Goal: Feedback & Contribution: Contribute content

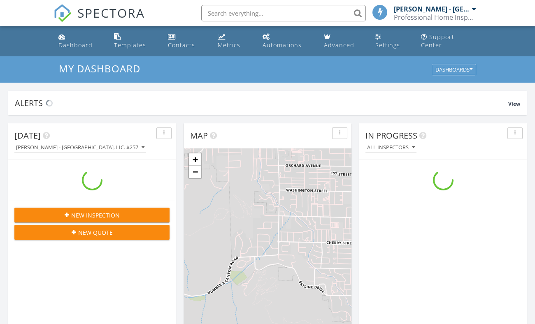
scroll to position [756, 542]
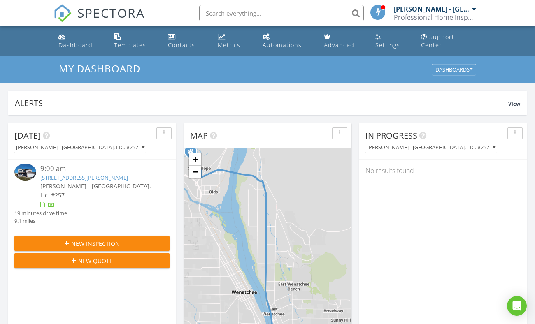
click at [93, 174] on link "303 S Mary Ave, East Wenatchee, WA 98802" at bounding box center [84, 177] width 88 height 7
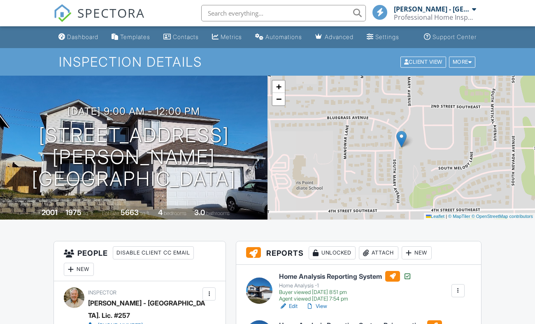
scroll to position [128, 0]
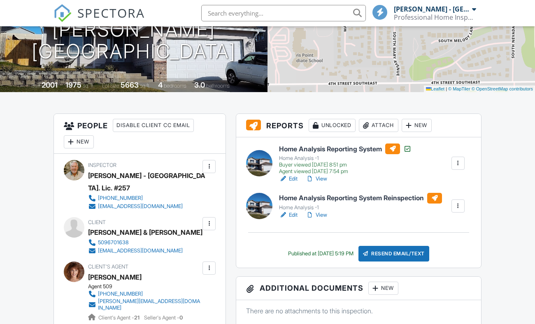
click at [292, 183] on link "Edit" at bounding box center [288, 179] width 19 height 8
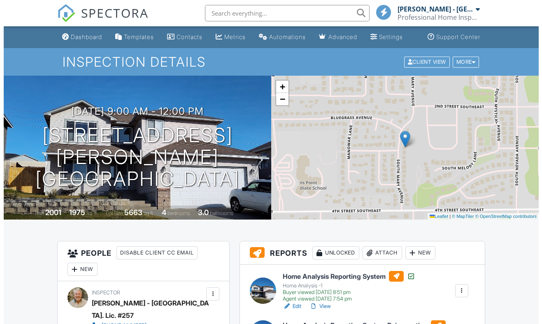
scroll to position [396, 0]
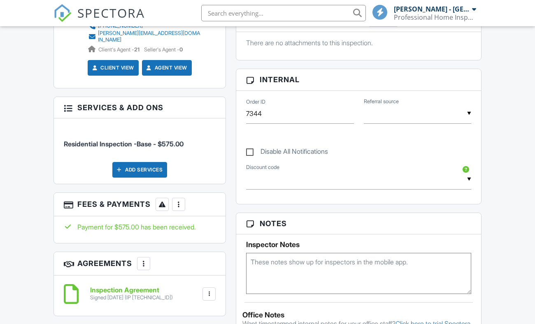
click at [180, 200] on div at bounding box center [178, 204] width 8 height 8
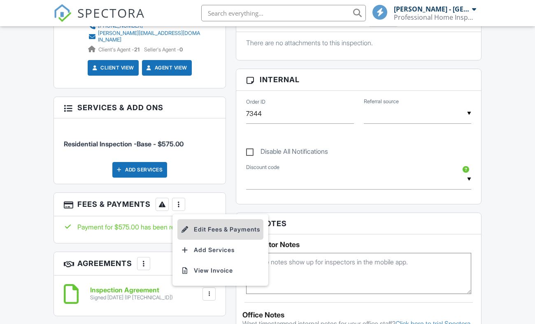
click at [200, 219] on li "Edit Fees & Payments" at bounding box center [220, 229] width 86 height 21
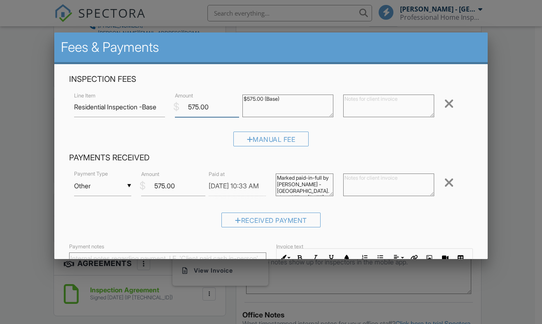
click at [207, 105] on input "575.00" at bounding box center [207, 107] width 64 height 20
type input "5"
click at [207, 105] on input "3" at bounding box center [207, 107] width 64 height 20
type input "300.00"
click at [174, 181] on input "575.00" at bounding box center [173, 186] width 64 height 20
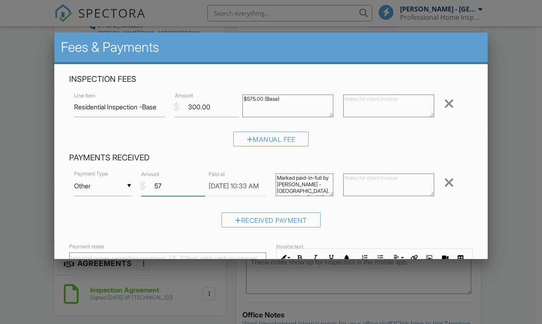
type input "5"
click at [174, 178] on input "3" at bounding box center [173, 186] width 64 height 20
type input "300.00"
click at [238, 186] on input "06/28/2025 10:33 AM" at bounding box center [238, 186] width 58 height 20
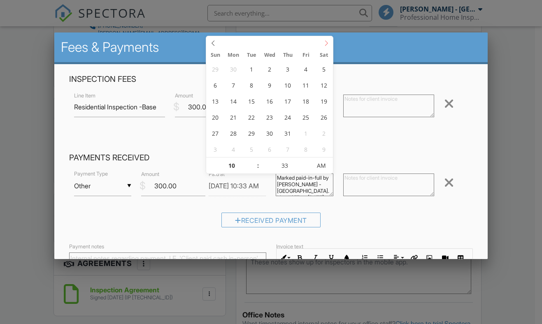
click at [327, 44] on icon at bounding box center [326, 43] width 6 height 6
click at [327, 44] on div "July 2025 August 2025" at bounding box center [269, 42] width 127 height 13
type input "08/27/2025 10:12 AM"
type input "12"
click at [190, 204] on div "▼ Other Cash Check On-Site Card Other Cash Check On-Site Card Other Payment Typ…" at bounding box center [271, 201] width 404 height 64
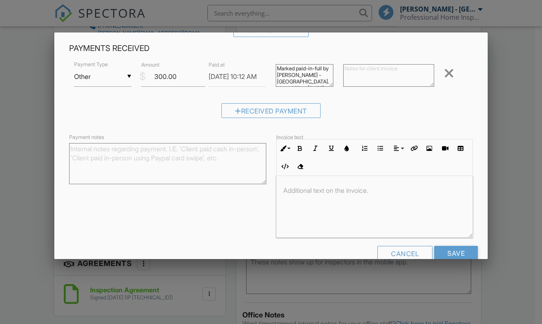
scroll to position [125, 0]
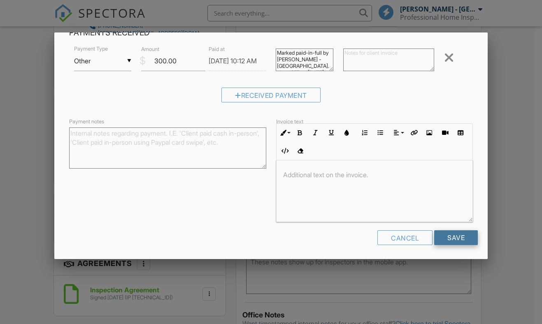
click at [439, 238] on input "Save" at bounding box center [456, 237] width 44 height 15
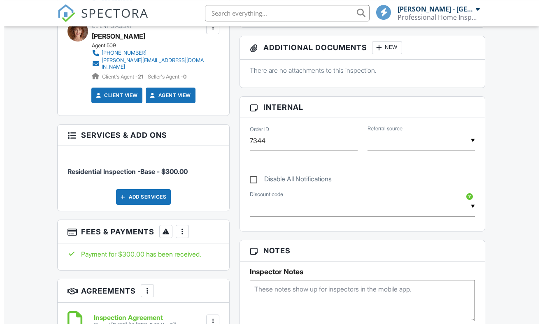
scroll to position [455, 0]
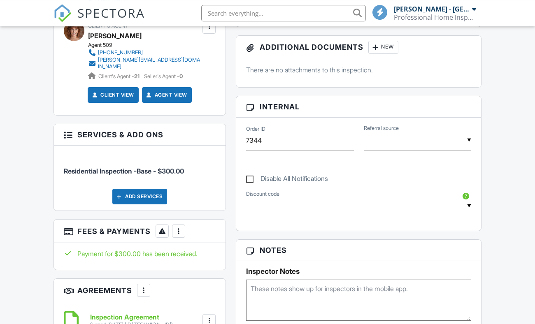
click at [181, 227] on div at bounding box center [178, 231] width 8 height 8
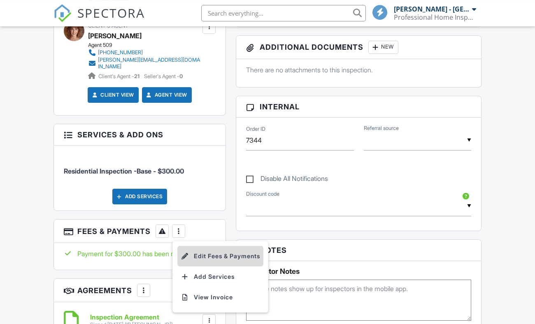
click at [212, 248] on li "Edit Fees & Payments" at bounding box center [220, 256] width 86 height 21
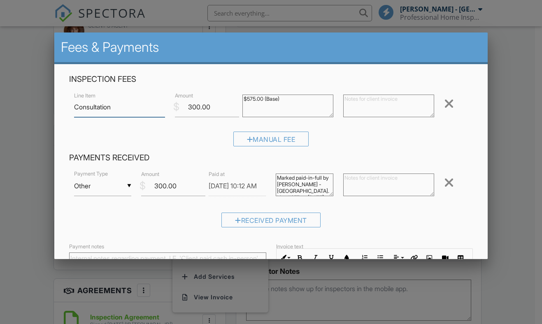
scroll to position [125, 0]
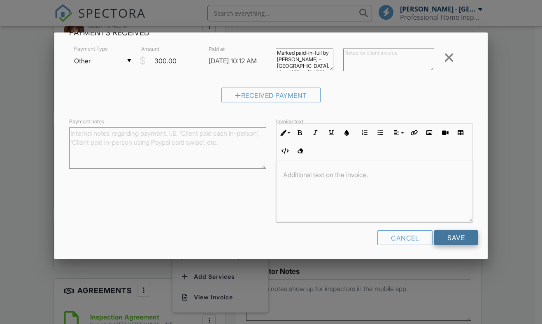
type input "Consultation"
click at [436, 233] on input "Save" at bounding box center [456, 237] width 44 height 15
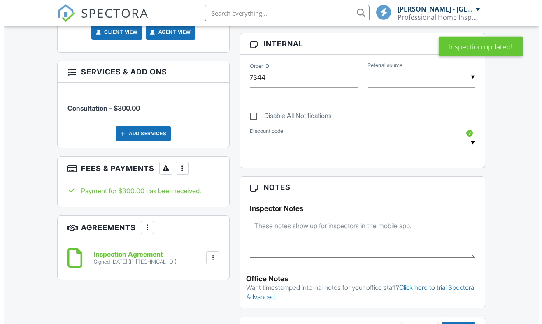
scroll to position [481, 0]
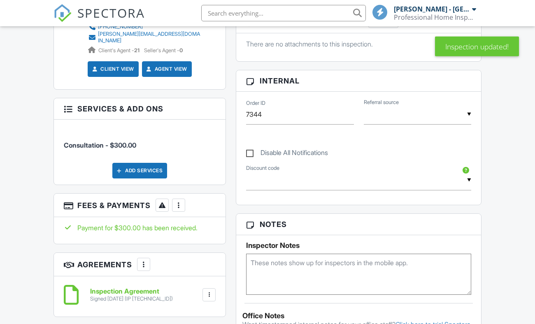
click at [181, 201] on div at bounding box center [178, 205] width 8 height 8
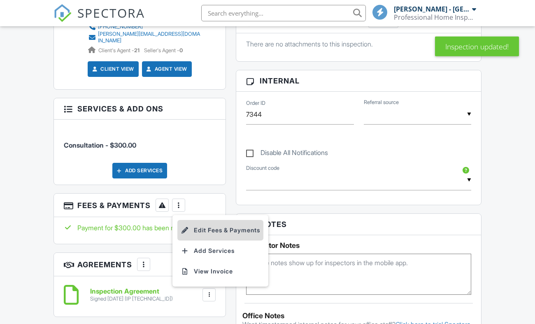
click at [204, 220] on li "Edit Fees & Payments" at bounding box center [220, 230] width 86 height 21
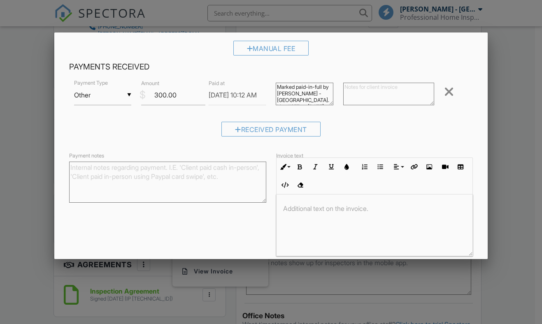
scroll to position [125, 0]
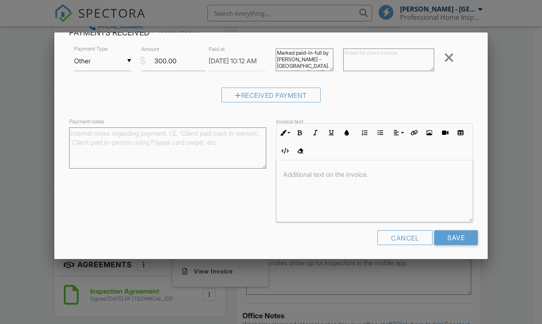
click at [319, 170] on p at bounding box center [374, 174] width 183 height 9
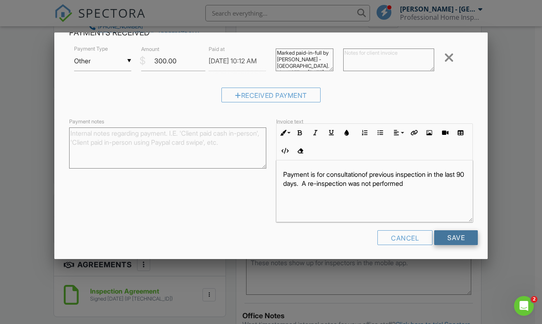
click at [454, 238] on input "Save" at bounding box center [456, 237] width 44 height 15
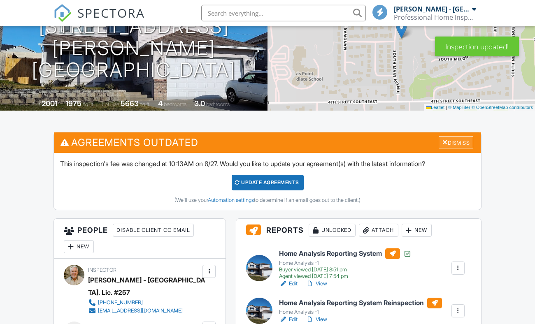
scroll to position [109, 0]
click at [442, 146] on div at bounding box center [444, 142] width 5 height 7
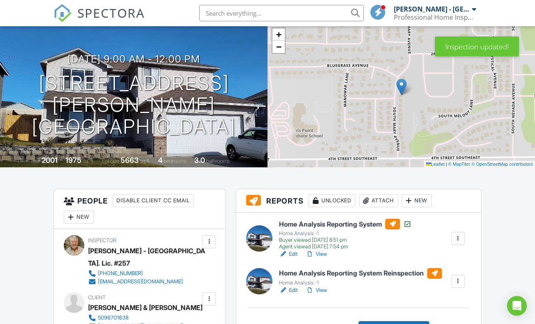
scroll to position [84, 0]
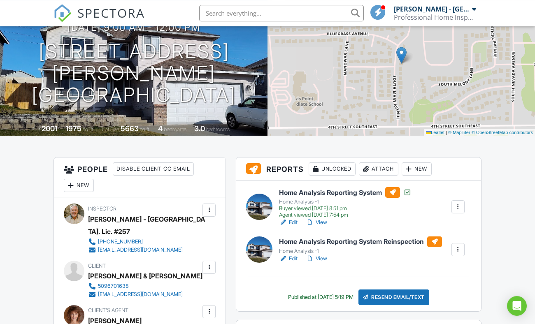
click at [458, 211] on div at bounding box center [458, 207] width 8 height 8
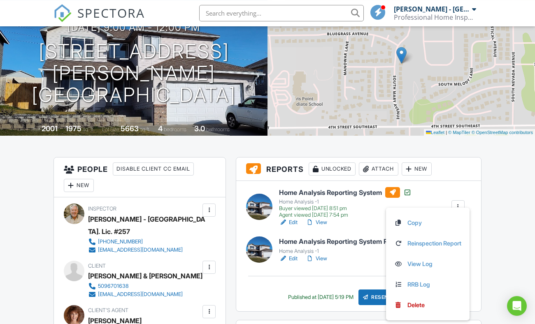
click at [438, 199] on div "Home Analysis Reporting System Home Analysis -1 Buyer viewed [DATE] 8:51 pm Age…" at bounding box center [371, 206] width 195 height 39
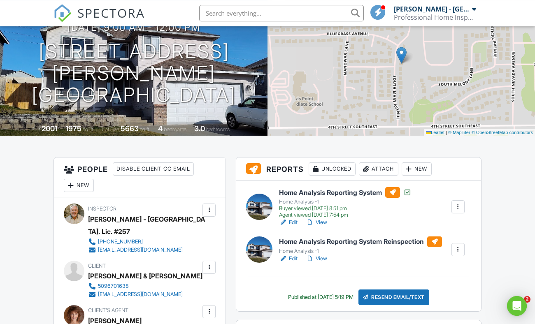
scroll to position [0, 0]
click at [210, 264] on div at bounding box center [209, 267] width 8 height 8
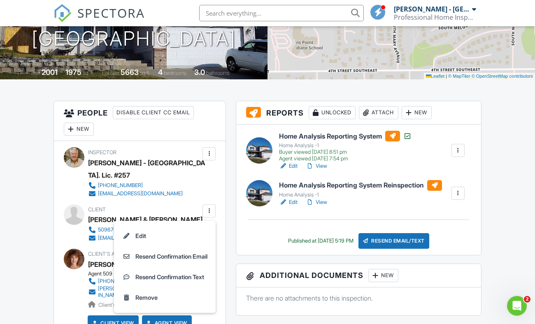
scroll to position [141, 0]
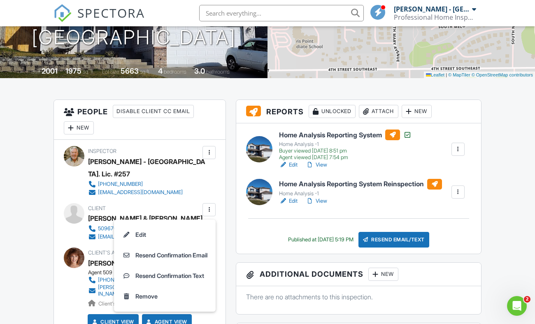
click at [419, 161] on div "Home Analysis Reporting System Home Analysis -1 Buyer viewed 06/28/2025 8:51 pm…" at bounding box center [371, 149] width 195 height 39
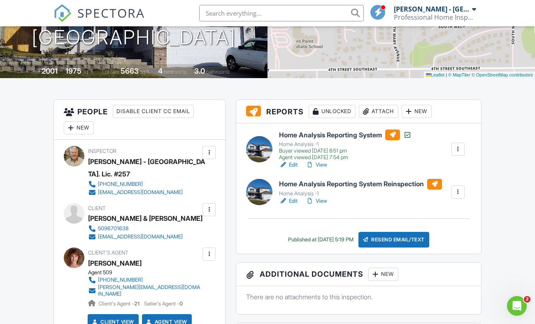
click at [457, 153] on div at bounding box center [458, 149] width 8 height 8
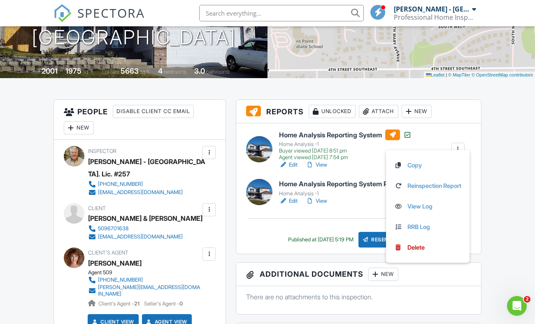
click at [441, 148] on div "Home Analysis Reporting System Home Analysis -1 Buyer viewed 06/28/2025 8:51 pm…" at bounding box center [371, 149] width 195 height 39
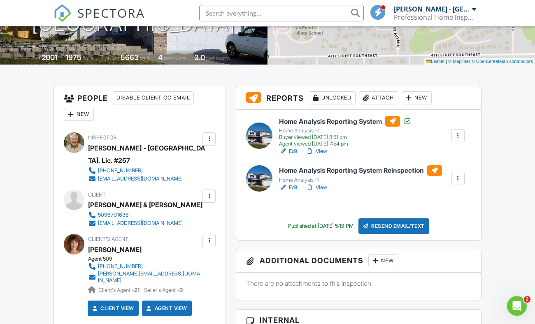
scroll to position [153, 0]
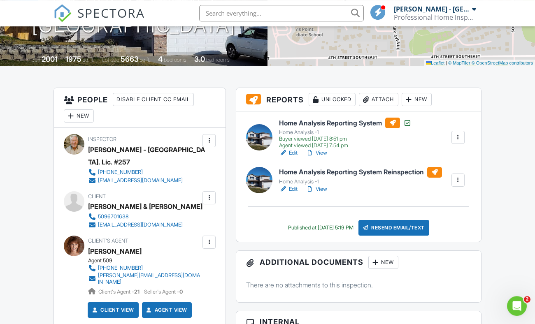
click at [211, 194] on div at bounding box center [209, 198] width 8 height 8
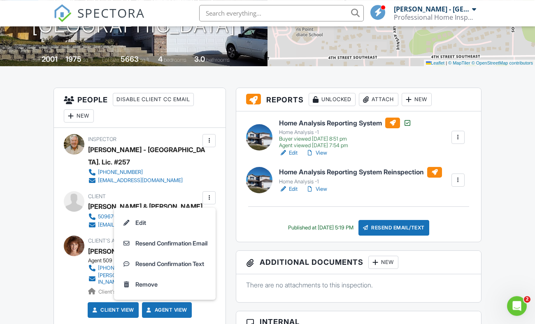
click at [368, 193] on div "Edit View" at bounding box center [360, 189] width 163 height 8
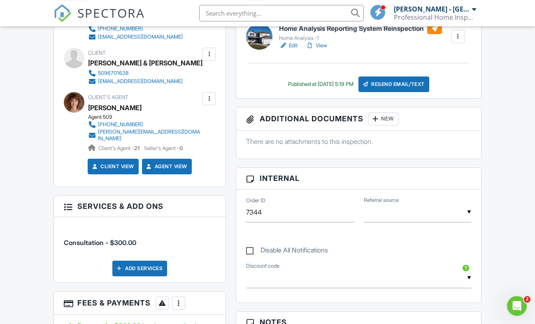
scroll to position [297, 0]
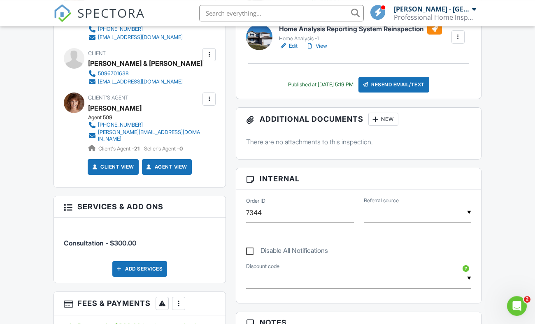
click at [65, 202] on div at bounding box center [68, 206] width 8 height 8
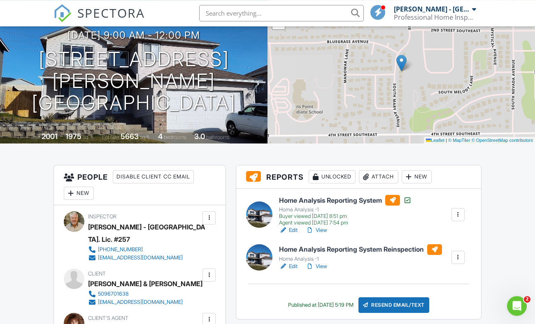
scroll to position [76, 0]
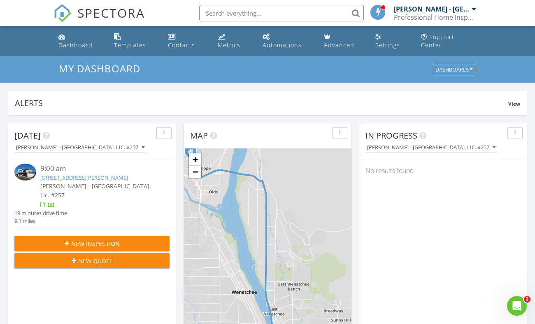
click at [94, 174] on link "[STREET_ADDRESS][PERSON_NAME]" at bounding box center [84, 177] width 88 height 7
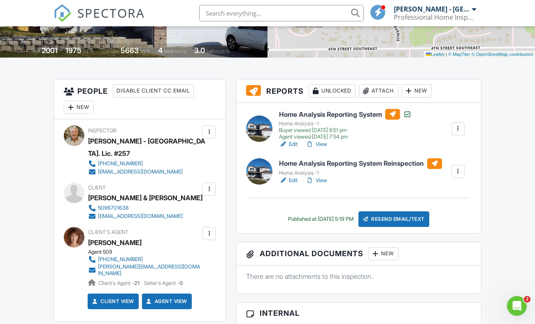
scroll to position [174, 0]
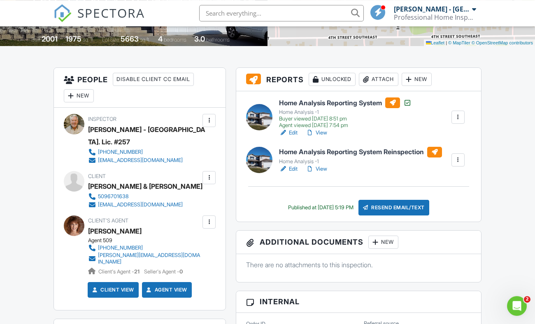
click at [462, 158] on div "Home Analysis Reporting System Reinspection Home Analysis -1 Edit View Quick Pu…" at bounding box center [371, 160] width 195 height 26
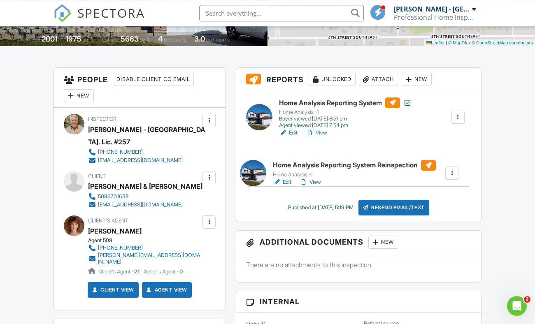
drag, startPoint x: 462, startPoint y: 158, endPoint x: 456, endPoint y: 171, distance: 15.1
click at [456, 171] on div "Home Analysis Reporting System Reinspection Home Analysis -1 Edit View Quick Pu…" at bounding box center [365, 173] width 195 height 26
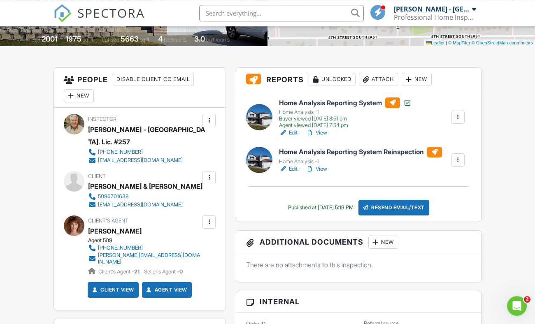
click at [456, 164] on div at bounding box center [458, 160] width 8 height 8
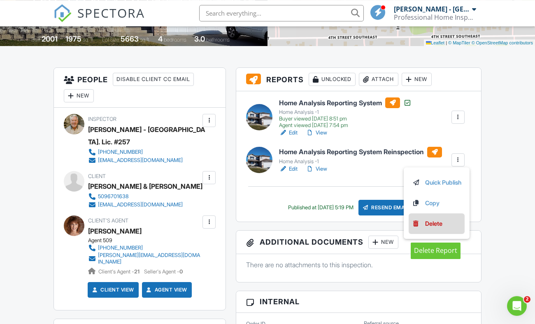
click at [433, 228] on div "Delete" at bounding box center [433, 223] width 17 height 9
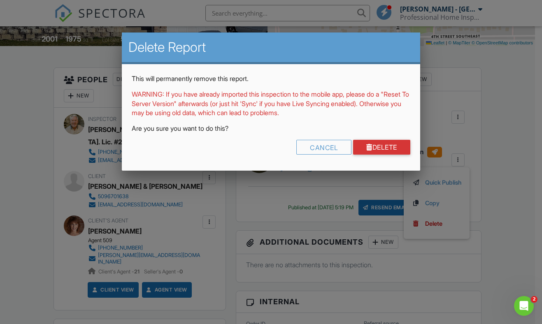
click at [506, 145] on div at bounding box center [271, 161] width 542 height 405
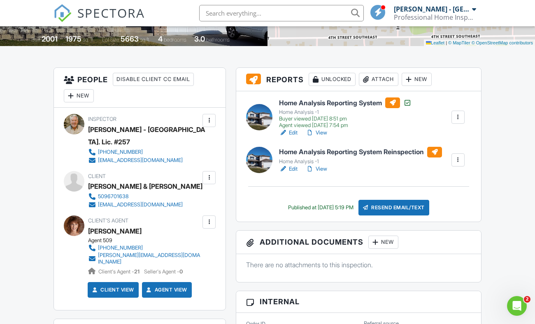
scroll to position [0, 0]
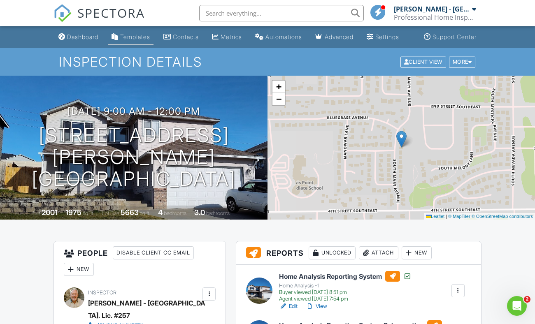
click at [120, 40] on div "Templates" at bounding box center [135, 36] width 30 height 7
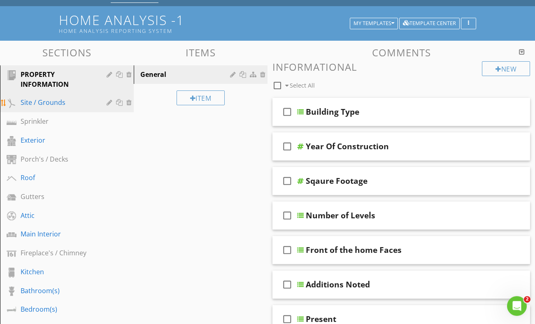
click at [57, 97] on div "Site / Grounds" at bounding box center [58, 102] width 74 height 10
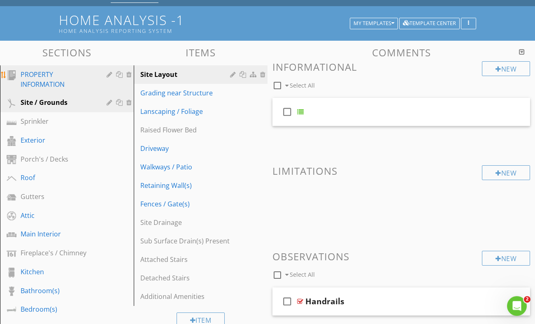
click at [87, 70] on div "PROPERTY INFORMATION" at bounding box center [58, 80] width 74 height 20
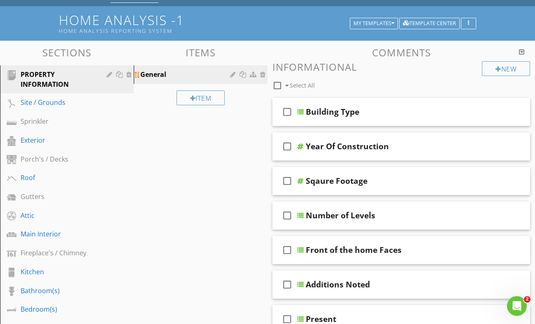
click at [184, 70] on div "General" at bounding box center [186, 75] width 92 height 10
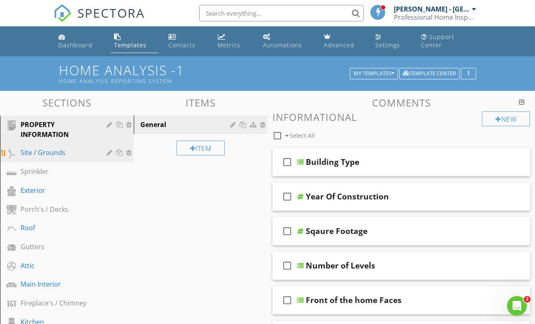
click at [106, 148] on div "Site / Grounds" at bounding box center [73, 153] width 105 height 11
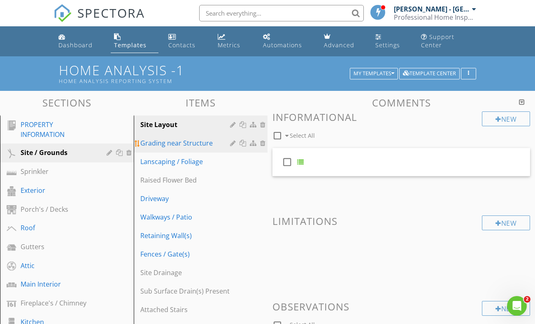
click at [198, 138] on div "Grading near Structure" at bounding box center [186, 143] width 92 height 10
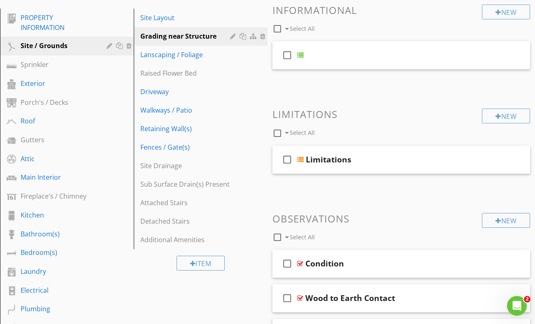
scroll to position [105, 0]
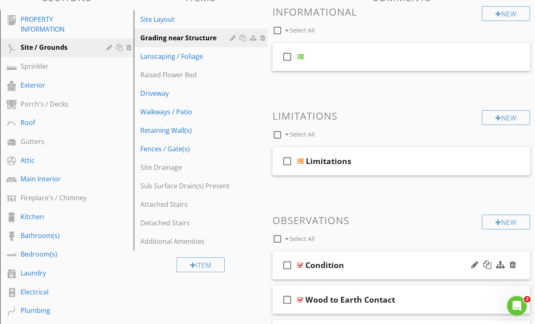
click at [376, 251] on div "check_box_outline_blank Condition" at bounding box center [400, 265] width 257 height 28
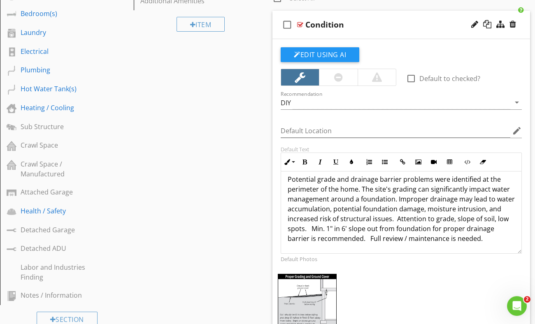
scroll to position [347, 0]
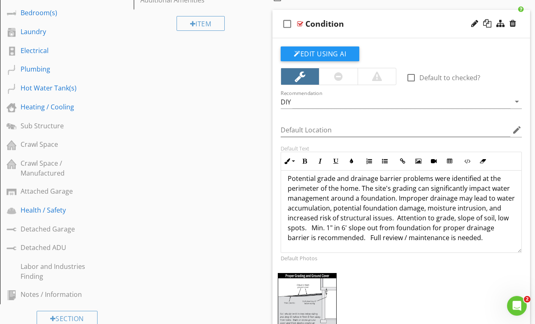
click at [387, 22] on div "check_box_outline_blank Condition" at bounding box center [400, 24] width 257 height 28
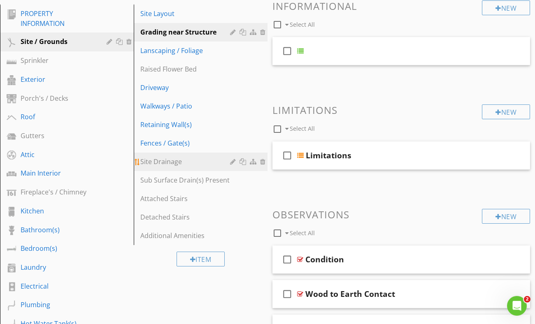
scroll to position [111, 0]
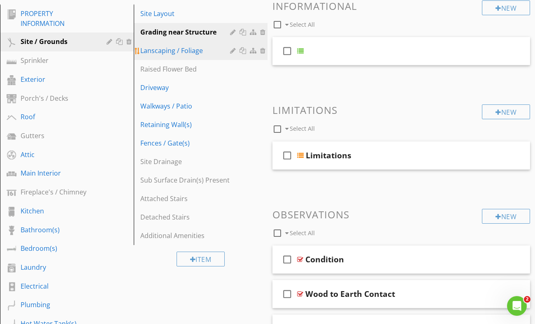
click at [198, 46] on div "Lanscaping / Foliage" at bounding box center [186, 51] width 92 height 10
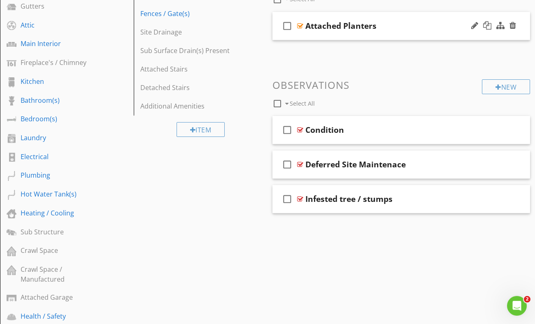
scroll to position [241, 0]
click at [375, 125] on div "Condition" at bounding box center [395, 130] width 181 height 10
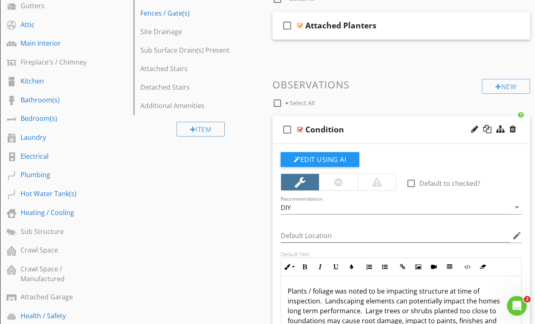
scroll to position [371, 0]
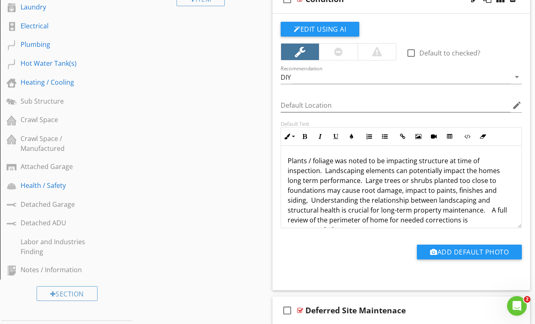
click at [382, 27] on div "Edit Using AI" at bounding box center [401, 32] width 241 height 21
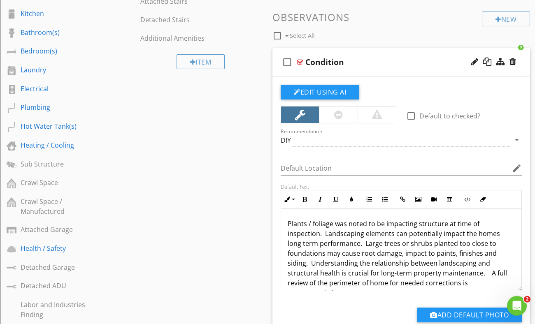
scroll to position [308, 0]
click at [386, 57] on div "Condition" at bounding box center [395, 62] width 181 height 10
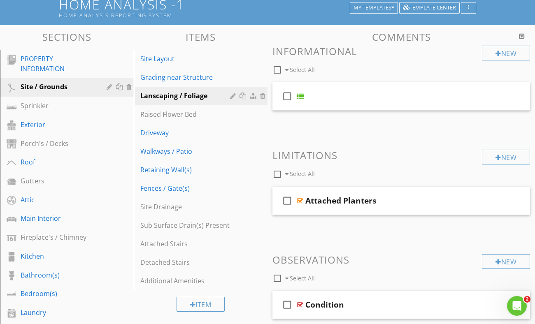
scroll to position [54, 0]
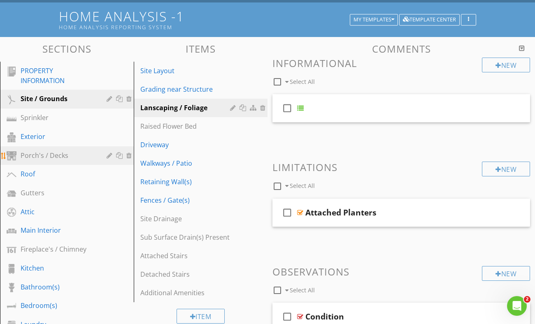
click at [63, 151] on div "Porch's / Decks" at bounding box center [58, 156] width 74 height 10
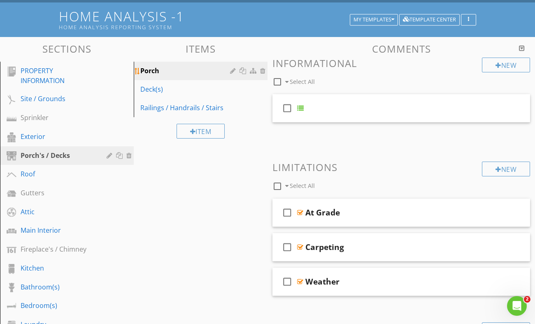
click at [167, 66] on div "Porch" at bounding box center [186, 71] width 92 height 10
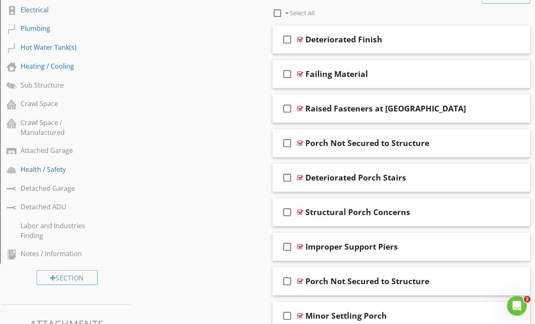
scroll to position [396, 0]
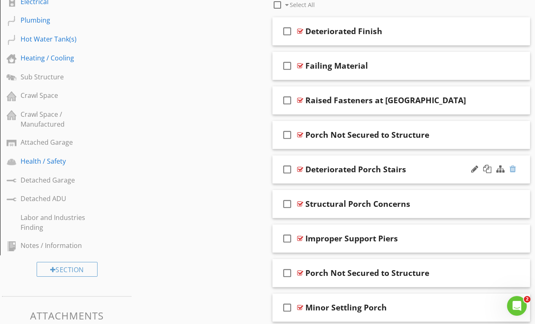
click at [511, 165] on div at bounding box center [512, 169] width 7 height 8
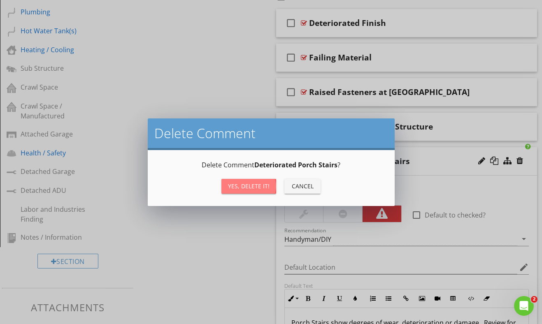
click at [244, 188] on div "Yes, Delete it!" at bounding box center [249, 186] width 42 height 9
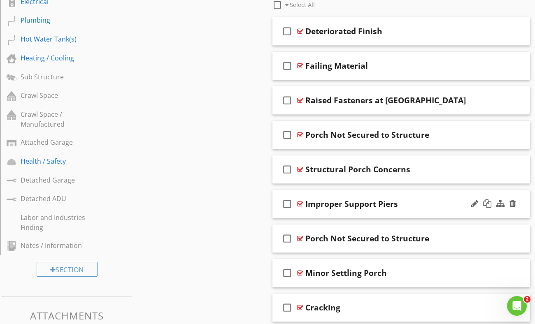
scroll to position [431, 0]
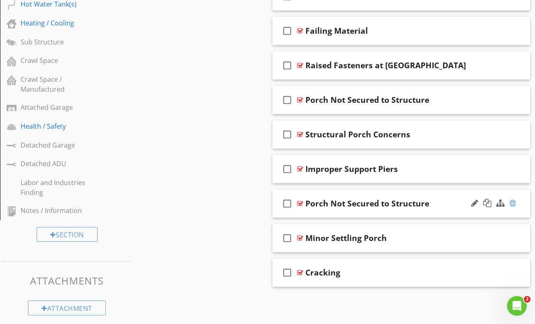
click at [510, 199] on div at bounding box center [512, 203] width 7 height 8
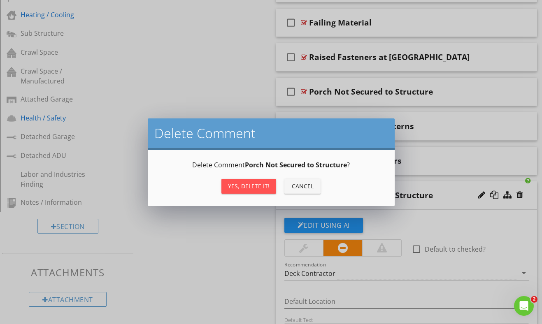
click at [255, 189] on div "Yes, Delete it!" at bounding box center [249, 186] width 42 height 9
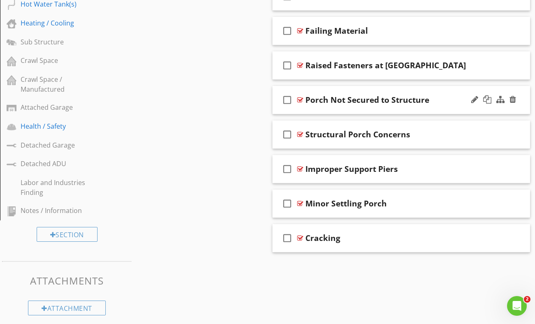
click at [362, 95] on div "Porch Not Secured to Structure" at bounding box center [367, 100] width 124 height 10
click at [437, 86] on div "check_box_outline_blank Porch Not Secured to Structure" at bounding box center [400, 100] width 257 height 28
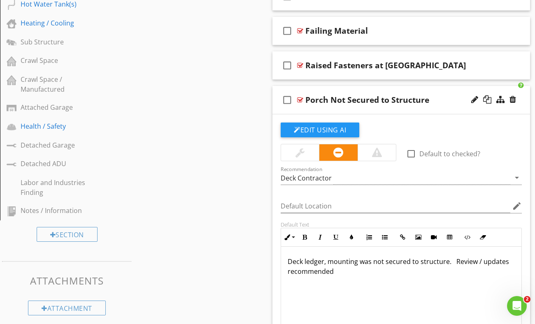
click at [301, 257] on p "Deck ledger, mounting was not secured to structure. Review / updates recommended" at bounding box center [401, 267] width 227 height 20
click at [302, 257] on p "Deck ledger, mounting was not secured to structure. Review / updates recommended" at bounding box center [401, 267] width 227 height 20
click at [343, 123] on button "Edit Using AI" at bounding box center [320, 130] width 79 height 15
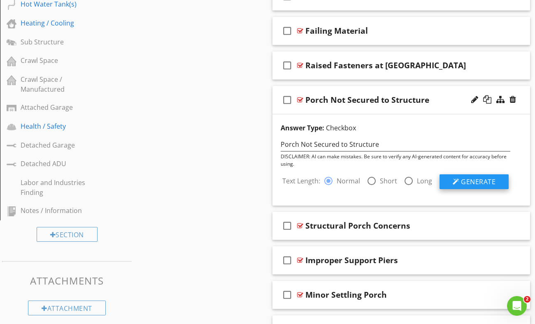
click at [471, 177] on span "Generate" at bounding box center [478, 181] width 35 height 9
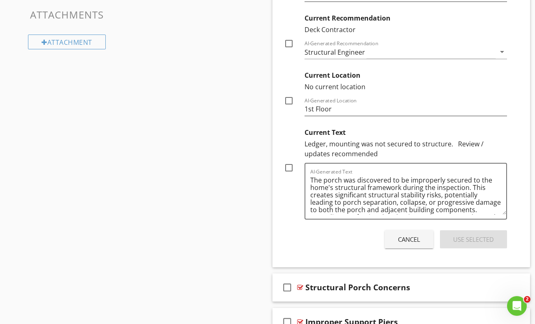
scroll to position [701, 0]
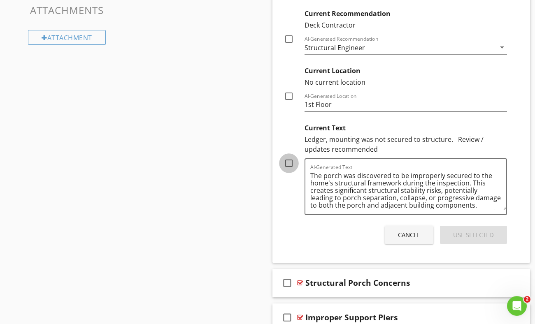
click at [292, 159] on div at bounding box center [289, 163] width 14 height 14
checkbox input "true"
click at [455, 230] on div "Use Selected" at bounding box center [473, 234] width 41 height 9
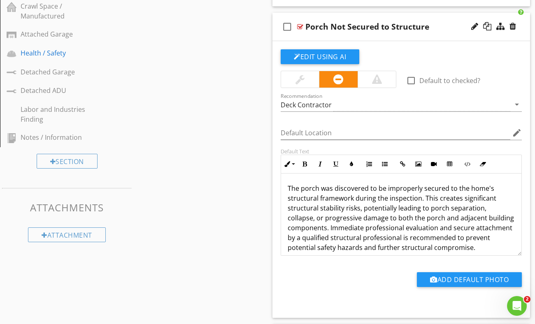
click at [416, 183] on p "The porch was discovered to be improperly secured to the home's structural fram…" at bounding box center [401, 217] width 227 height 69
click at [420, 183] on p "The porch was discovered to be improperly secured to the home's structural fram…" at bounding box center [401, 217] width 227 height 69
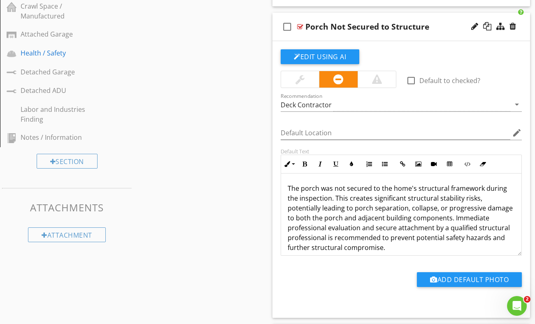
click at [409, 204] on p "The porch was not secured to the home's structural framework during the inspect…" at bounding box center [401, 217] width 227 height 69
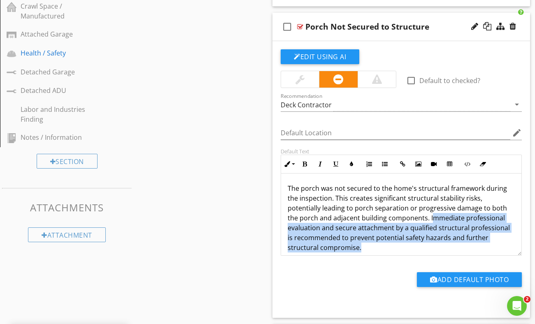
drag, startPoint x: 430, startPoint y: 213, endPoint x: 505, endPoint y: 247, distance: 82.3
click at [505, 247] on div "The porch was not secured to the home's structural framework during the inspect…" at bounding box center [401, 218] width 240 height 89
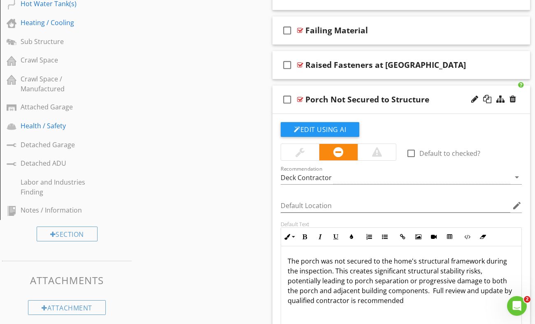
scroll to position [429, 0]
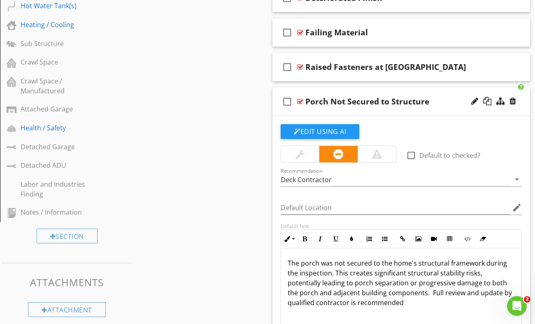
click at [440, 97] on div "Porch Not Secured to Structure" at bounding box center [395, 102] width 181 height 10
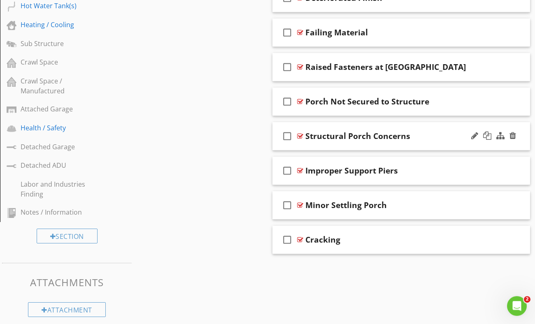
click at [424, 135] on div "check_box_outline_blank Structural Porch Concerns" at bounding box center [400, 136] width 257 height 28
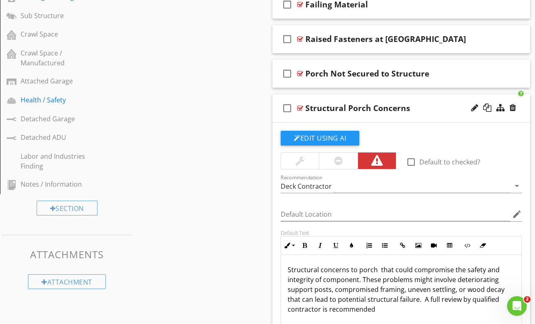
scroll to position [456, 0]
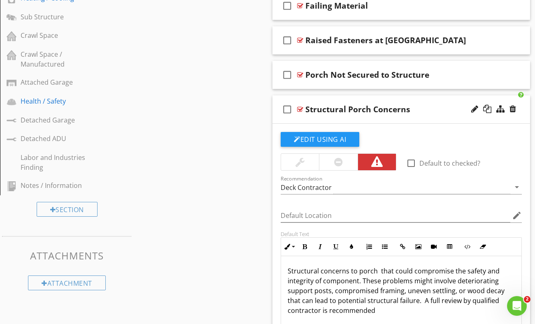
click at [432, 106] on div "Structural Porch Concerns" at bounding box center [395, 109] width 181 height 10
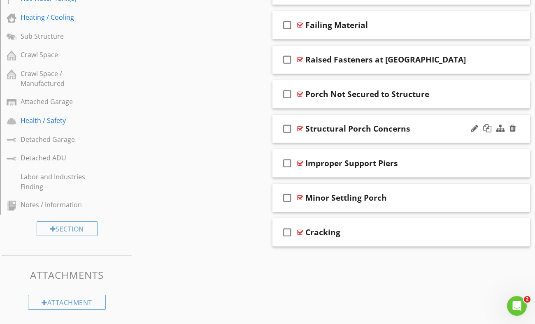
scroll to position [431, 0]
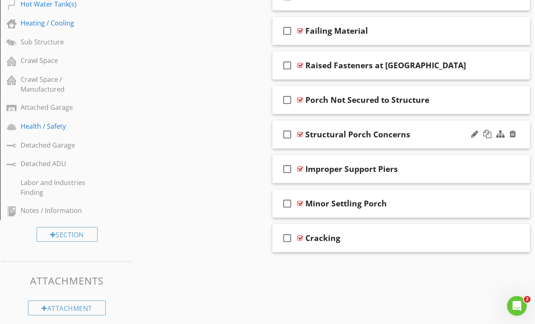
click at [432, 107] on span "check_box_outline_blank Deteriorated Finish check_box_outline_blank Failing Mat…" at bounding box center [400, 117] width 257 height 270
click at [417, 164] on div "Improper Support Piers" at bounding box center [395, 169] width 181 height 10
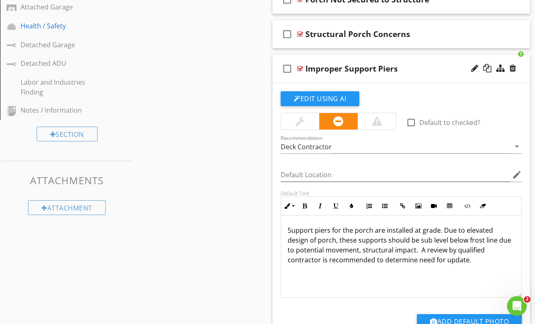
scroll to position [532, 0]
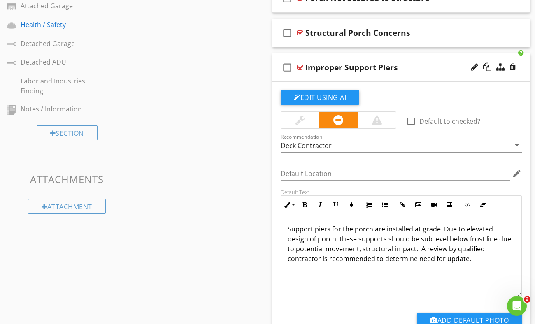
click at [468, 63] on div "Improper Support Piers" at bounding box center [395, 68] width 181 height 10
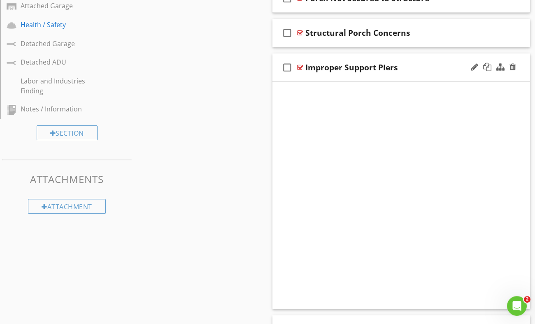
scroll to position [431, 0]
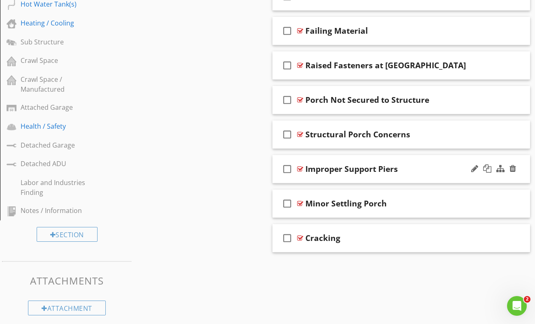
click at [437, 155] on div "check_box_outline_blank Improper Support Piers" at bounding box center [400, 169] width 257 height 28
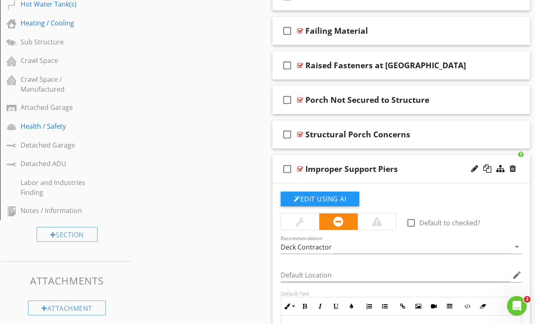
click at [395, 164] on div "Improper Support Piers" at bounding box center [351, 169] width 93 height 10
type input "At Grade Support Piers"
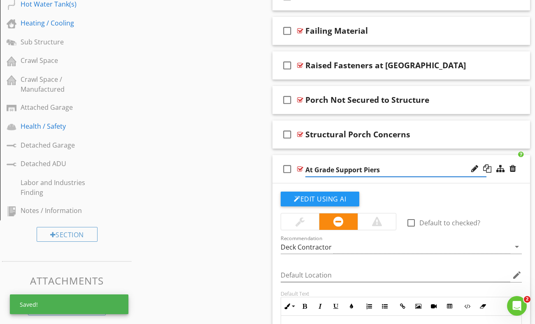
click at [424, 163] on input "At Grade Support Piers" at bounding box center [395, 170] width 181 height 14
click at [422, 155] on div "check_box_outline_blank At Grade Support Piers" at bounding box center [400, 169] width 257 height 28
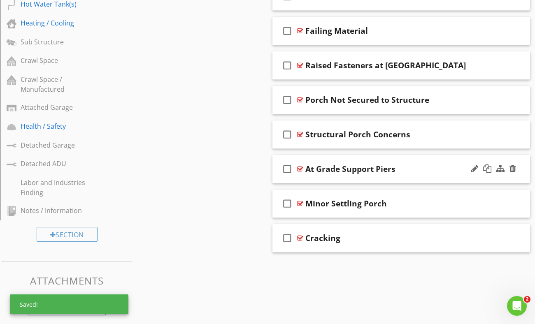
click at [439, 164] on div "At Grade Support Piers" at bounding box center [395, 169] width 181 height 10
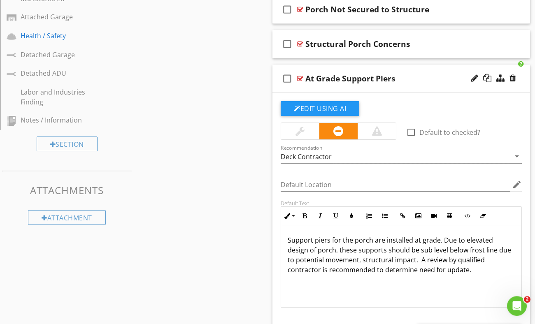
scroll to position [522, 0]
click at [413, 243] on p "Support piers for the porch are installed at grade. Due to elevated design of p…" at bounding box center [401, 254] width 227 height 39
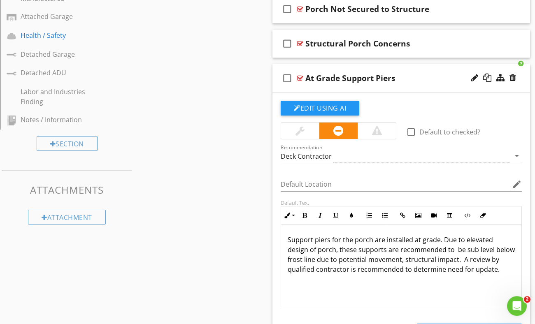
click at [415, 65] on div "check_box_outline_blank At Grade Support Piers" at bounding box center [400, 78] width 257 height 28
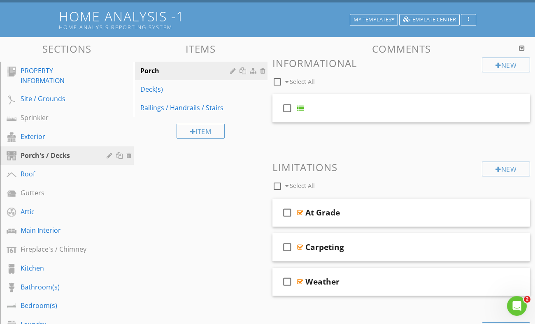
scroll to position [54, 0]
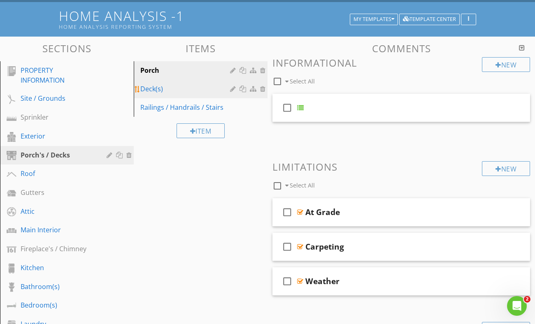
click at [186, 84] on div "Deck(s)" at bounding box center [186, 89] width 92 height 10
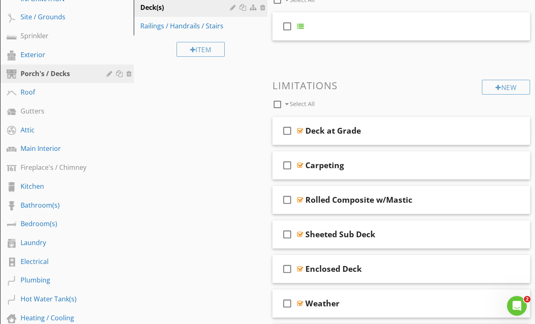
scroll to position [0, 0]
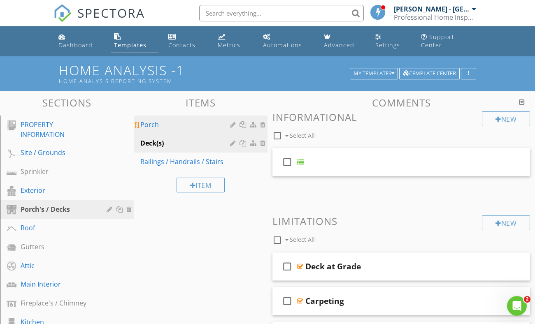
click at [199, 120] on div "Porch" at bounding box center [186, 125] width 92 height 10
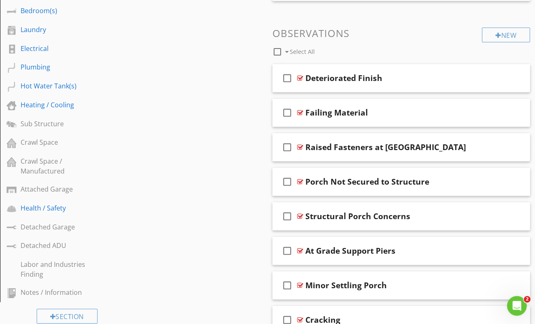
scroll to position [431, 0]
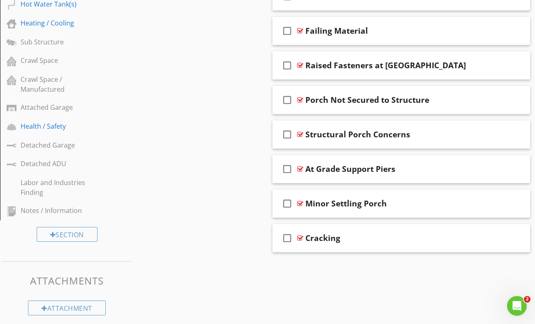
click at [365, 224] on div "check_box_outline_blank Cracking" at bounding box center [400, 238] width 257 height 28
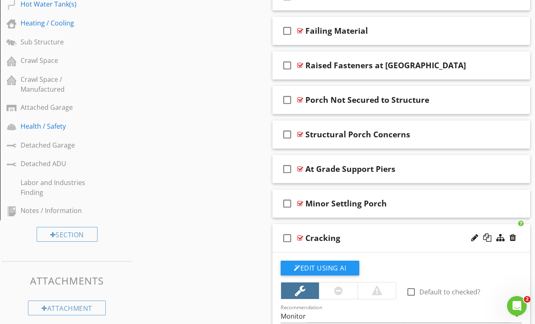
click at [365, 224] on div "check_box_outline_blank Cracking" at bounding box center [400, 238] width 257 height 28
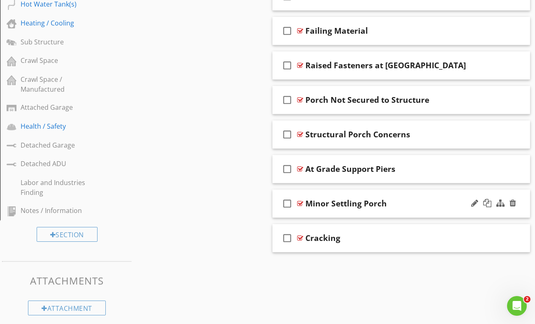
click at [398, 199] on div "Minor Settling Porch" at bounding box center [395, 204] width 181 height 10
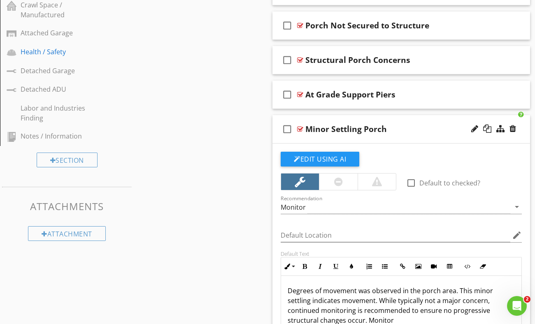
scroll to position [503, 0]
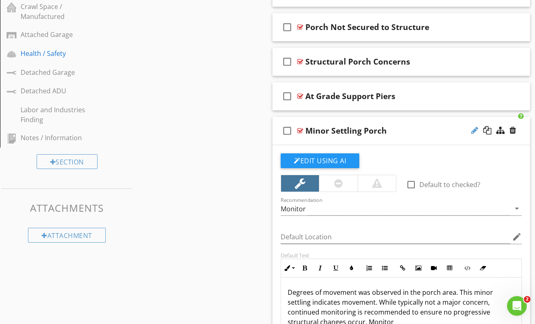
click at [473, 126] on div at bounding box center [474, 130] width 7 height 8
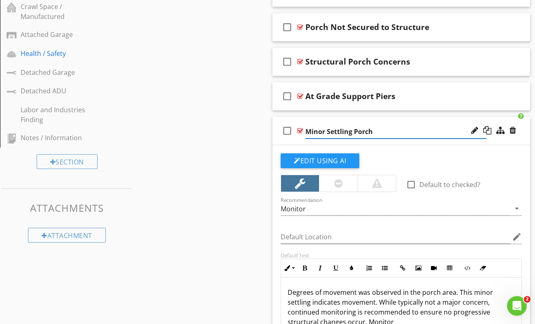
click at [325, 125] on input "Minor Settling Porch" at bounding box center [395, 132] width 181 height 14
type input "M"
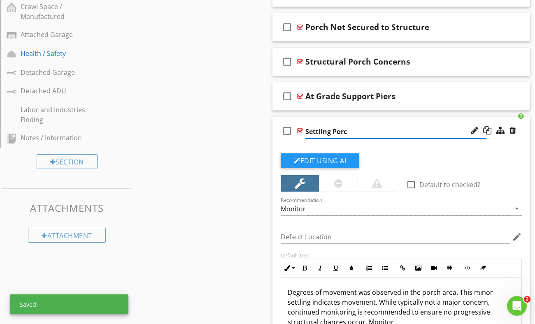
type input "Settling Porch"
click at [390, 117] on div "check_box_outline_blank Settling Porch" at bounding box center [400, 131] width 257 height 28
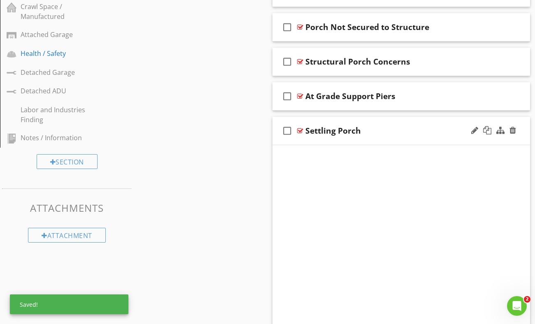
scroll to position [431, 0]
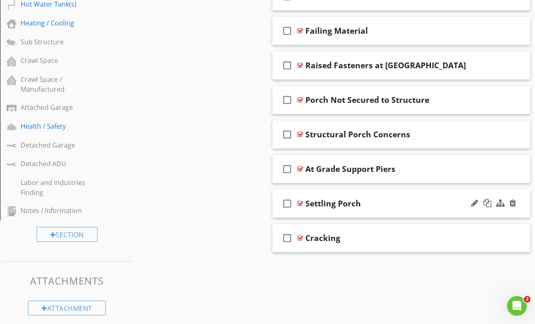
click at [390, 199] on div "Settling Porch" at bounding box center [395, 204] width 181 height 10
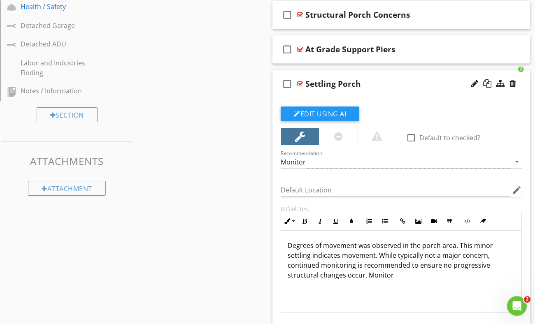
scroll to position [551, 0]
click at [355, 240] on p "Degrees of movement was observed in the porch area. This minor settling indicat…" at bounding box center [401, 259] width 227 height 39
click at [337, 271] on p "Degrees of settling was observed in the porch area. This minor settling indicat…" at bounding box center [401, 259] width 227 height 39
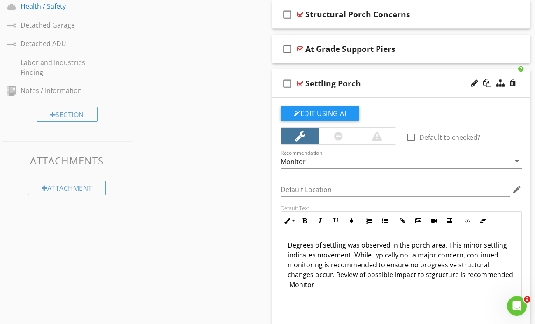
click at [443, 271] on p "Degrees of settling was observed in the porch area. This minor settling indicat…" at bounding box center [401, 264] width 227 height 49
click at [416, 266] on p "Degrees of settling was observed in the porch area. This minor settling indicat…" at bounding box center [401, 264] width 227 height 49
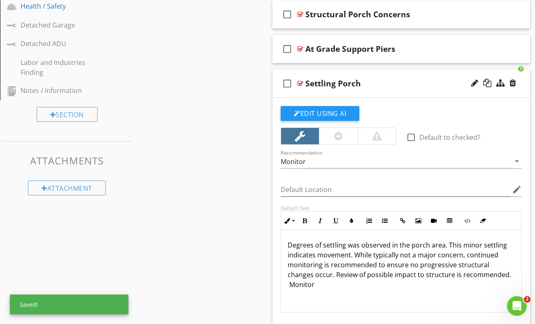
click at [379, 79] on div "Settling Porch" at bounding box center [395, 84] width 181 height 10
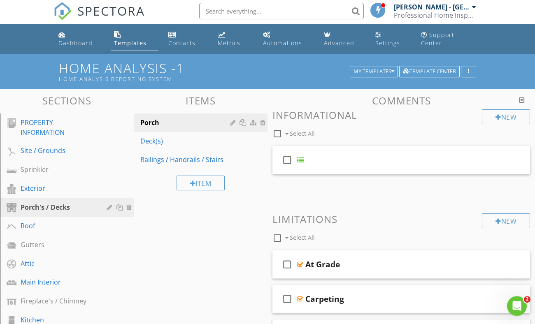
scroll to position [0, 0]
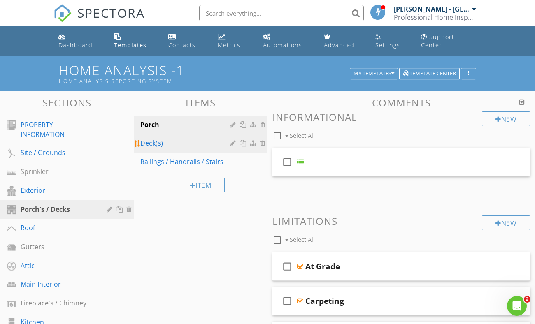
click at [151, 138] on div "Deck(s)" at bounding box center [186, 143] width 92 height 10
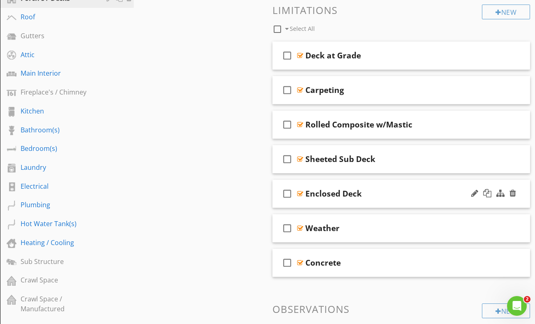
scroll to position [211, 0]
click at [365, 51] on div "Deck at Grade" at bounding box center [395, 56] width 181 height 10
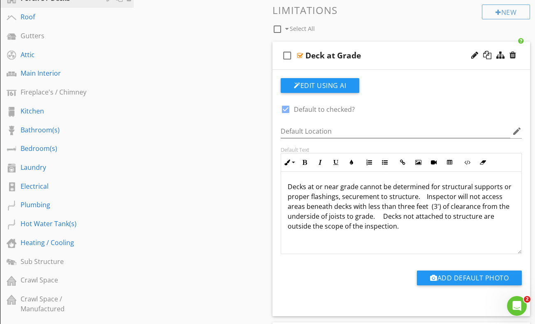
click at [353, 61] on div "check_box_outline_blank Deck at Grade" at bounding box center [400, 56] width 257 height 28
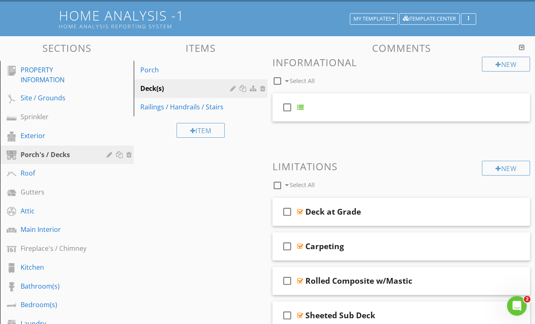
scroll to position [48, 0]
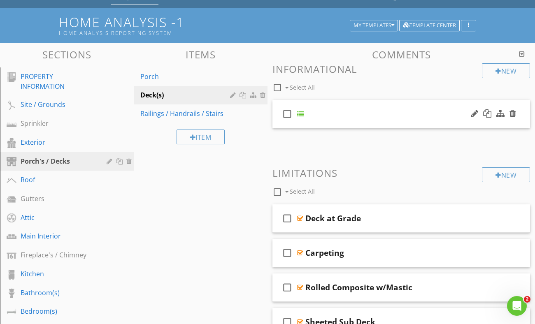
click at [331, 115] on div "check_box_outline_blank" at bounding box center [400, 114] width 257 height 28
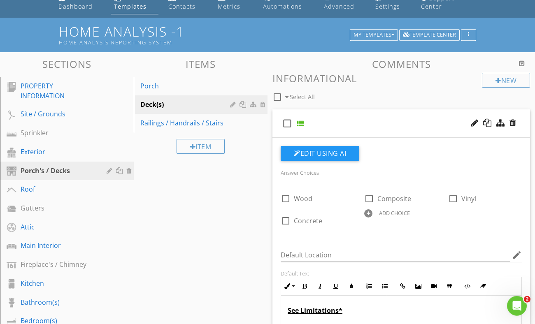
scroll to position [37, 0]
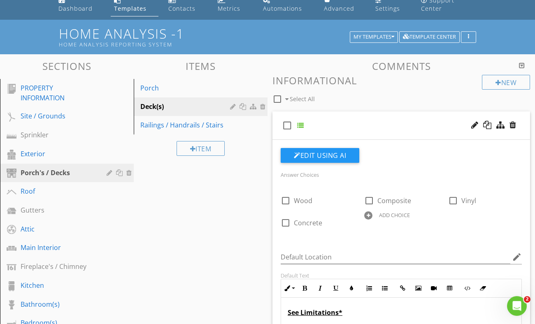
click at [329, 113] on div "check_box_outline_blank" at bounding box center [400, 125] width 257 height 28
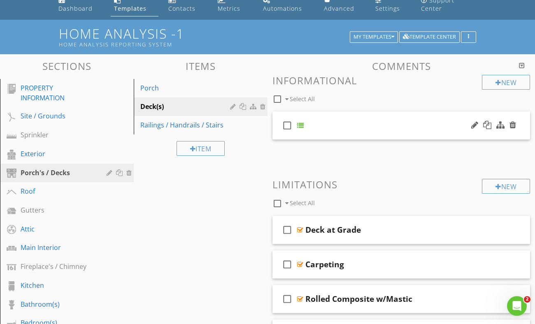
click at [329, 113] on div "check_box_outline_blank" at bounding box center [400, 125] width 257 height 28
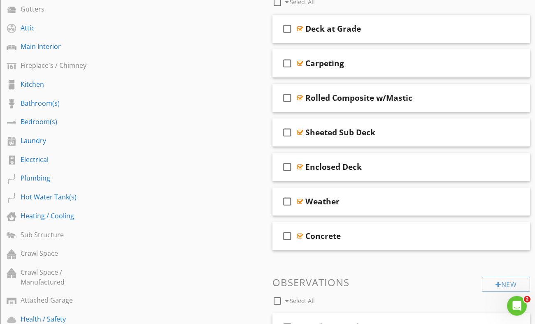
scroll to position [200, 0]
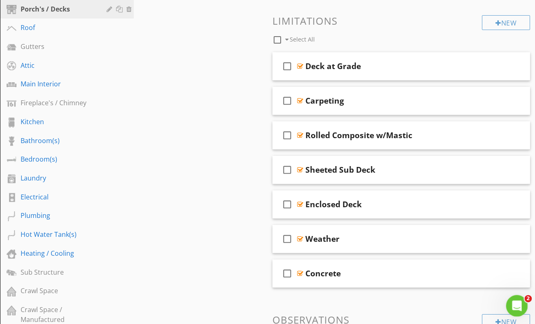
click at [517, 307] on icon "Open Intercom Messenger" at bounding box center [516, 305] width 14 height 14
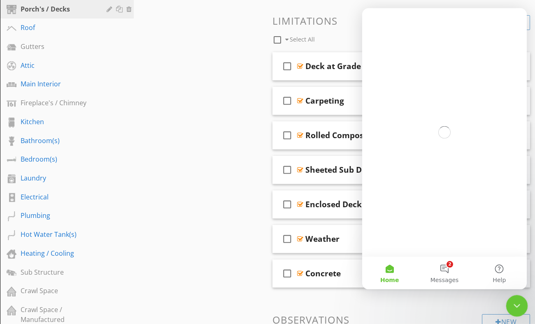
scroll to position [0, 0]
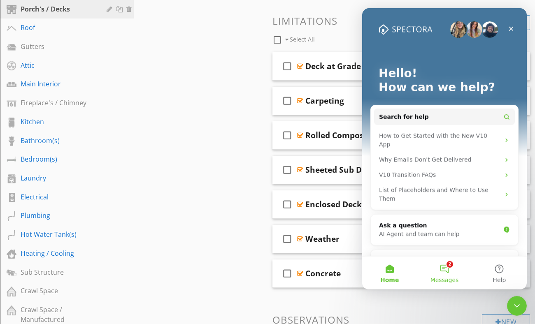
click at [445, 271] on button "2 Messages" at bounding box center [444, 272] width 55 height 33
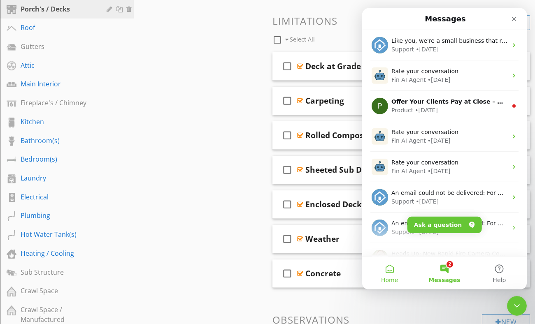
click at [394, 269] on button "Home" at bounding box center [389, 272] width 55 height 33
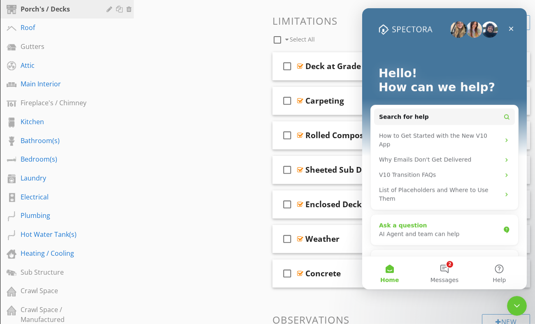
click at [417, 230] on div "AI Agent and team can help" at bounding box center [439, 234] width 121 height 9
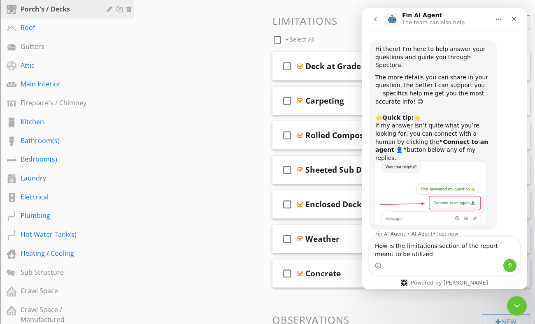
type textarea "How is the limitations section of the report meant to be utilized"
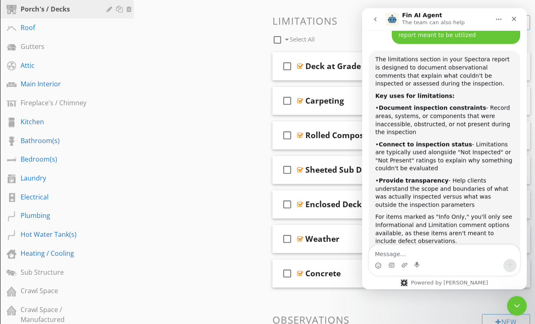
scroll to position [218, 0]
click at [514, 19] on icon "Close" at bounding box center [514, 18] width 5 height 5
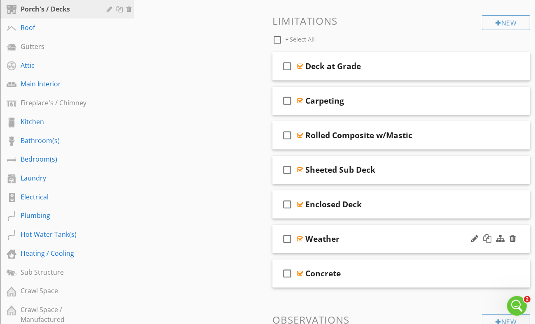
scroll to position [0, 0]
click at [371, 260] on div "check_box_outline_blank Concrete" at bounding box center [400, 274] width 257 height 28
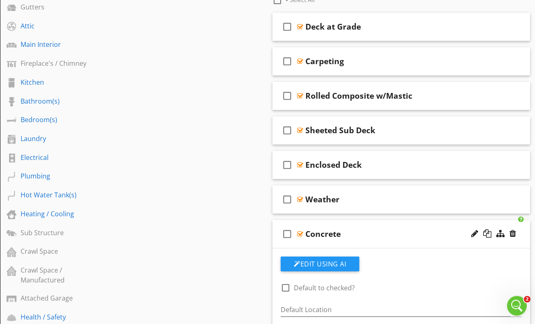
scroll to position [228, 0]
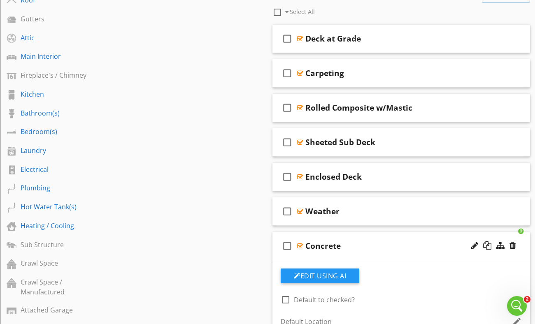
click at [404, 241] on div "Concrete" at bounding box center [395, 246] width 181 height 10
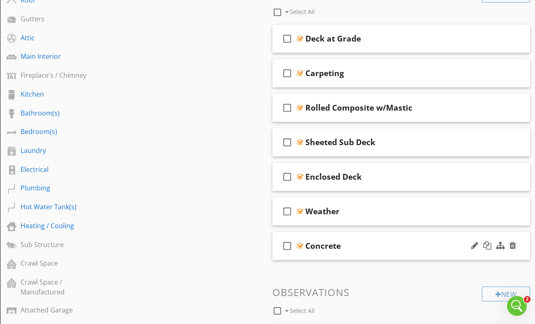
click at [339, 241] on div "Concrete" at bounding box center [322, 246] width 35 height 10
type input "Concrete Deck Surface"
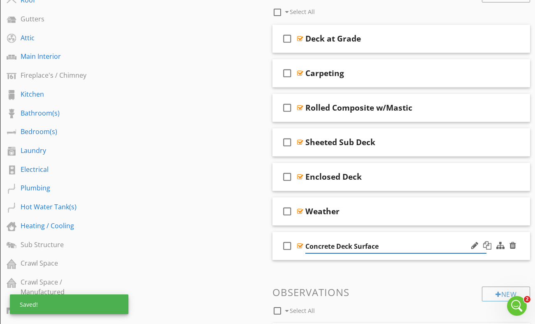
click at [396, 232] on div "check_box_outline_blank Concrete Deck Surface" at bounding box center [400, 246] width 257 height 28
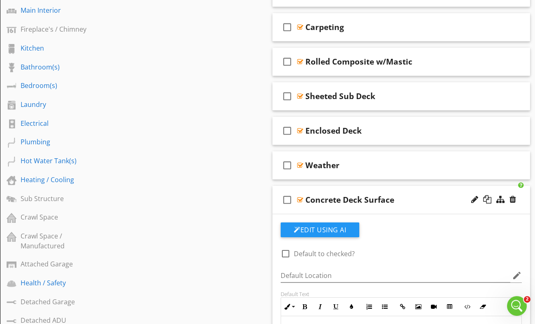
scroll to position [274, 0]
click at [415, 195] on div "Concrete Deck Surface" at bounding box center [395, 200] width 181 height 10
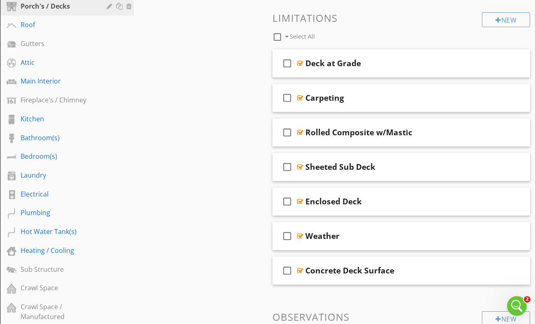
scroll to position [201, 0]
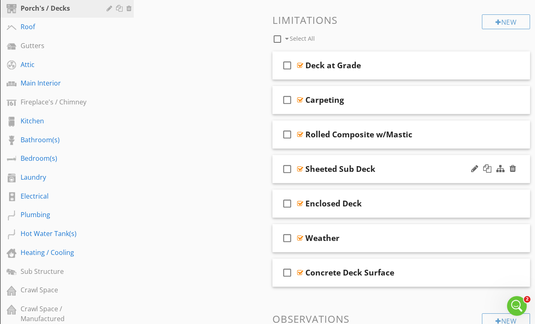
click at [397, 155] on div "check_box_outline_blank Sheeted Sub Deck" at bounding box center [400, 169] width 257 height 28
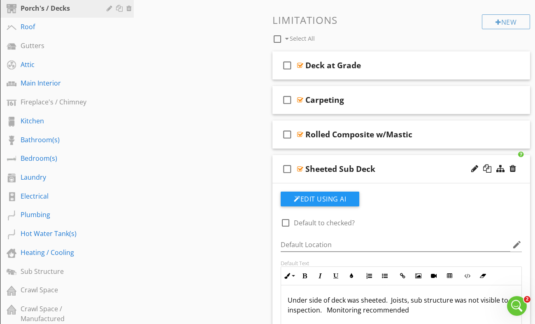
click at [390, 164] on div "Sheeted Sub Deck" at bounding box center [395, 169] width 181 height 10
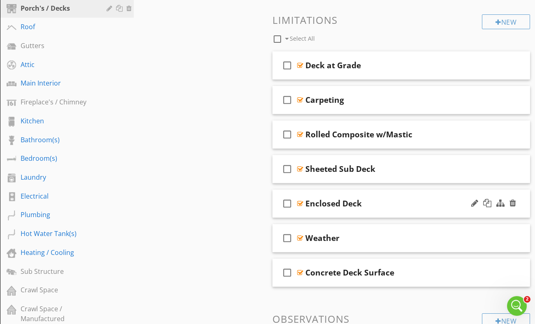
click at [386, 199] on div "Enclosed Deck" at bounding box center [395, 204] width 181 height 10
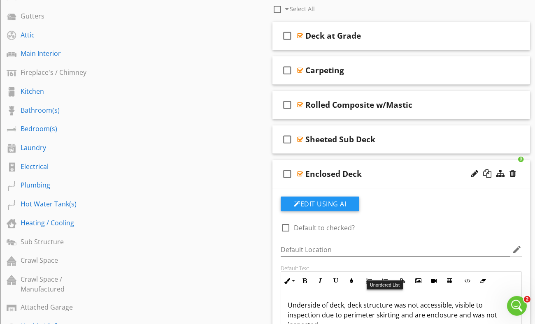
scroll to position [230, 0]
click at [512, 170] on div at bounding box center [512, 174] width 7 height 8
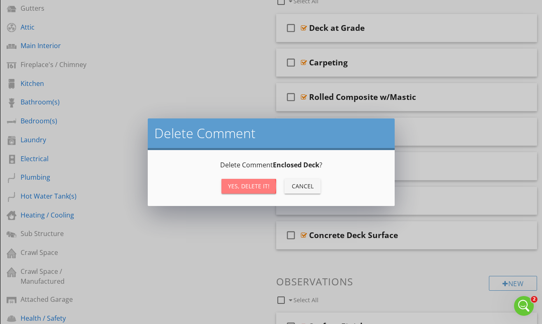
click at [255, 186] on div "Yes, Delete it!" at bounding box center [249, 186] width 42 height 9
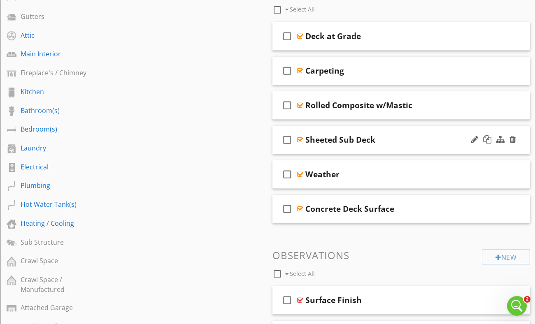
click at [439, 135] on div "Sheeted Sub Deck" at bounding box center [395, 140] width 181 height 10
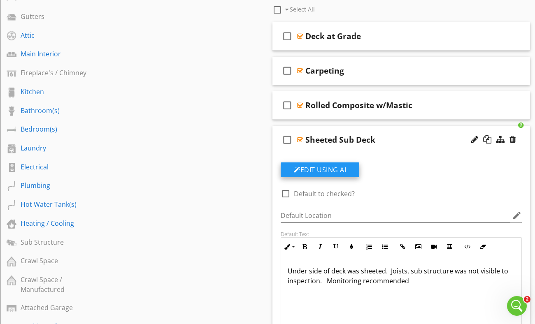
click at [344, 162] on button "Edit Using AI" at bounding box center [320, 169] width 79 height 15
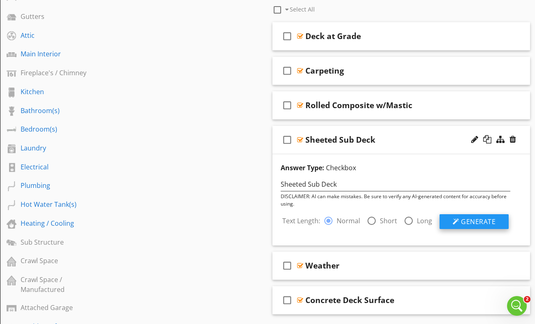
click at [460, 214] on button "Generate" at bounding box center [473, 221] width 69 height 15
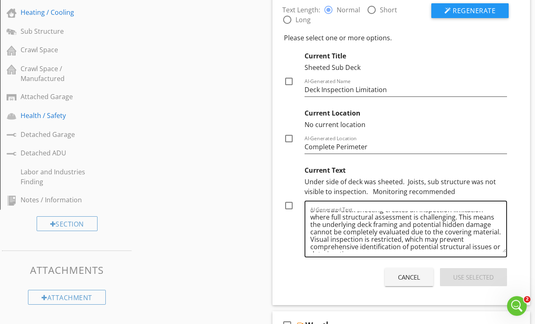
scroll to position [17, 0]
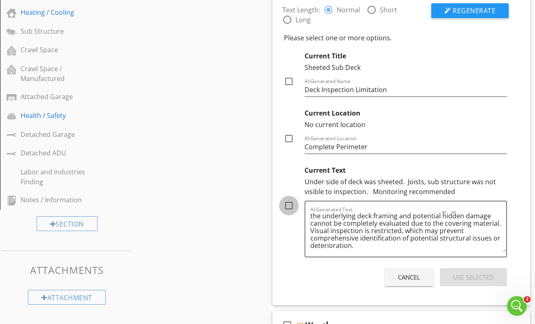
click at [288, 199] on div at bounding box center [289, 206] width 14 height 14
checkbox input "true"
click at [449, 269] on button "Use Selected" at bounding box center [473, 277] width 67 height 18
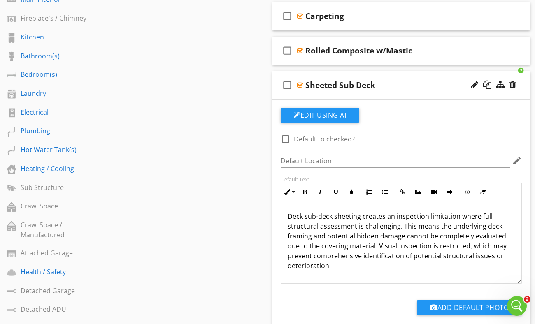
scroll to position [286, 0]
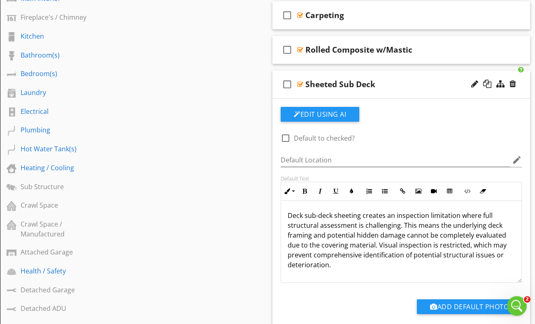
click at [340, 175] on div "Default Text" at bounding box center [401, 178] width 241 height 7
click at [397, 79] on div "Sheeted Sub Deck" at bounding box center [395, 84] width 181 height 10
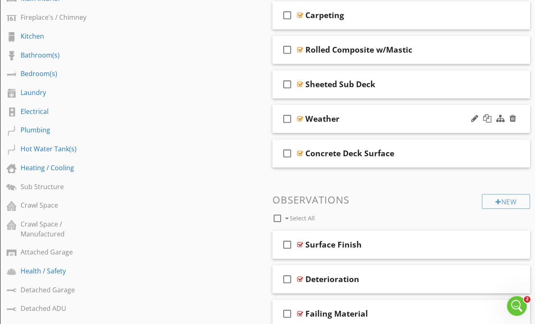
drag, startPoint x: 408, startPoint y: 151, endPoint x: 402, endPoint y: 110, distance: 41.2
click at [399, 148] on div "Concrete Deck Surface" at bounding box center [395, 153] width 181 height 10
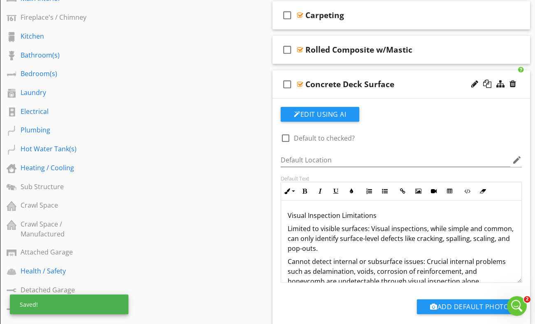
click at [399, 79] on div "Concrete Deck Surface" at bounding box center [395, 84] width 181 height 10
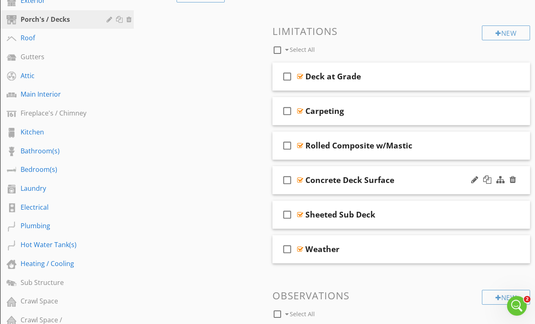
scroll to position [180, 0]
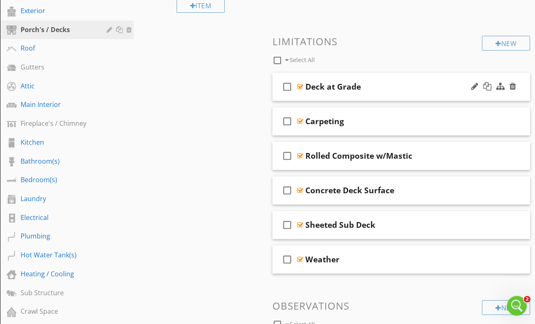
click at [382, 82] on div "Deck at Grade" at bounding box center [395, 87] width 181 height 10
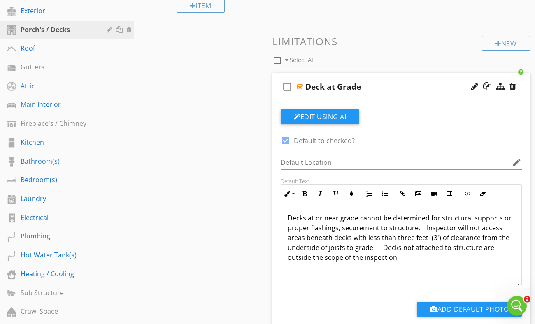
scroll to position [180, 0]
click at [378, 81] on div "Deck at Grade" at bounding box center [395, 86] width 181 height 10
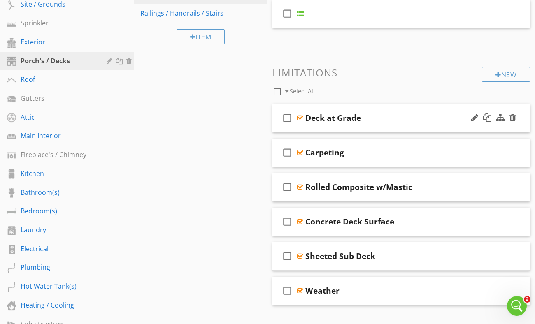
scroll to position [157, 0]
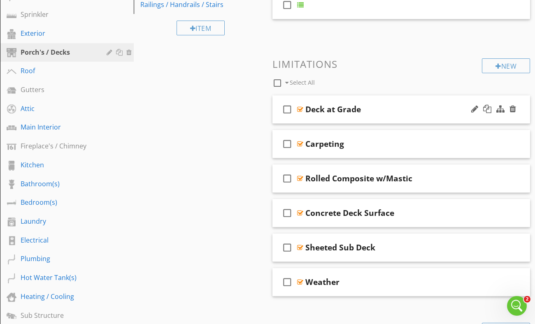
click at [381, 104] on div "Deck at Grade" at bounding box center [395, 109] width 181 height 10
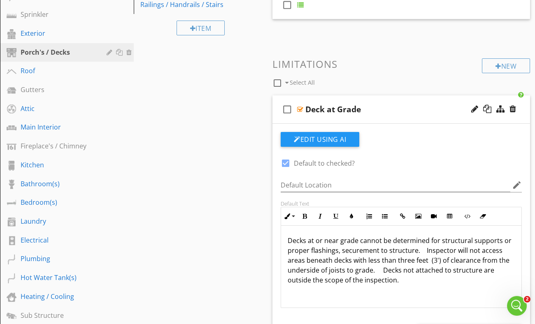
click at [381, 104] on div "Deck at Grade" at bounding box center [395, 109] width 181 height 10
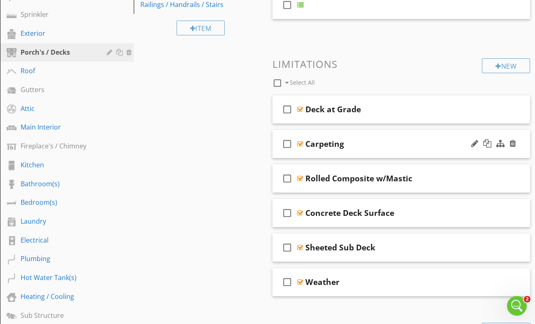
click at [380, 139] on div "Carpeting" at bounding box center [395, 144] width 181 height 10
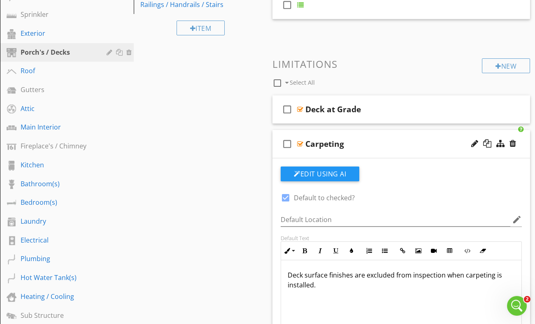
click at [380, 139] on div "Carpeting" at bounding box center [395, 144] width 181 height 10
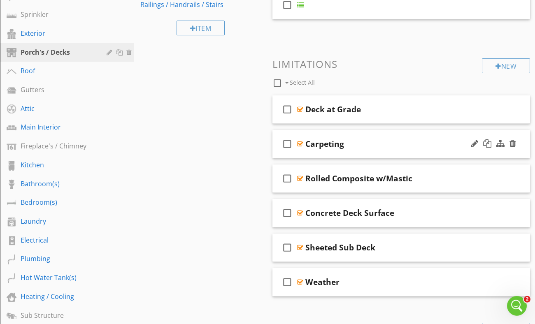
click at [373, 130] on div "check_box_outline_blank Carpeting" at bounding box center [400, 144] width 257 height 28
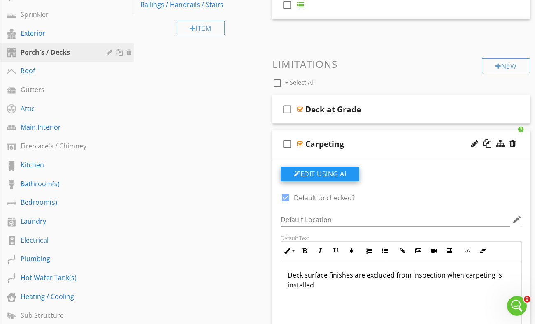
click at [337, 169] on button "Edit Using AI" at bounding box center [320, 174] width 79 height 15
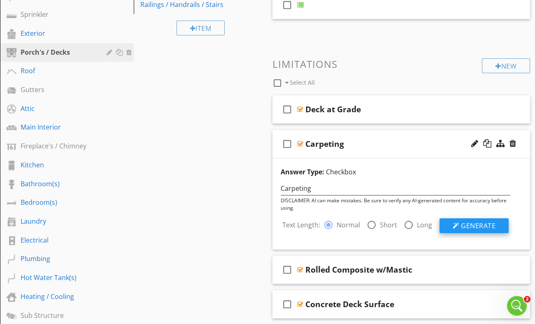
click at [454, 223] on div at bounding box center [455, 226] width 7 height 7
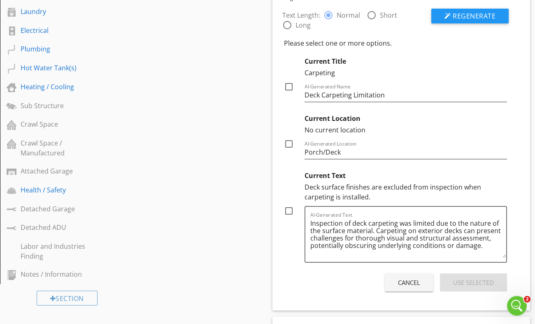
scroll to position [367, 0]
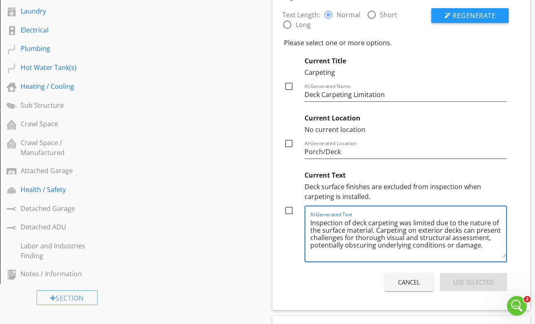
click at [454, 220] on textarea "Inspection of deck carpeting was limited due to the nature of the surface mater…" at bounding box center [408, 236] width 196 height 41
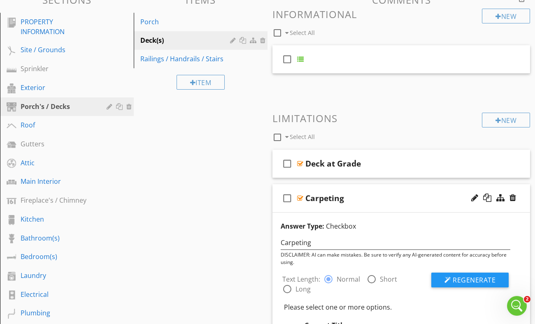
scroll to position [100, 0]
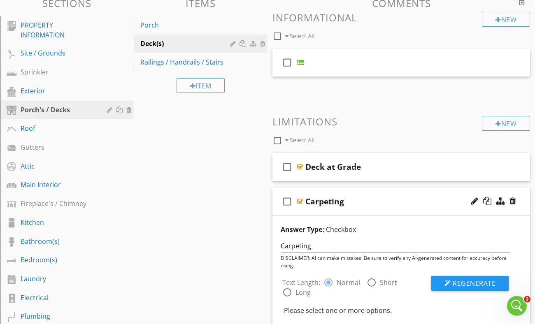
click at [383, 197] on div "Carpeting" at bounding box center [395, 202] width 181 height 10
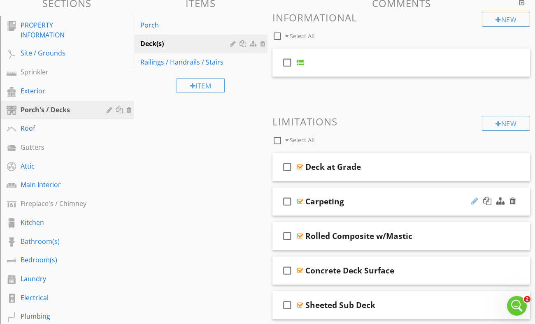
click at [473, 197] on div at bounding box center [474, 201] width 7 height 8
click at [427, 195] on input "Carpeting" at bounding box center [395, 202] width 181 height 14
click at [346, 195] on input "Carpeting" at bounding box center [395, 202] width 181 height 14
click at [334, 195] on input "Carpeting" at bounding box center [395, 202] width 181 height 14
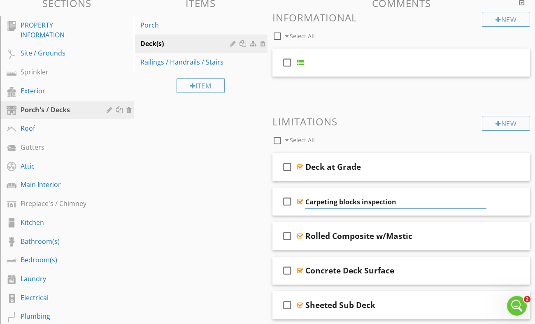
type input "Carpeting blocks inspection"
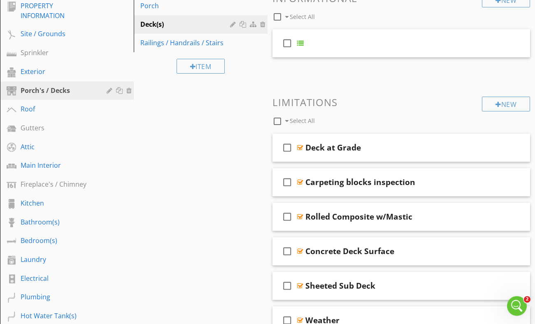
scroll to position [118, 0]
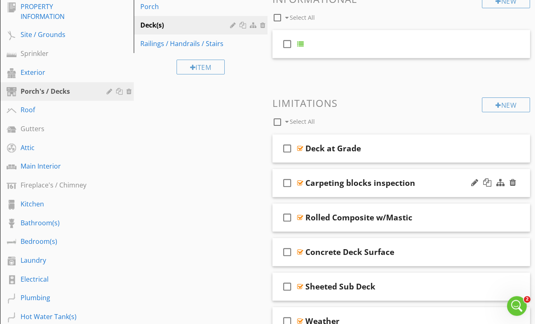
click at [443, 179] on div "Carpeting blocks inspection" at bounding box center [395, 183] width 181 height 10
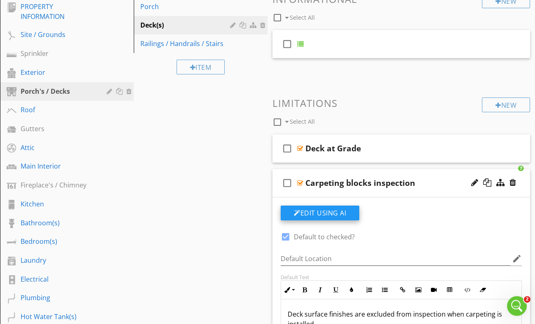
click at [328, 206] on button "Edit Using AI" at bounding box center [320, 213] width 79 height 15
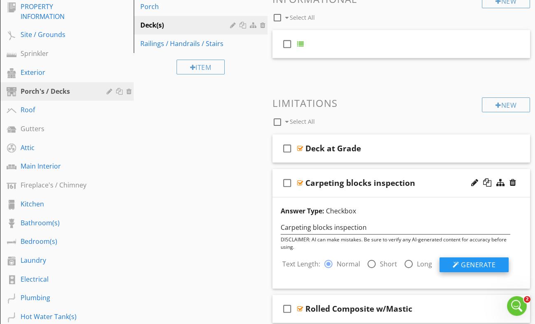
click at [460, 257] on button "Generate" at bounding box center [473, 264] width 69 height 15
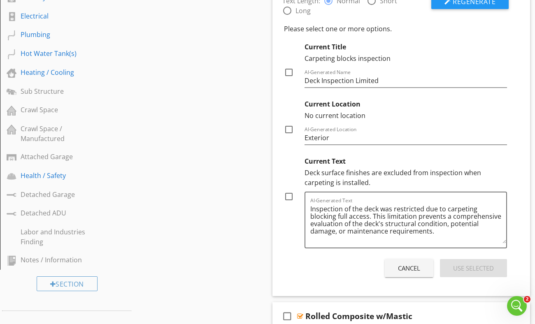
scroll to position [382, 0]
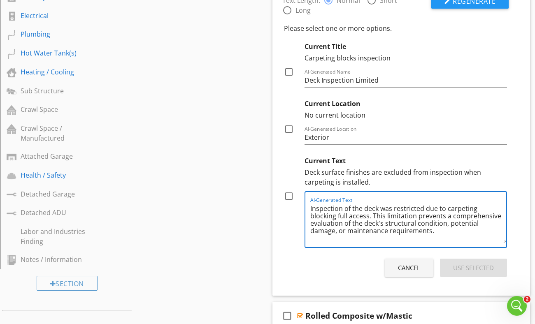
click at [367, 206] on textarea "Inspection of the deck was restricted due to carpeting blocking full access. Th…" at bounding box center [408, 222] width 196 height 41
click at [469, 223] on textarea "Inspection of the deck was restricted due to carpeting blocking full visual ass…" at bounding box center [408, 222] width 196 height 41
click at [383, 209] on textarea "Inspection of the deck was restricted due to carpeting blocking full visual ass…" at bounding box center [408, 222] width 196 height 41
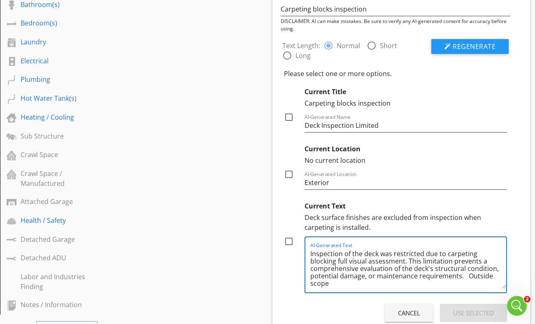
scroll to position [336, 0]
type textarea "Inspection of the deck was restricted due to carpeting blocking full visual ass…"
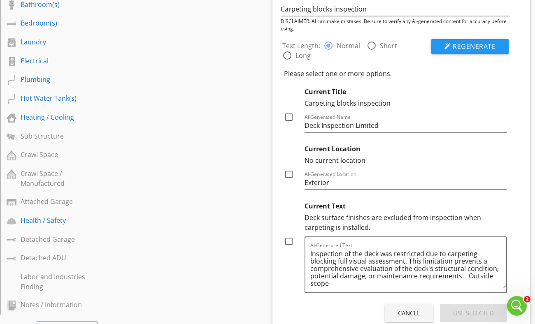
click at [291, 234] on div at bounding box center [289, 241] width 14 height 14
checkbox input "true"
click at [454, 308] on div "Use Selected" at bounding box center [473, 312] width 41 height 9
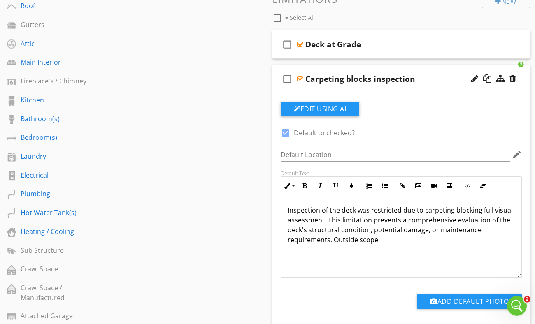
scroll to position [222, 0]
click at [413, 74] on div "Carpeting blocks inspection" at bounding box center [360, 79] width 110 height 10
type input "C"
type input "Carpeted Surface"
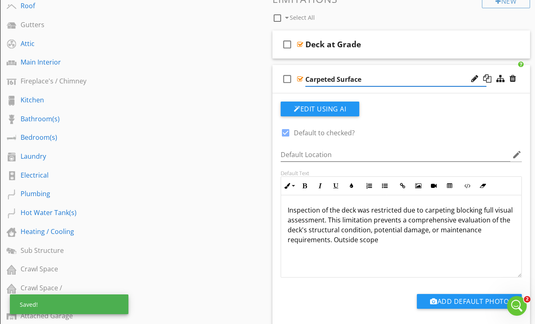
click at [418, 65] on div "check_box_outline_blank Carpeted Surface" at bounding box center [400, 79] width 257 height 28
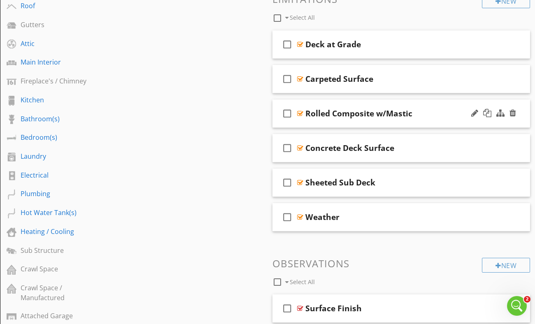
click at [417, 109] on div "Rolled Composite w/Mastic" at bounding box center [395, 114] width 181 height 10
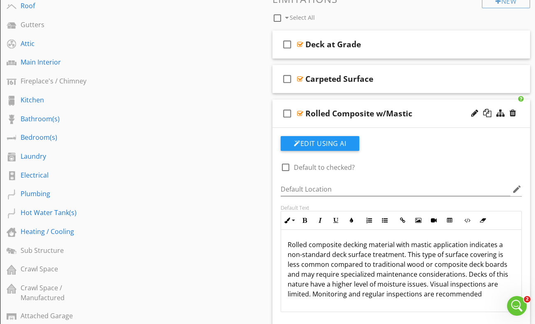
scroll to position [280, 0]
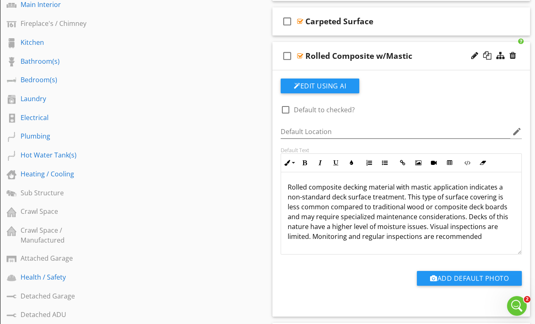
click at [424, 51] on div "Rolled Composite w/Mastic" at bounding box center [395, 56] width 181 height 10
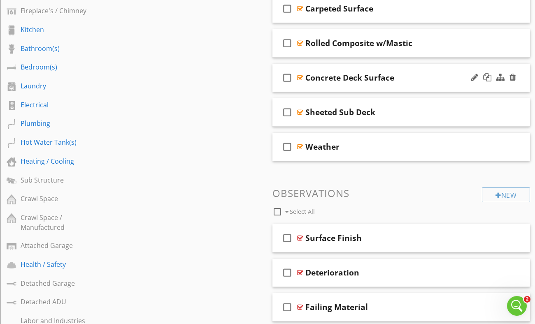
scroll to position [294, 0]
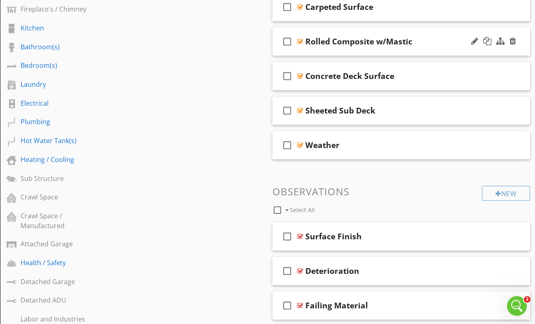
click at [416, 39] on div "check_box_outline_blank Rolled Composite w/Mastic" at bounding box center [400, 42] width 257 height 28
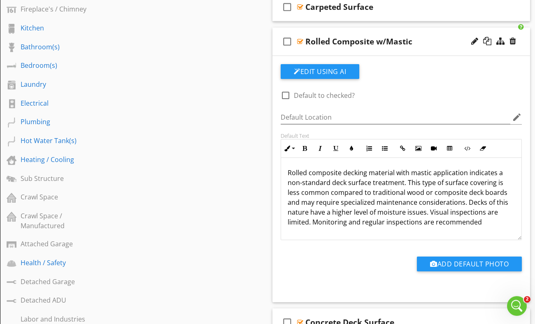
click at [425, 37] on div "Rolled Composite w/Mastic" at bounding box center [395, 42] width 181 height 10
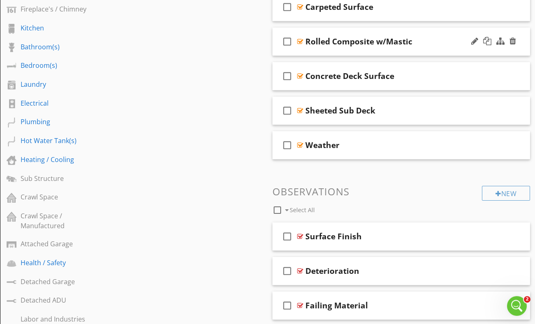
click at [426, 37] on div "Rolled Composite w/Mastic" at bounding box center [395, 42] width 181 height 10
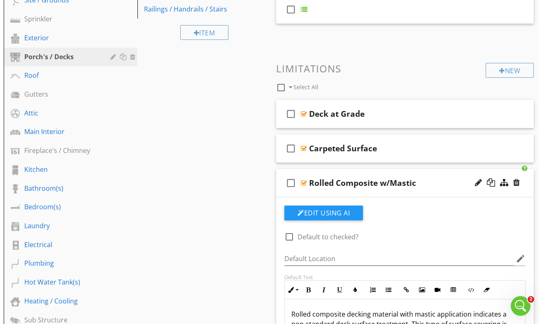
scroll to position [151, 0]
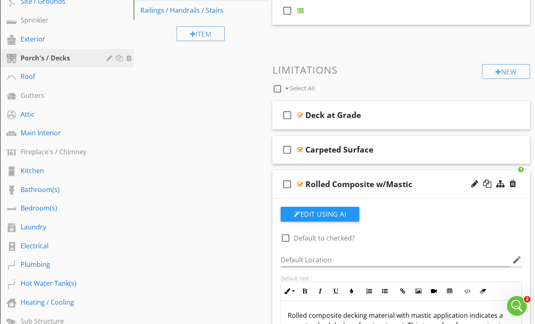
click at [444, 179] on div "Rolled Composite w/Mastic" at bounding box center [395, 184] width 181 height 10
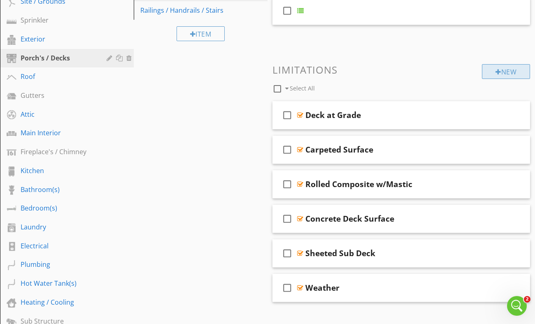
click at [495, 69] on div at bounding box center [498, 72] width 6 height 7
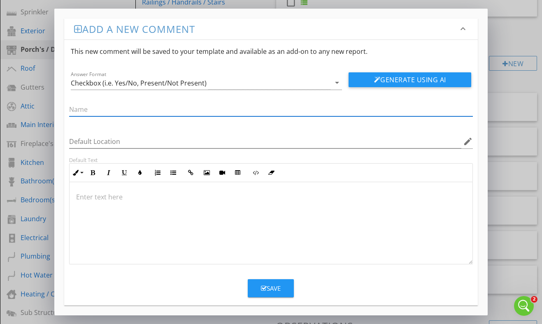
type input "V"
type input "Rolled Vinyl"
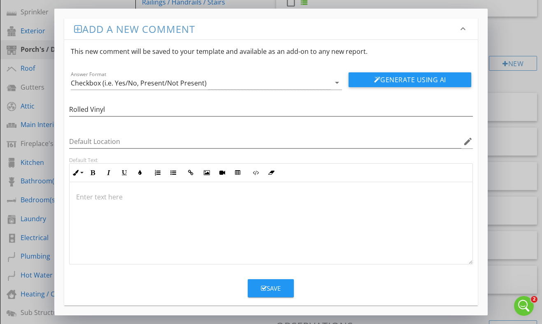
click at [186, 204] on div at bounding box center [271, 223] width 403 height 82
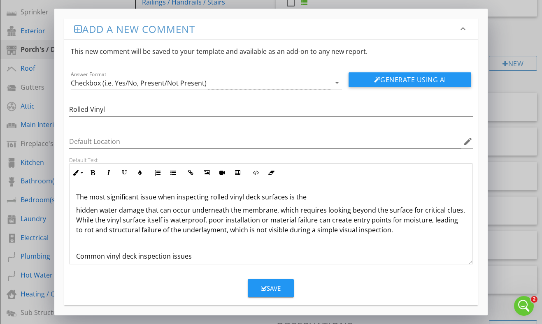
click at [205, 198] on p "The most significant issue when inspecting rolled vinyl deck surfaces is the" at bounding box center [271, 197] width 390 height 10
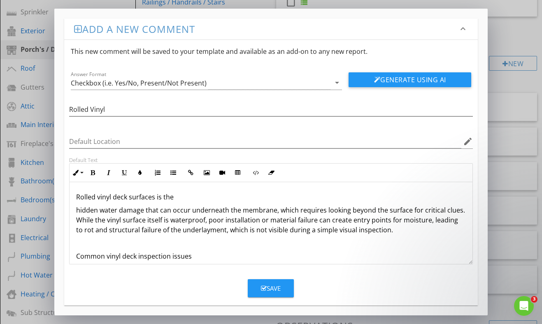
click at [180, 200] on p "Rolled vinyl deck surfaces is the" at bounding box center [271, 197] width 390 height 10
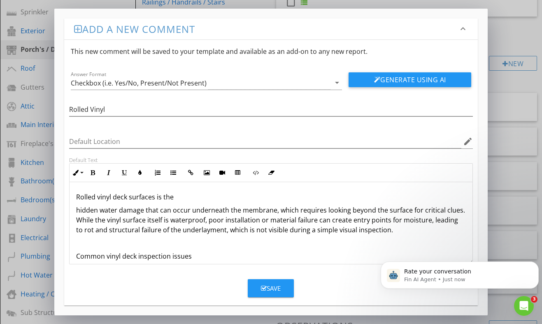
scroll to position [0, 0]
click at [81, 210] on p "hidden water damage that can occur underneath the membrane, which requires look…" at bounding box center [271, 220] width 390 height 30
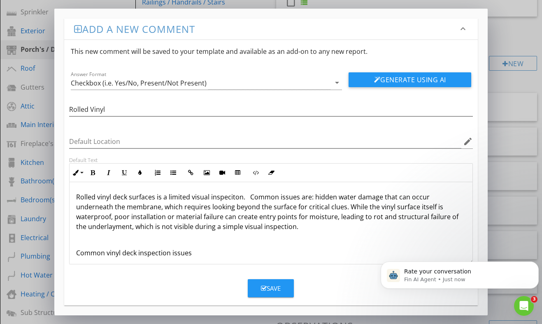
click at [199, 255] on p "Common vinyl deck inspection issues" at bounding box center [271, 253] width 390 height 10
click at [106, 227] on p "Rolled vinyl deck surfaces is a limited visual inspeciton. Common issues are: h…" at bounding box center [271, 211] width 390 height 39
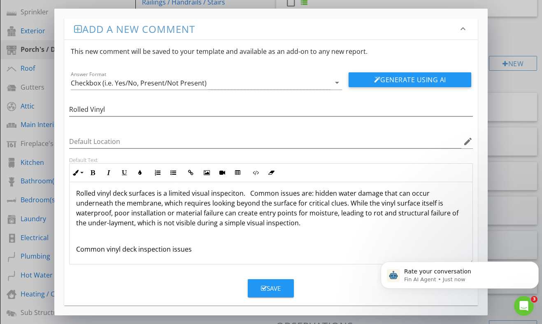
click at [196, 252] on p "Common vinyl deck inspection issues" at bounding box center [271, 249] width 390 height 10
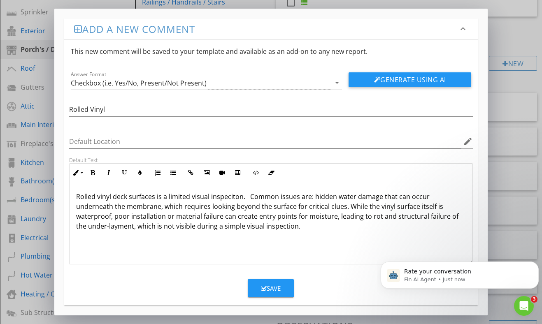
scroll to position [0, 0]
click at [227, 197] on p "Rolled vinyl deck surfaces is a limited visual inspeciton. Common issues are: h…" at bounding box center [271, 211] width 390 height 39
click at [318, 230] on p "Rolled vinyl deck surfaces is a limited visual inspection. Common issues are: h…" at bounding box center [271, 211] width 390 height 39
drag, startPoint x: 318, startPoint y: 230, endPoint x: 198, endPoint y: 308, distance: 143.4
click at [198, 264] on div "Rolled vinyl deck surfaces is a limited visual inspection. Common issues are: h…" at bounding box center [271, 223] width 403 height 82
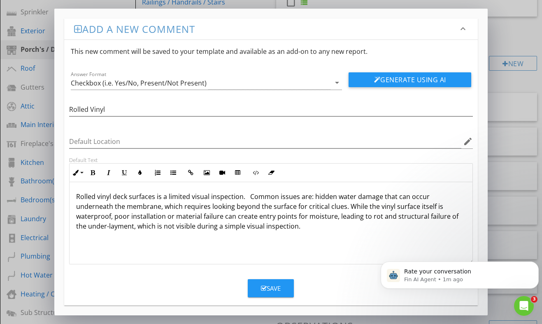
click at [100, 245] on div "Rolled vinyl deck surfaces is a limited visual inspection. Common issues are: h…" at bounding box center [271, 223] width 403 height 82
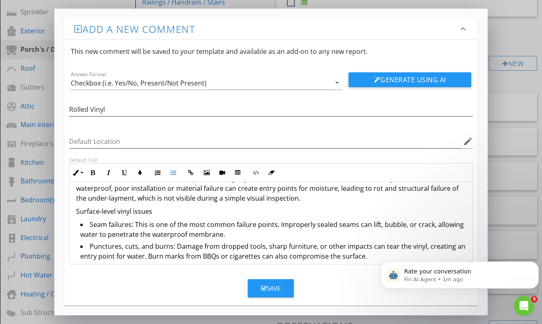
scroll to position [47, 0]
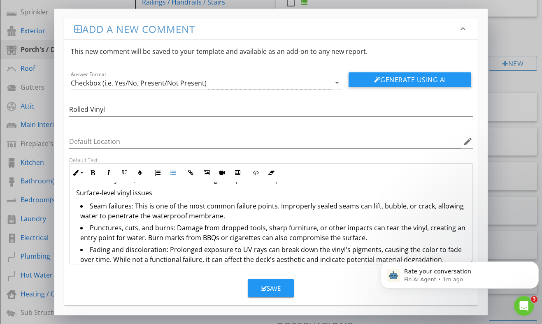
click at [204, 239] on li "Punctures, cuts, and burns: Damage from dropped tools, sharp furniture, or othe…" at bounding box center [273, 234] width 386 height 22
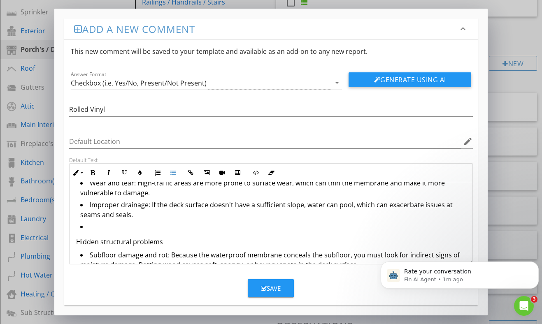
scroll to position [135, 0]
click at [161, 240] on p "Hidden structural problems" at bounding box center [271, 242] width 390 height 10
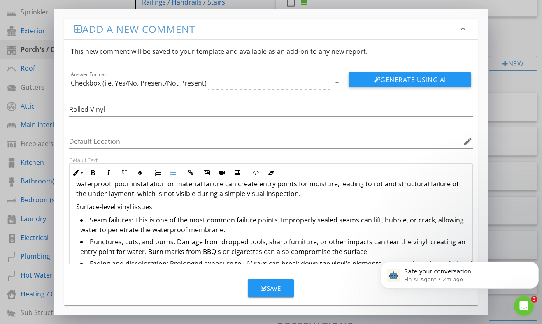
scroll to position [0, 0]
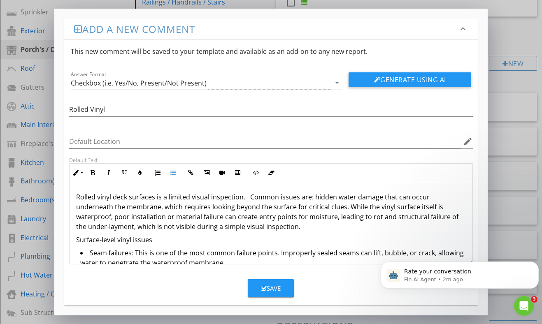
click at [77, 197] on p "Rolled vinyl deck surfaces is a limited visual inspection. Common issues are: h…" at bounding box center [271, 211] width 390 height 39
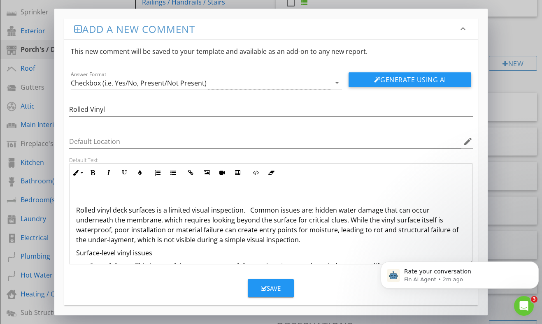
click at [80, 195] on p at bounding box center [271, 197] width 390 height 10
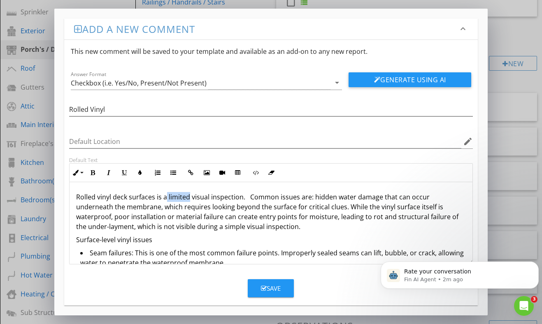
drag, startPoint x: 189, startPoint y: 199, endPoint x: 165, endPoint y: 200, distance: 23.5
click at [165, 200] on p "Rolled vinyl deck surfaces is a limited visual inspection. Common issues are: h…" at bounding box center [271, 211] width 390 height 39
click at [91, 169] on button "Bold" at bounding box center [93, 173] width 16 height 16
click at [106, 171] on icon "button" at bounding box center [109, 173] width 6 height 6
click at [264, 203] on p "Rolled vinyl deck surfaces is a limited visual inspection. Common issues are: h…" at bounding box center [271, 211] width 390 height 39
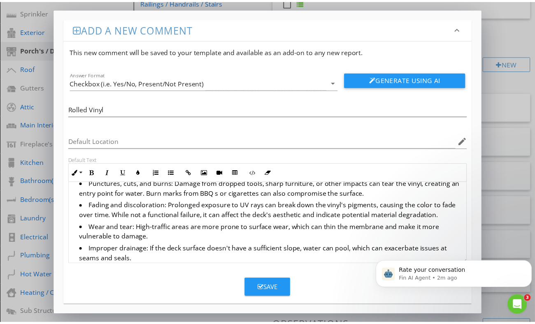
scroll to position [100, 0]
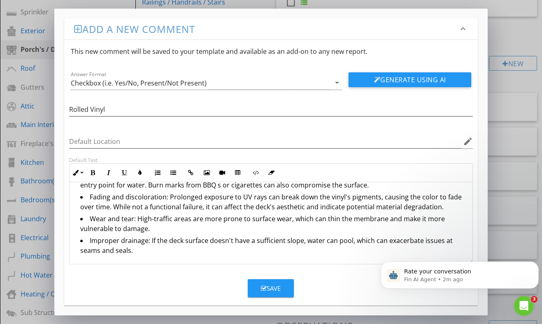
click at [262, 285] on div "Save" at bounding box center [271, 288] width 20 height 9
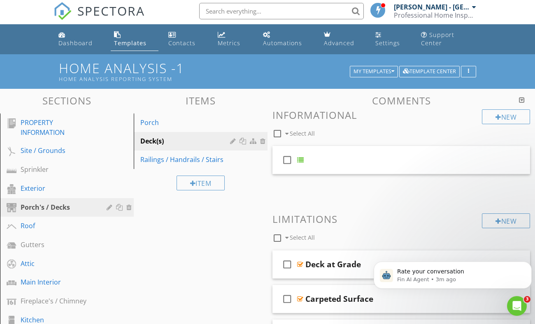
scroll to position [0, 0]
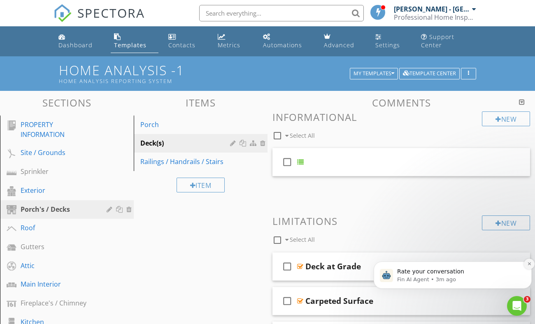
click at [529, 264] on icon "Dismiss notification" at bounding box center [528, 263] width 3 height 3
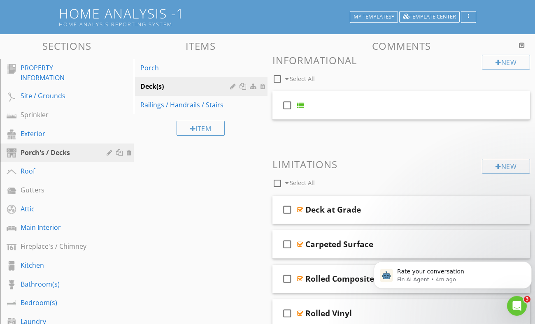
scroll to position [57, 0]
click at [528, 264] on icon "Dismiss notification" at bounding box center [529, 263] width 5 height 5
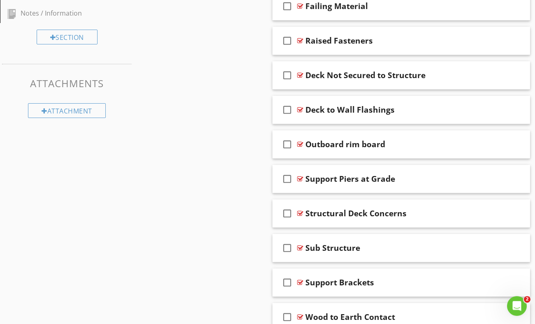
scroll to position [662, 0]
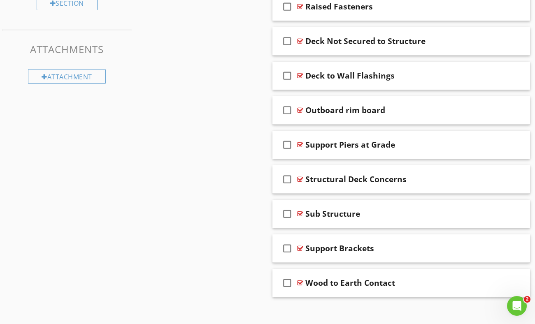
click at [412, 244] on div "Support Brackets" at bounding box center [395, 249] width 181 height 10
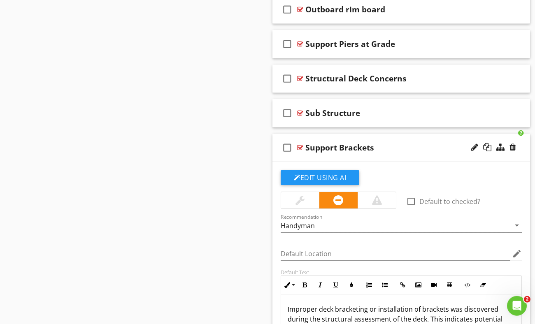
scroll to position [759, 0]
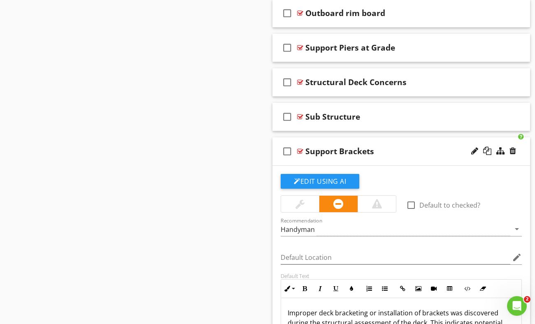
click at [384, 146] on div "Support Brackets" at bounding box center [395, 151] width 181 height 10
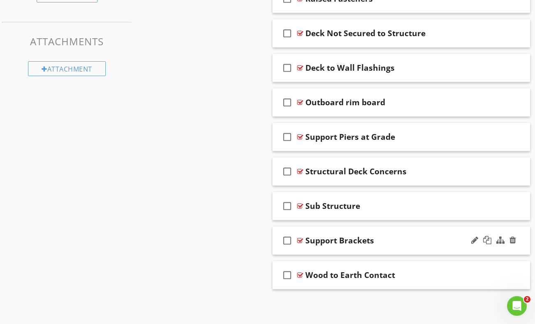
scroll to position [662, 0]
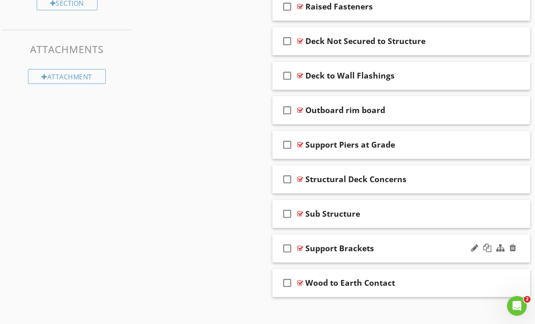
click at [388, 249] on div "check_box_outline_blank Support Brackets" at bounding box center [400, 248] width 257 height 28
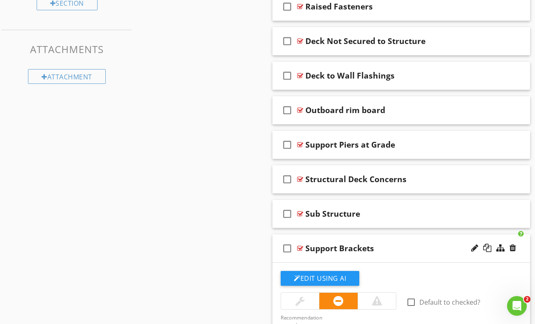
click at [388, 244] on div "Support Brackets" at bounding box center [395, 249] width 181 height 10
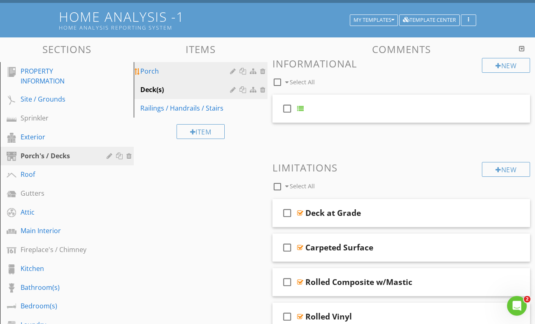
scroll to position [53, 0]
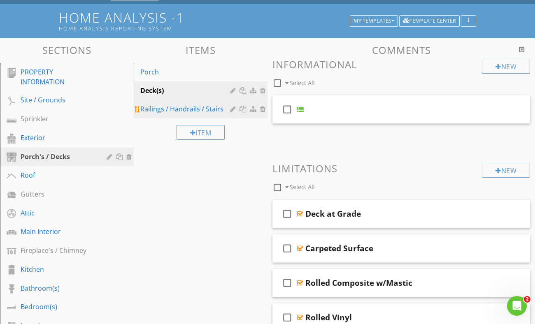
click at [188, 104] on div "Railings / Handrails / Stairs" at bounding box center [186, 109] width 92 height 10
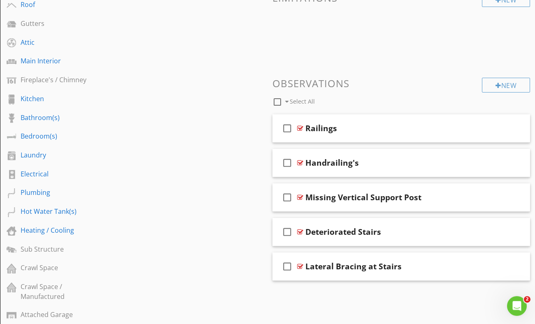
scroll to position [199, 0]
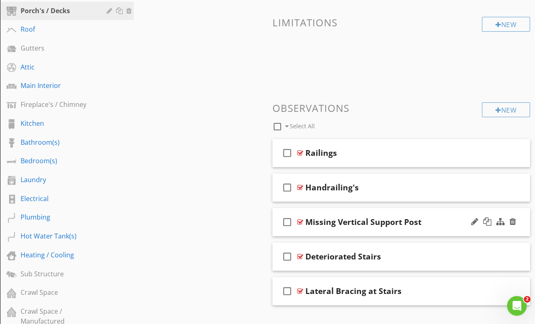
click at [437, 218] on div "Missing Vertical Support Post" at bounding box center [395, 222] width 181 height 10
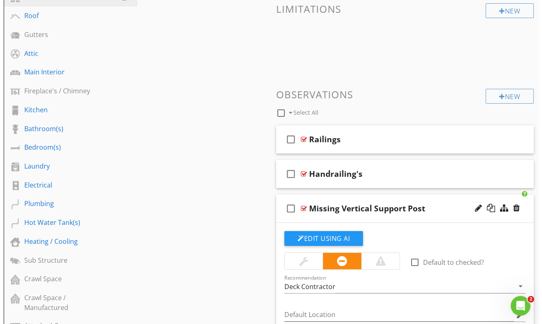
scroll to position [206, 0]
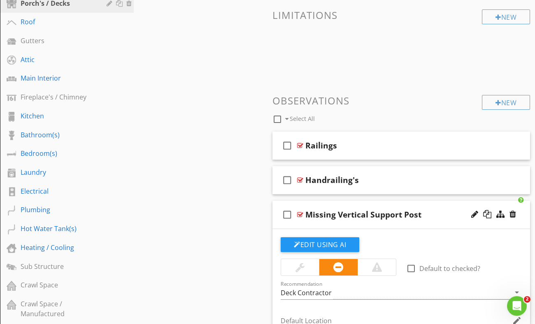
click at [436, 210] on div "Missing Vertical Support Post" at bounding box center [395, 215] width 181 height 10
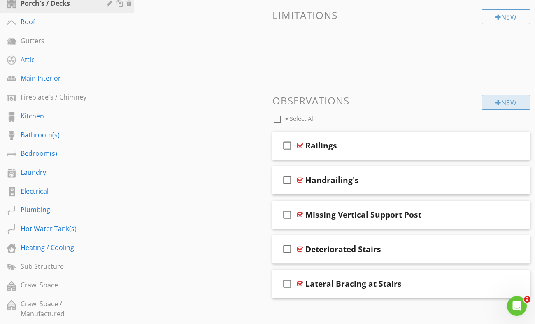
click at [494, 95] on div "New" at bounding box center [506, 102] width 48 height 15
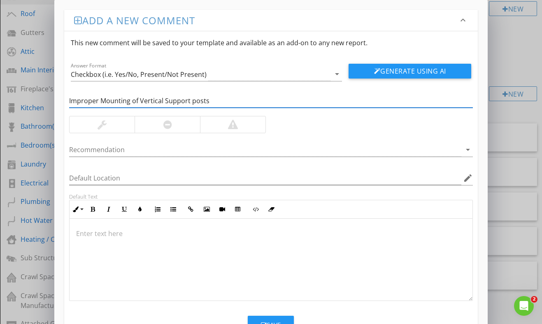
type input "Improper Mounting of Vertical Support posts"
click at [164, 133] on div at bounding box center [167, 124] width 65 height 16
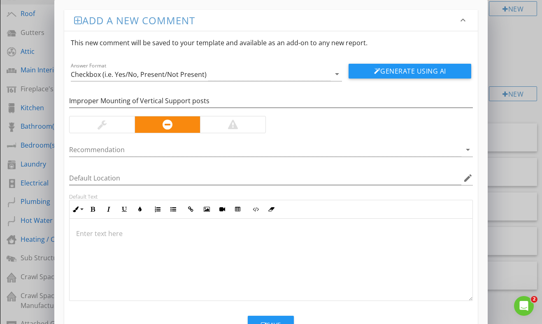
click at [128, 235] on p at bounding box center [271, 234] width 390 height 10
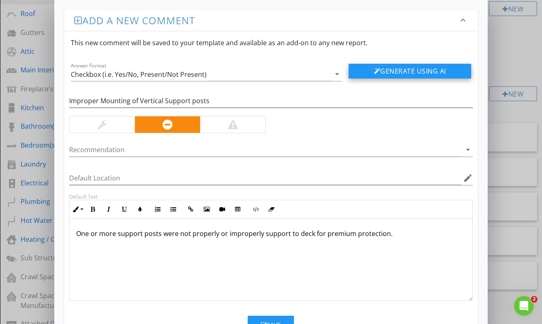
click at [381, 71] on button "Generate Using AI" at bounding box center [409, 71] width 123 height 15
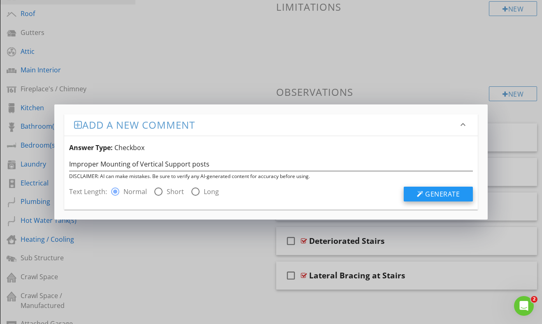
click at [429, 194] on span "Generate" at bounding box center [442, 194] width 35 height 9
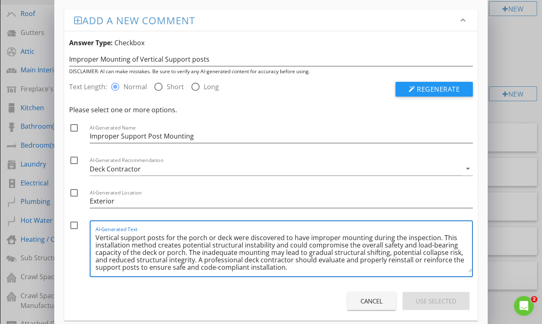
drag, startPoint x: 438, startPoint y: 238, endPoint x: 185, endPoint y: 253, distance: 253.0
click at [185, 253] on textarea "Vertical support posts for the porch or deck were discovered to have improper m…" at bounding box center [283, 251] width 377 height 41
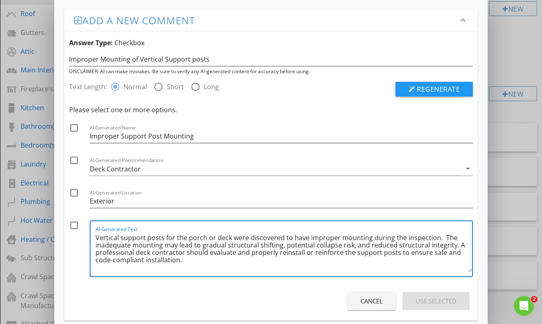
click at [278, 246] on textarea "Vertical support posts for the porch or deck were discovered to have improper m…" at bounding box center [283, 251] width 377 height 41
drag, startPoint x: 334, startPoint y: 244, endPoint x: 449, endPoint y: 262, distance: 116.6
click at [449, 262] on textarea "Vertical support posts for the porch or deck were discovered to have improper m…" at bounding box center [283, 251] width 377 height 41
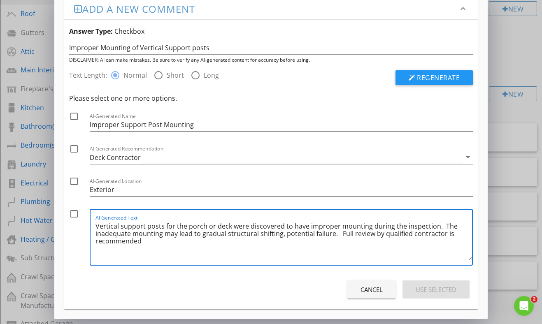
scroll to position [0, 0]
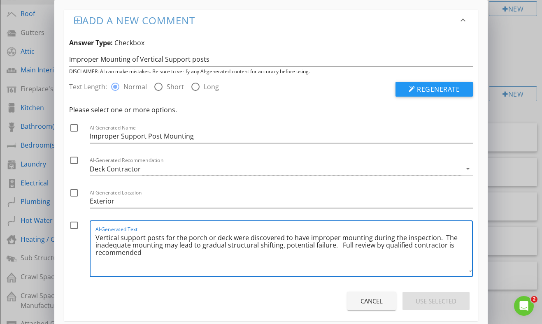
click at [257, 245] on textarea "Vertical support posts for the porch or deck were discovered to have improper m…" at bounding box center [283, 251] width 377 height 41
type textarea "Vertical support posts for the porch or deck were discovered to have improper m…"
click at [74, 225] on div at bounding box center [74, 225] width 14 height 14
checkbox input "true"
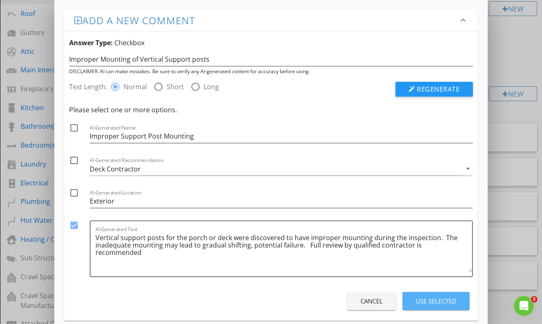
click at [423, 304] on div "Use Selected" at bounding box center [435, 301] width 41 height 9
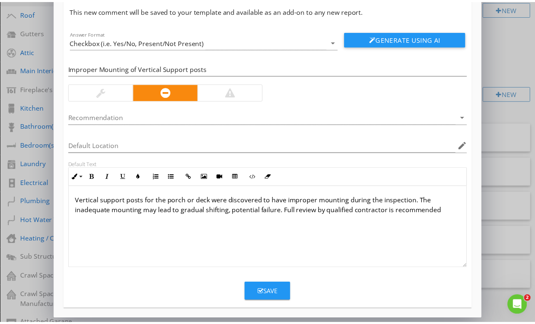
scroll to position [33, 0]
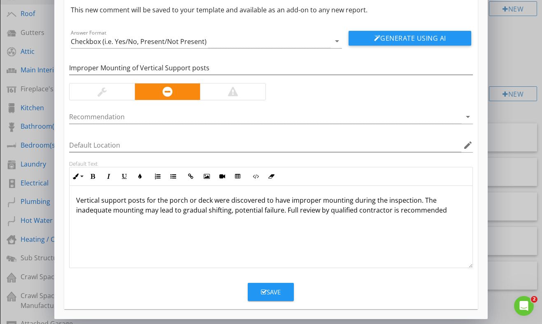
click at [274, 293] on div "Save" at bounding box center [271, 292] width 20 height 9
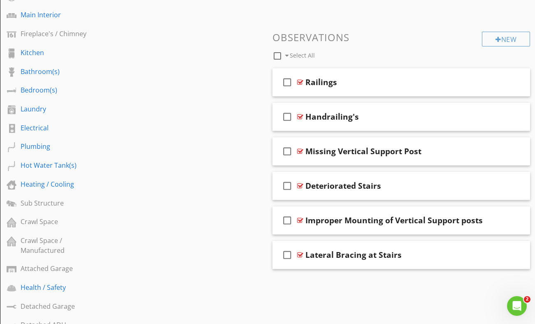
scroll to position [270, 0]
click at [394, 215] on div "Improper Mounting of Vertical Support posts" at bounding box center [393, 220] width 177 height 10
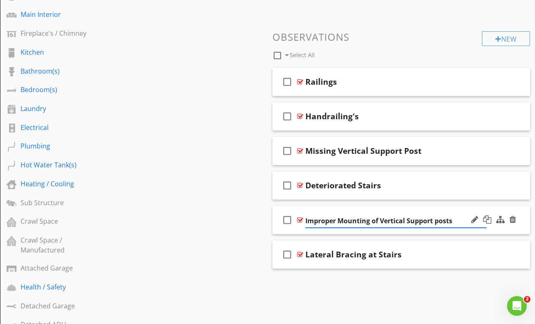
click at [378, 214] on input "Improper Mounting of Vertical Support posts" at bounding box center [395, 221] width 181 height 14
type input "Vertical Support posts"
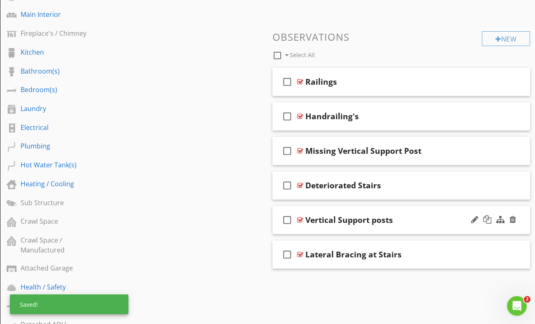
click at [399, 206] on div "check_box_outline_blank Vertical Support posts" at bounding box center [400, 220] width 257 height 28
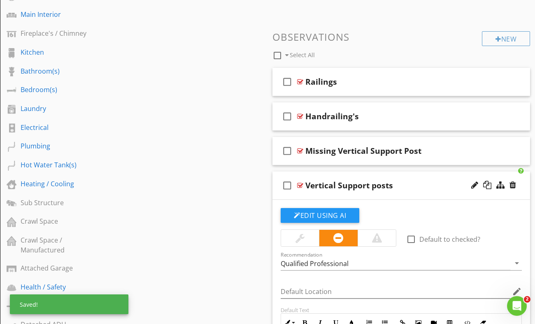
click at [411, 181] on div "Vertical Support posts" at bounding box center [395, 186] width 181 height 10
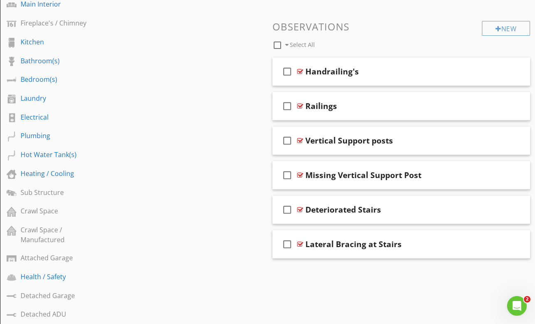
scroll to position [280, 0]
click at [397, 102] on div "Railings" at bounding box center [395, 106] width 181 height 10
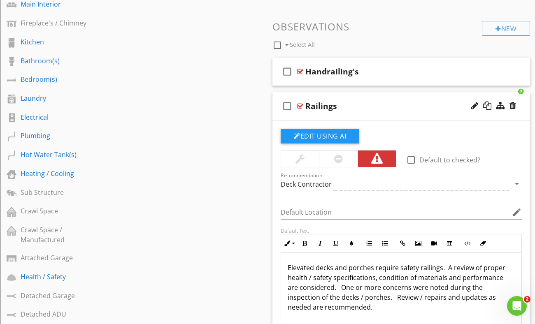
click at [397, 102] on div "Railings" at bounding box center [395, 106] width 181 height 10
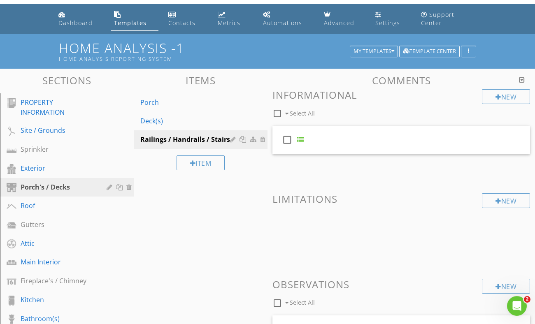
scroll to position [21, 0]
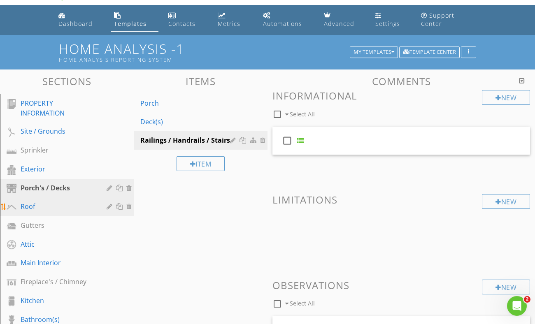
click at [53, 203] on div "Roof" at bounding box center [58, 207] width 74 height 10
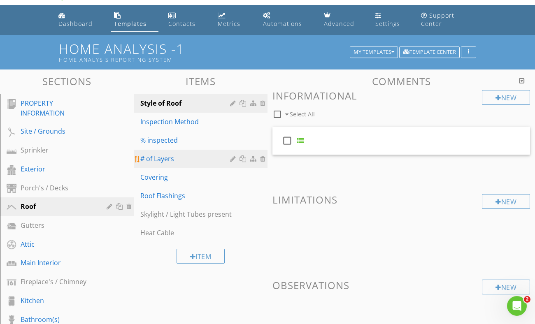
click at [200, 154] on div "# of Layers" at bounding box center [186, 159] width 92 height 10
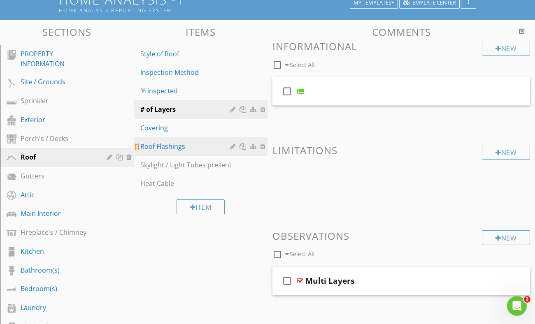
scroll to position [71, 0]
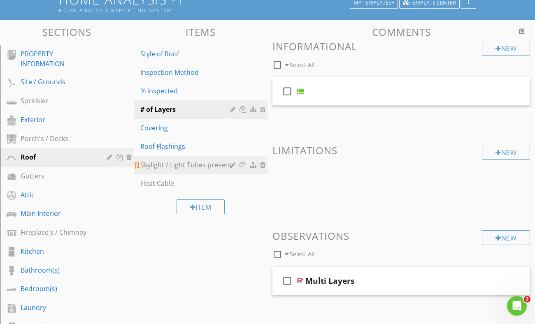
click at [187, 160] on div "Skylight / Light Tubes present" at bounding box center [186, 165] width 92 height 10
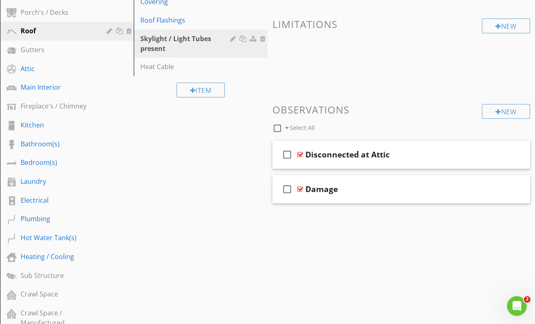
scroll to position [197, 0]
click at [358, 184] on div "Damage" at bounding box center [395, 189] width 181 height 10
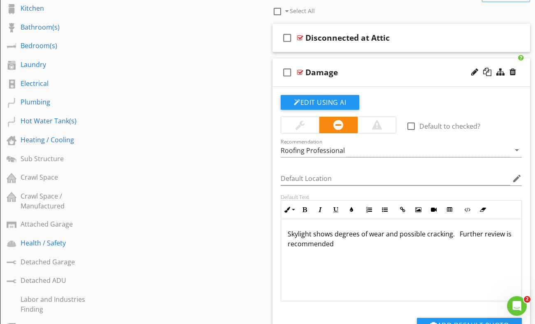
scroll to position [315, 0]
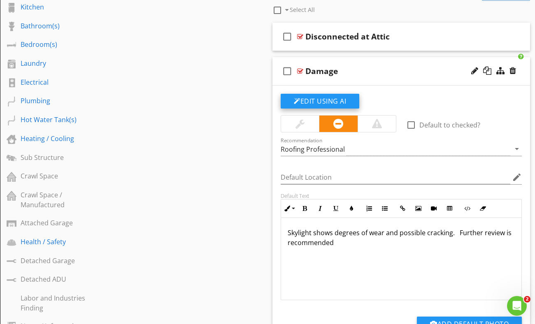
click at [325, 94] on button "Edit Using AI" at bounding box center [320, 101] width 79 height 15
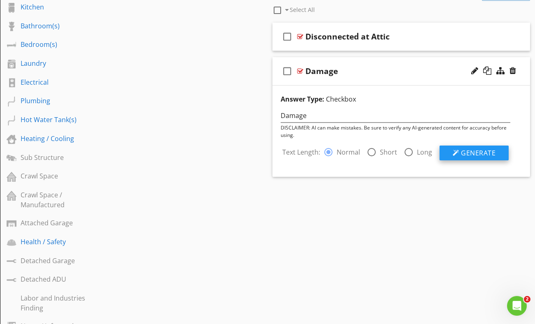
click at [459, 146] on button "Generate" at bounding box center [473, 153] width 69 height 15
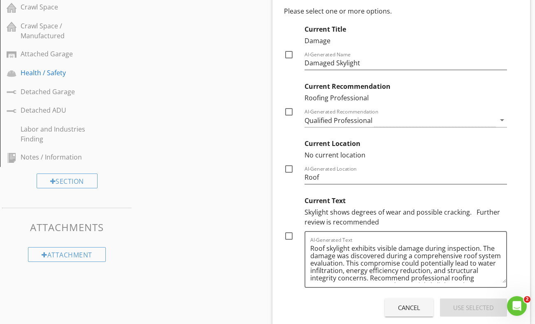
scroll to position [522, 0]
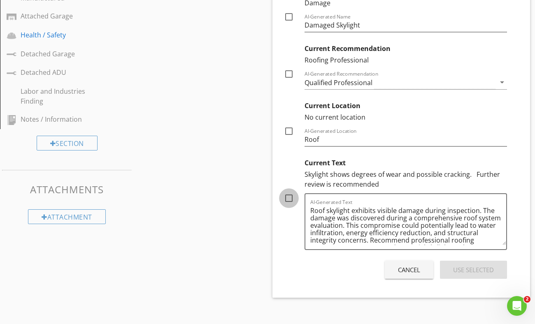
click at [289, 191] on div at bounding box center [289, 198] width 14 height 14
checkbox input "true"
click at [459, 265] on div "Use Selected" at bounding box center [473, 269] width 41 height 9
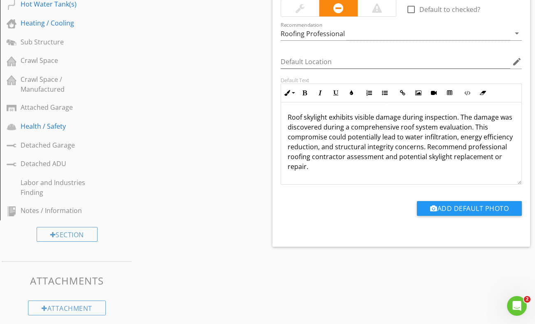
click at [449, 119] on p "Roof skylight exhibits visible damage during inspection. The damage was discove…" at bounding box center [401, 141] width 227 height 59
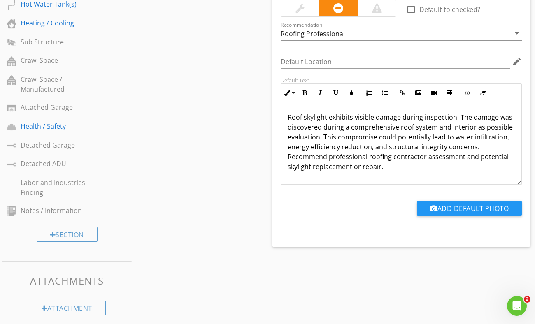
click at [486, 119] on p "Roof skylight exhibits visible damage during inspection. The damage was discove…" at bounding box center [401, 141] width 227 height 59
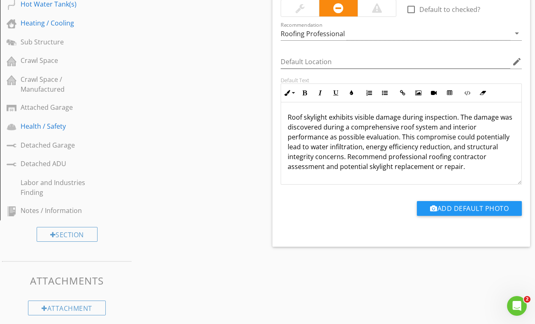
click at [394, 130] on p "Roof skylight exhibits visible damage during inspection. The damage was discove…" at bounding box center [401, 141] width 227 height 59
click at [397, 130] on p "Roof skylight exhibits visible damage during inspection. The damage was discove…" at bounding box center [401, 141] width 227 height 59
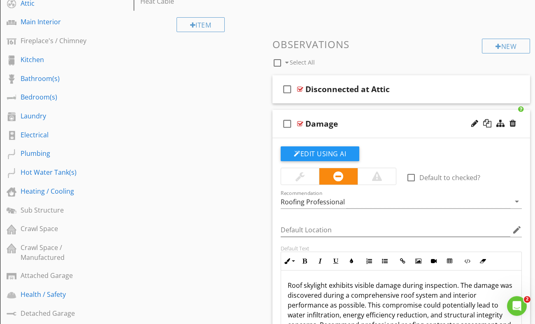
scroll to position [260, 0]
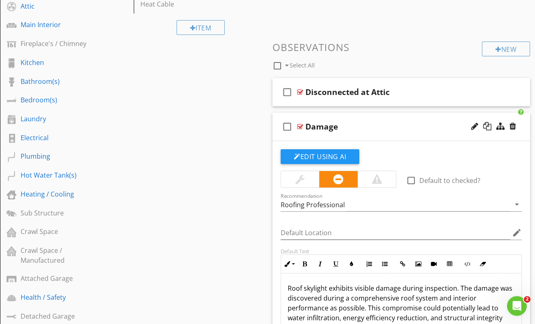
click at [390, 123] on div "Damage" at bounding box center [395, 127] width 181 height 10
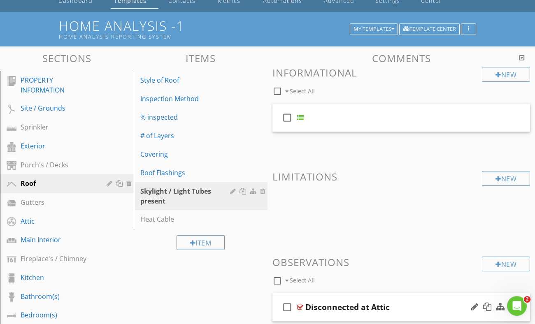
scroll to position [37, 0]
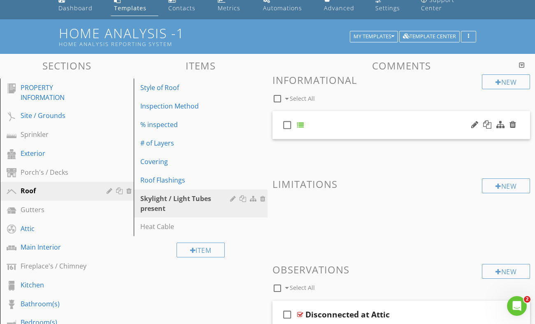
click at [343, 116] on div "check_box_outline_blank" at bounding box center [400, 125] width 257 height 28
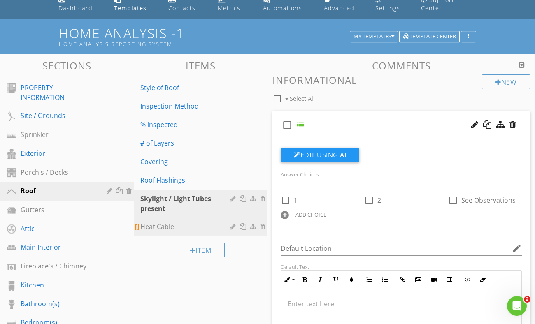
click at [169, 222] on div "Heat Cable" at bounding box center [186, 227] width 92 height 10
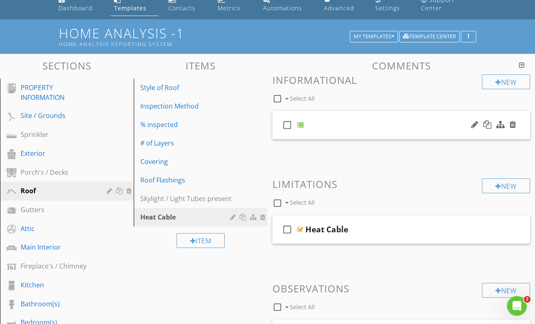
click at [328, 111] on div "check_box_outline_blank" at bounding box center [400, 125] width 257 height 28
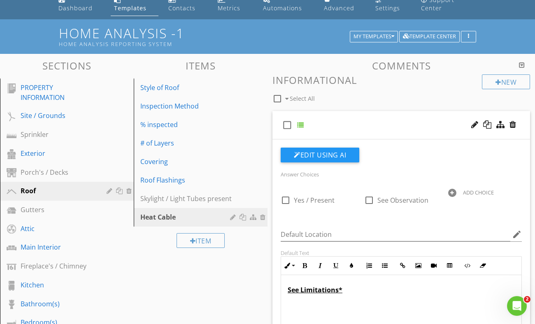
click at [328, 111] on div "check_box_outline_blank" at bounding box center [400, 125] width 257 height 28
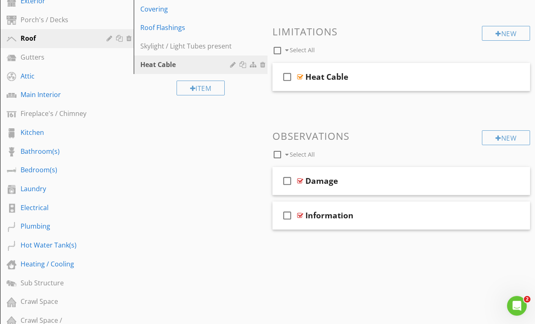
scroll to position [189, 0]
click at [381, 211] on div "Information" at bounding box center [395, 216] width 181 height 10
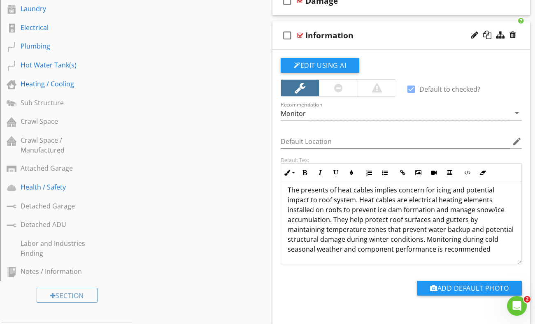
scroll to position [0, 0]
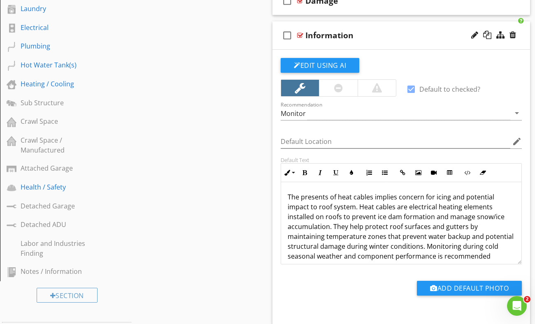
click at [376, 33] on div "check_box_outline_blank Information" at bounding box center [400, 35] width 257 height 28
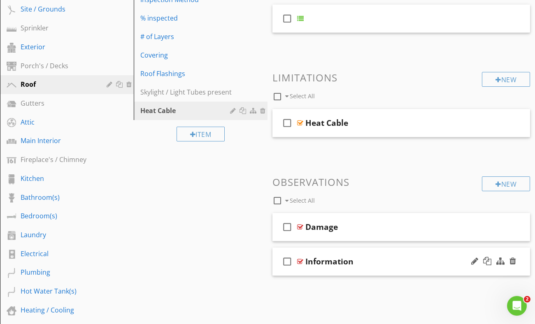
scroll to position [144, 0]
click at [380, 118] on div "Heat Cable" at bounding box center [395, 123] width 181 height 10
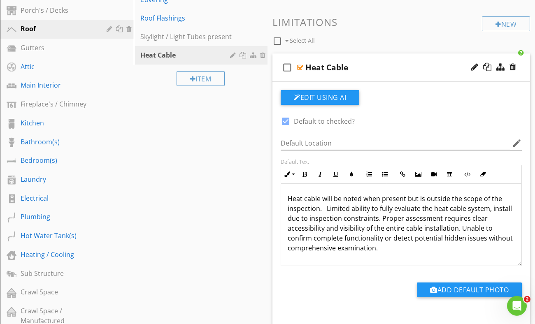
scroll to position [200, 0]
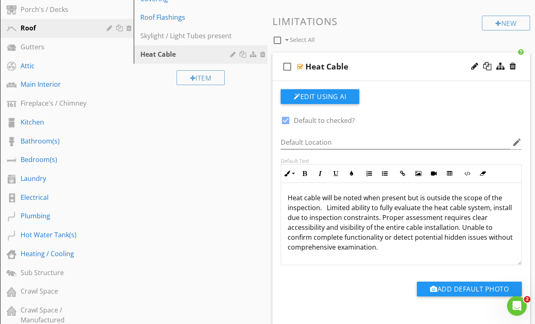
click at [392, 62] on div "Heat Cable" at bounding box center [395, 67] width 181 height 10
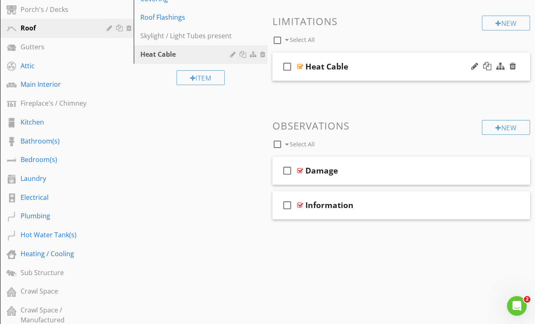
click at [392, 62] on div "Heat Cable" at bounding box center [395, 67] width 181 height 10
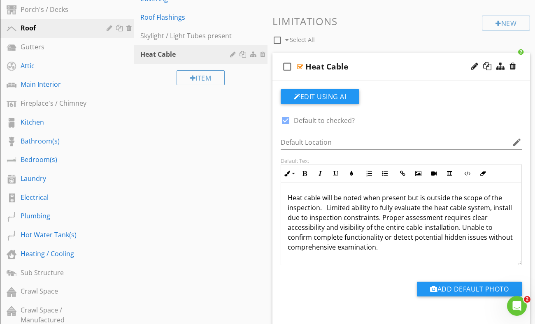
click at [423, 193] on p "Heat cable will be noted when present but is outside the scope of the inspectio…" at bounding box center [401, 222] width 227 height 59
click at [402, 247] on div "Heat cable will be noted when present but are outside the scope of the inspecti…" at bounding box center [401, 224] width 240 height 82
click at [388, 62] on div "Heat Cable" at bounding box center [395, 67] width 181 height 10
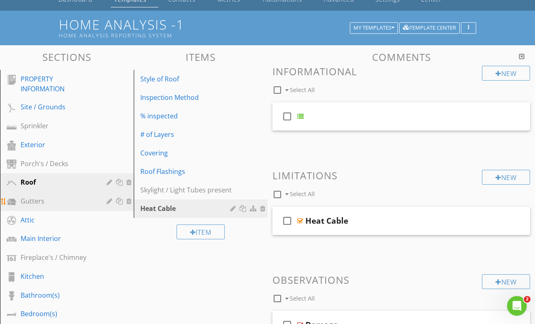
scroll to position [46, 0]
click at [68, 196] on div "Gutters" at bounding box center [58, 201] width 74 height 10
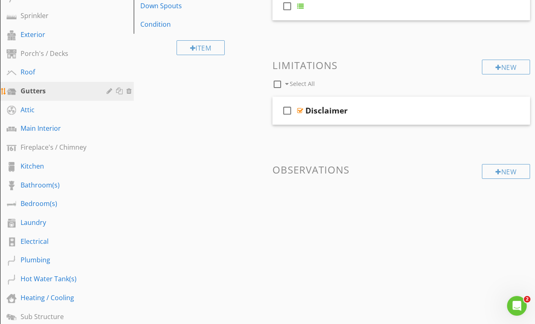
scroll to position [240, 0]
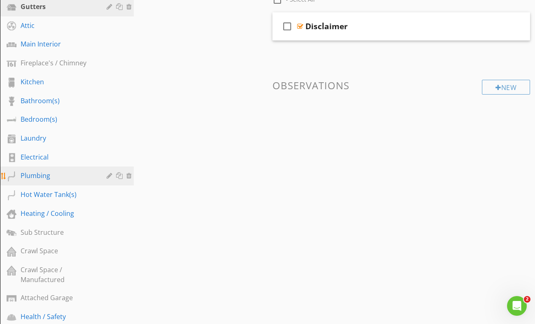
click at [52, 171] on div "Plumbing" at bounding box center [58, 176] width 74 height 10
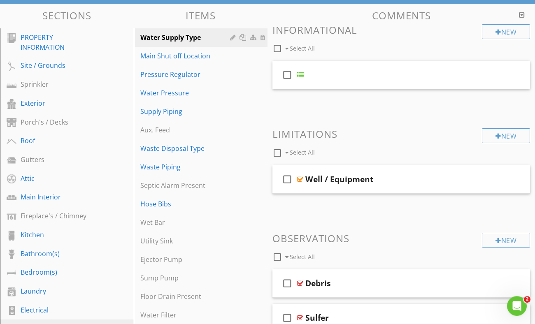
scroll to position [0, 0]
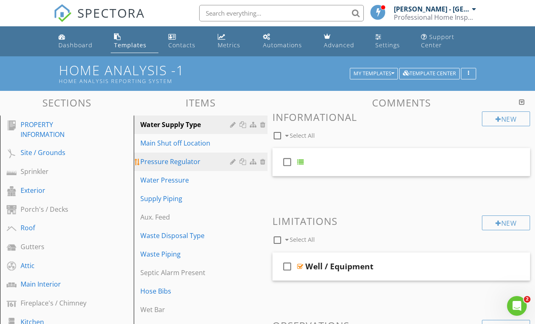
click at [190, 157] on div "Pressure Regulator" at bounding box center [186, 162] width 92 height 10
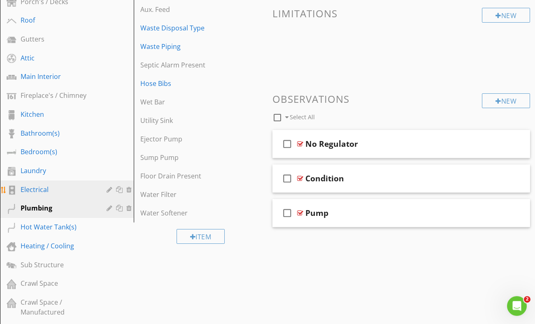
scroll to position [222, 0]
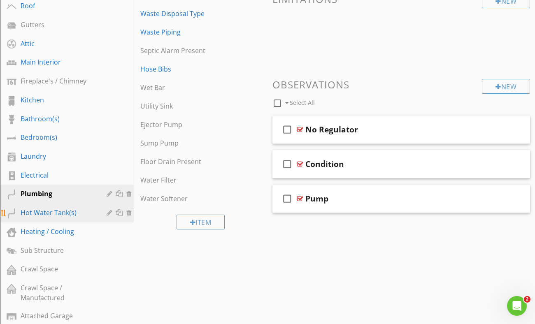
click at [58, 208] on div "Hot Water Tank(s)" at bounding box center [58, 213] width 74 height 10
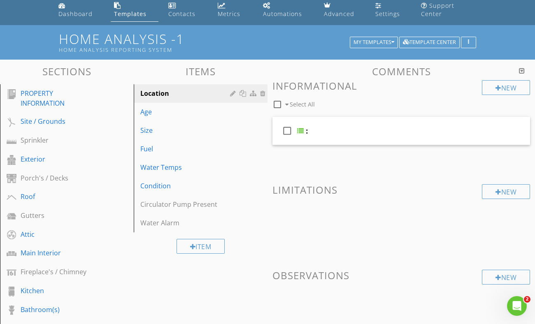
scroll to position [30, 0]
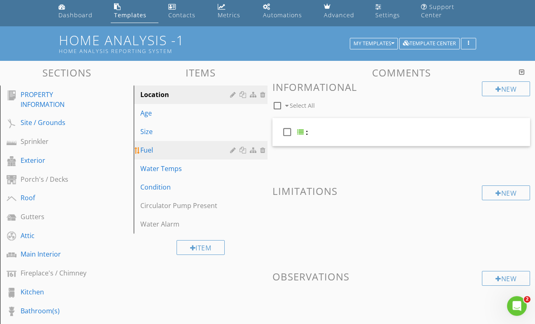
click at [230, 145] on div "Fuel" at bounding box center [186, 150] width 92 height 10
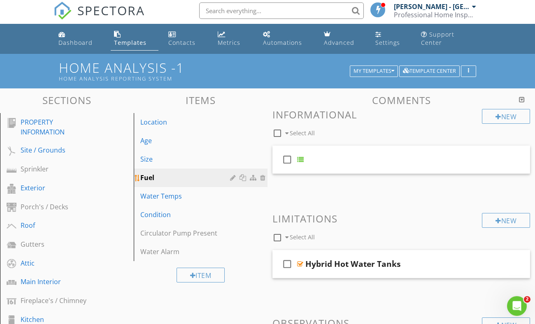
click at [230, 141] on li "Age" at bounding box center [201, 141] width 134 height 19
click at [86, 235] on link "Gutters" at bounding box center [67, 244] width 131 height 19
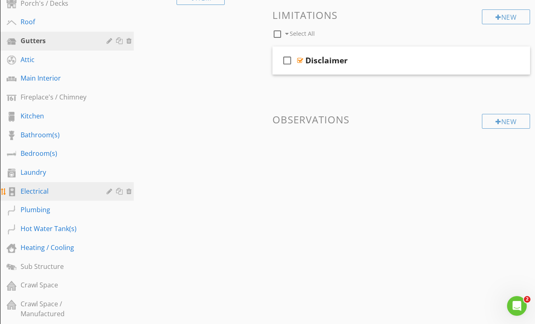
scroll to position [206, 0]
click at [49, 186] on div "Electrical" at bounding box center [58, 191] width 74 height 10
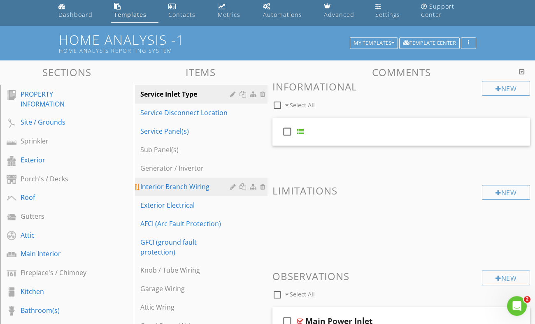
scroll to position [29, 0]
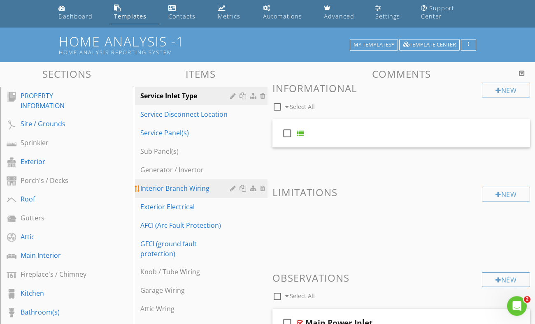
click at [216, 188] on link "Interior Branch Wiring" at bounding box center [201, 188] width 131 height 18
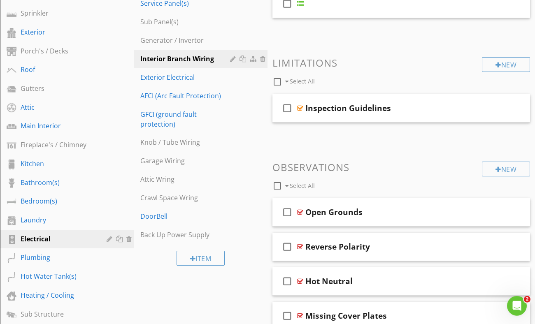
scroll to position [257, 0]
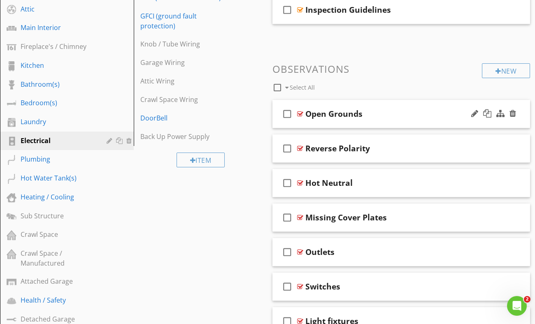
click at [395, 109] on div "Open Grounds" at bounding box center [395, 114] width 181 height 10
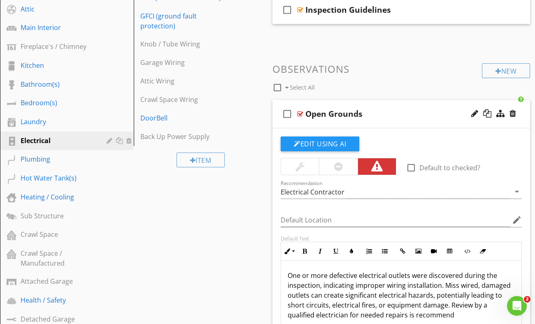
scroll to position [306, 0]
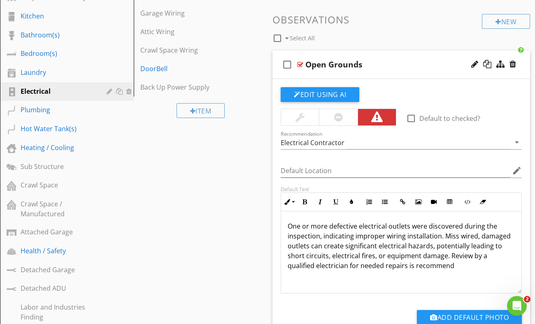
click at [386, 61] on div "Open Grounds" at bounding box center [395, 65] width 181 height 10
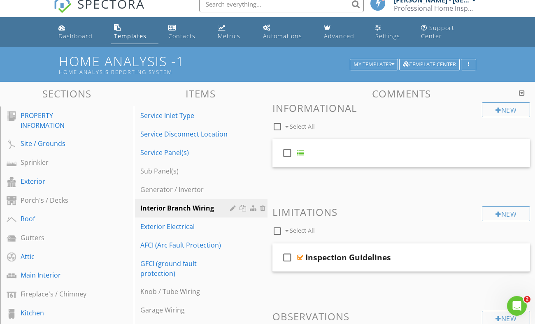
scroll to position [0, 0]
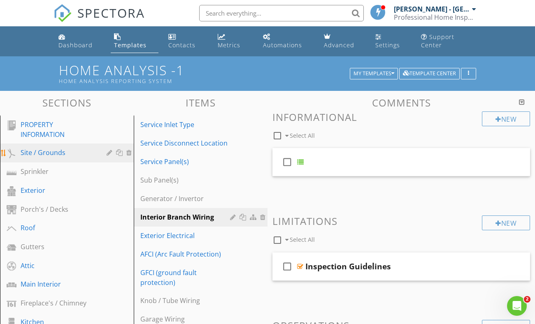
click at [74, 148] on div "Site / Grounds" at bounding box center [58, 153] width 74 height 10
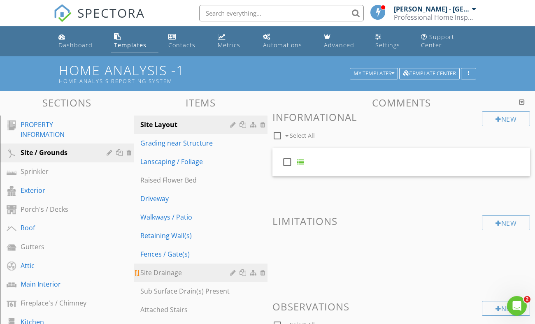
click at [196, 264] on link "Site Drainage" at bounding box center [201, 273] width 131 height 18
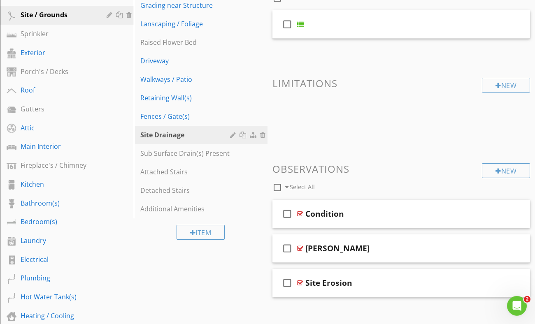
scroll to position [138, 0]
click at [364, 209] on div "Condition" at bounding box center [395, 214] width 181 height 10
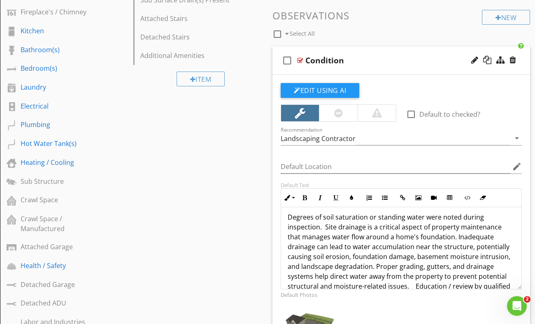
scroll to position [292, 0]
click at [380, 55] on div "Condition" at bounding box center [395, 60] width 181 height 10
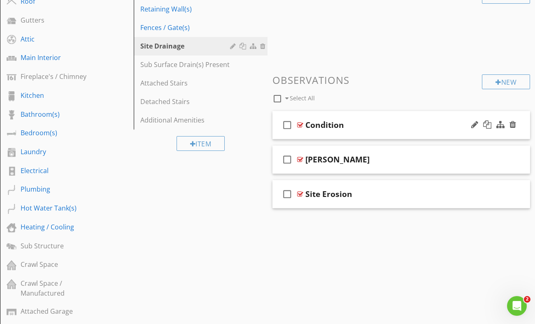
scroll to position [227, 0]
click at [387, 155] on div "Moss" at bounding box center [395, 160] width 181 height 10
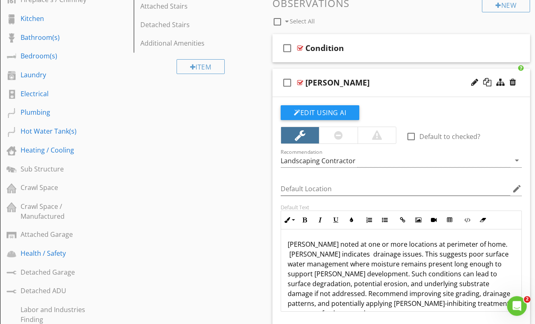
scroll to position [303, 0]
click at [357, 78] on div "Moss" at bounding box center [395, 83] width 181 height 10
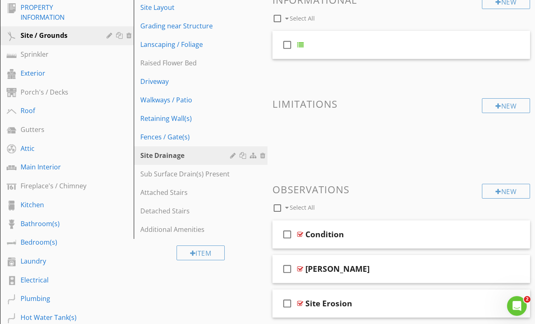
scroll to position [117, 0]
click at [167, 169] on div "Sub Surface Drain(s) Present" at bounding box center [186, 174] width 92 height 10
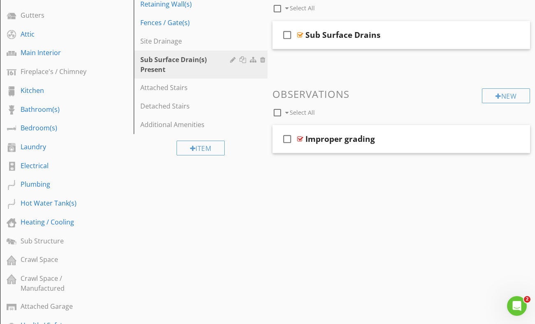
scroll to position [230, 0]
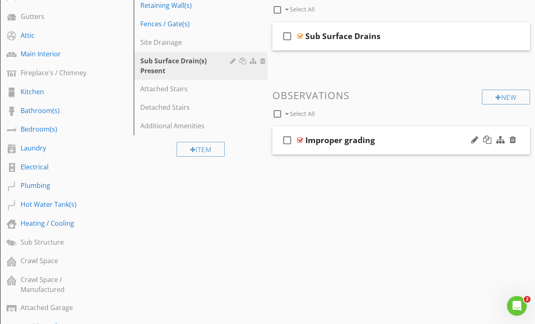
click at [384, 135] on div "Improper grading" at bounding box center [395, 140] width 181 height 10
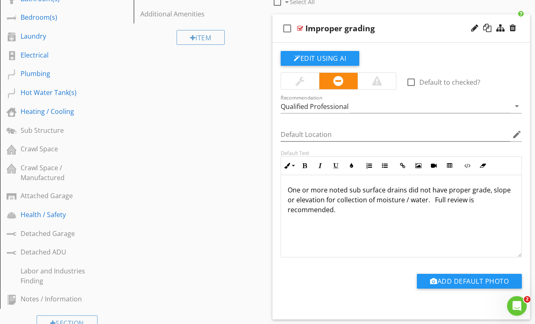
scroll to position [341, 0]
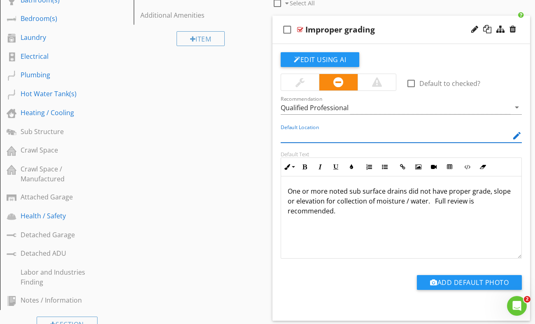
click at [384, 133] on input "Default Location" at bounding box center [396, 136] width 230 height 14
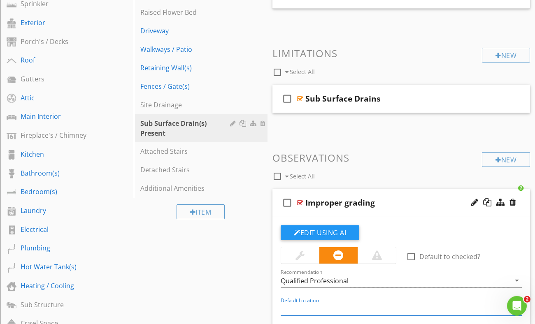
scroll to position [167, 0]
click at [396, 85] on div "check_box_outline_blank Sub Surface Drains" at bounding box center [400, 99] width 257 height 28
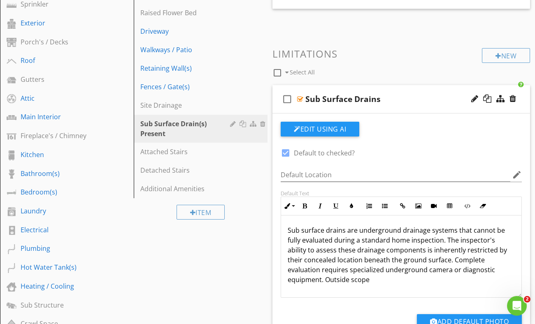
click at [389, 94] on div "Sub Surface Drains" at bounding box center [395, 99] width 181 height 10
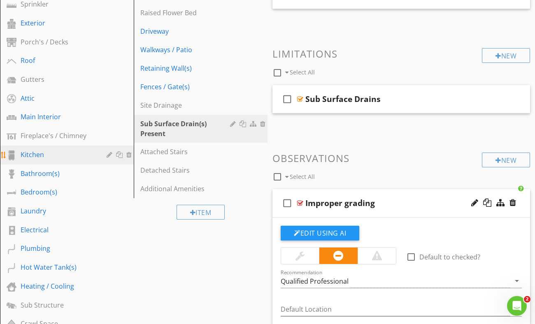
click at [51, 150] on div "Kitchen" at bounding box center [58, 155] width 74 height 10
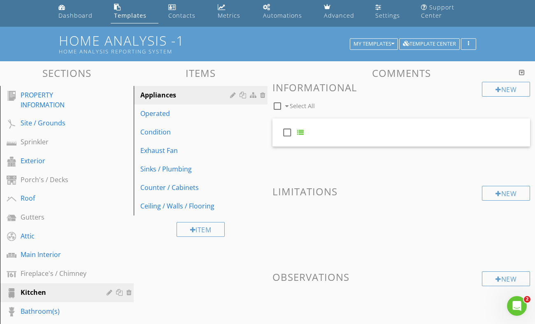
scroll to position [0, 0]
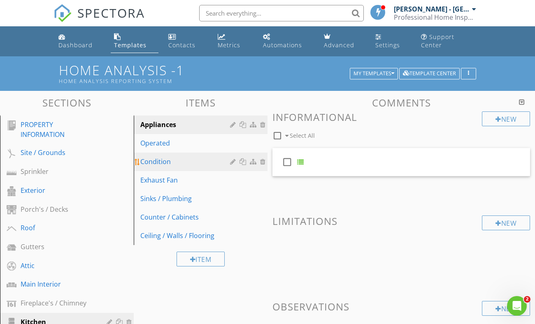
click at [191, 157] on div "Condition" at bounding box center [186, 162] width 92 height 10
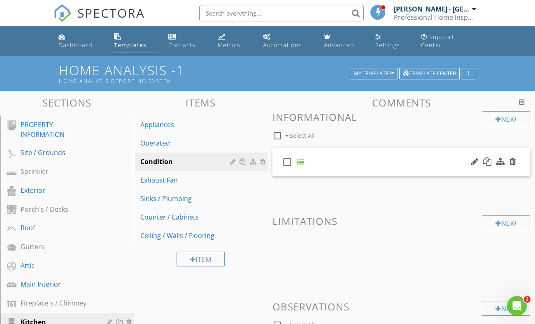
click at [342, 154] on div "check_box_outline_blank" at bounding box center [400, 162] width 257 height 28
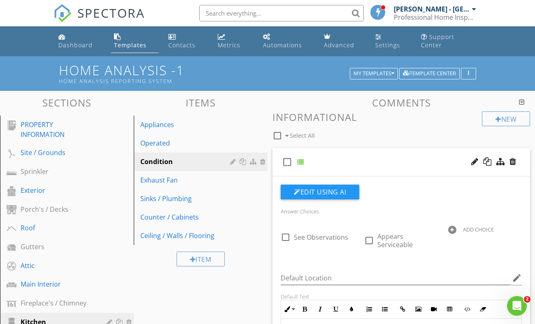
click at [410, 156] on div "check_box_outline_blank" at bounding box center [400, 162] width 257 height 28
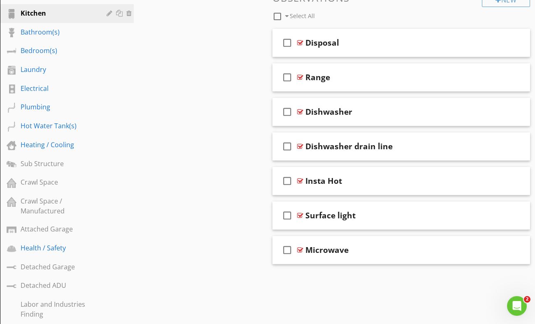
scroll to position [308, 0]
click at [390, 250] on div "check_box_outline_blank Surface light" at bounding box center [400, 251] width 257 height 28
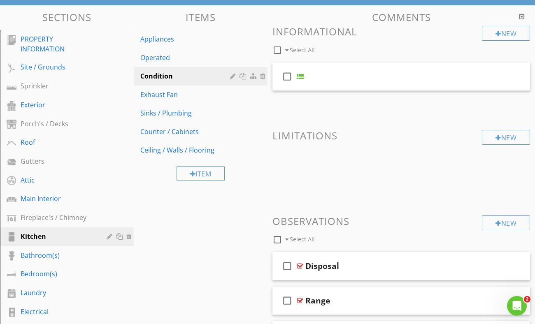
scroll to position [0, 0]
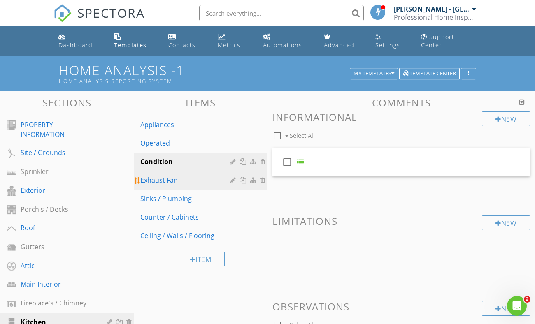
click at [185, 176] on div "Exhaust Fan" at bounding box center [186, 180] width 92 height 10
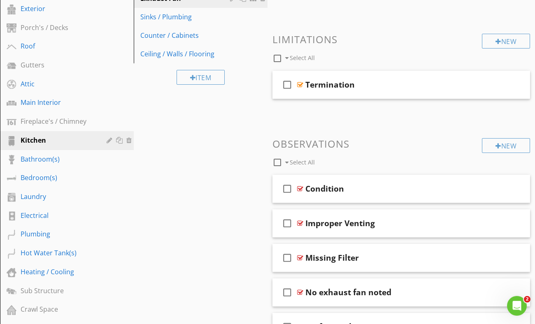
scroll to position [232, 0]
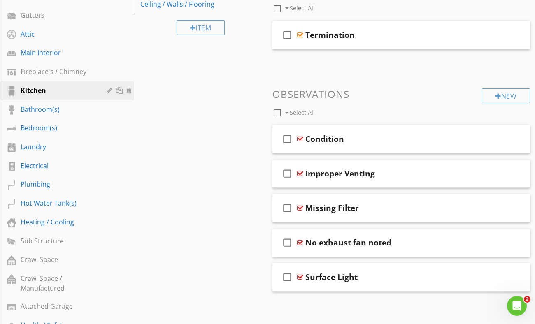
click at [345, 203] on div "Missing Filter" at bounding box center [331, 208] width 53 height 10
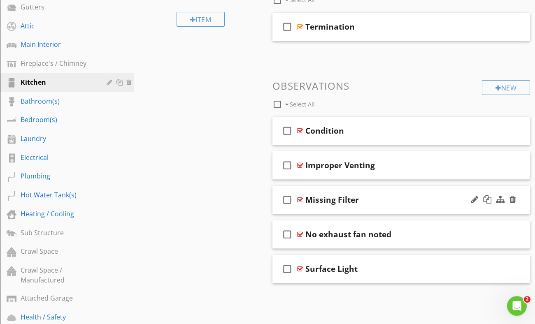
click at [366, 186] on div "check_box_outline_blank Missing Filter" at bounding box center [400, 200] width 257 height 28
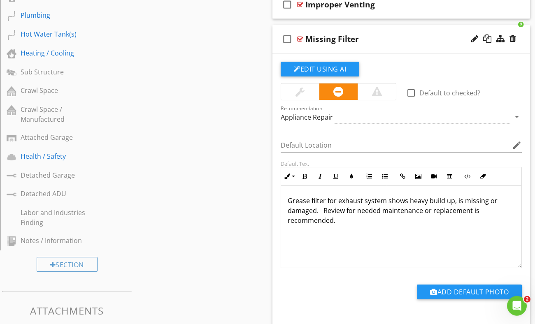
scroll to position [400, 0]
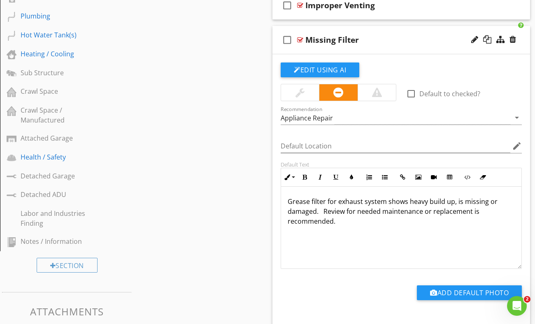
click at [384, 231] on div "Grease filter for exhaust system shows heavy build up, is missing or damaged. R…" at bounding box center [401, 228] width 240 height 82
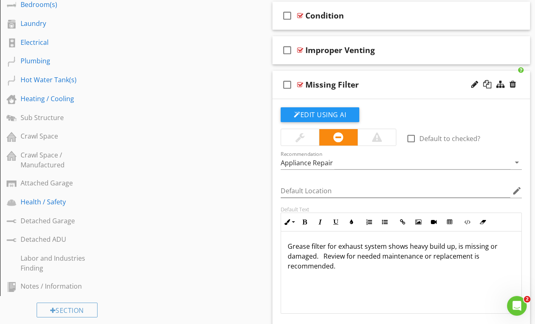
scroll to position [355, 0]
click at [379, 80] on div "Missing Filter" at bounding box center [395, 85] width 181 height 10
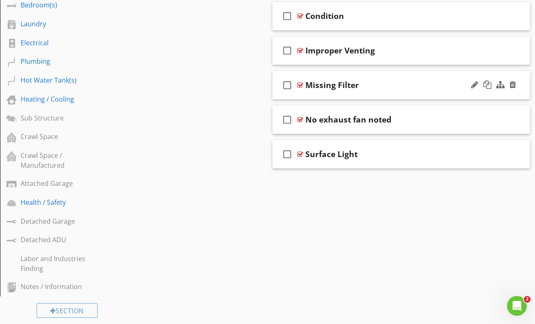
click at [469, 80] on div "Missing Filter" at bounding box center [395, 85] width 181 height 10
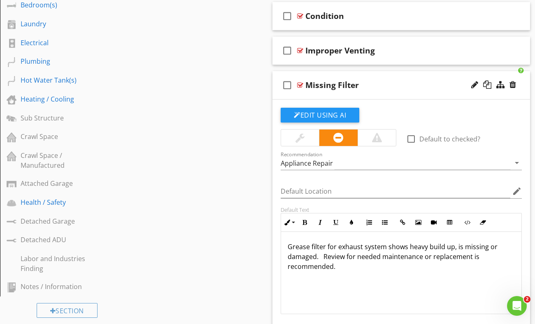
click at [353, 80] on div "Missing Filter" at bounding box center [331, 85] width 53 height 10
type input "Grease Filter"
click at [382, 71] on div "check_box_outline_blank Grease Filter" at bounding box center [400, 85] width 257 height 28
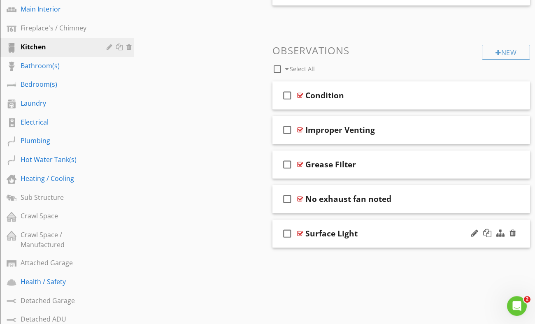
scroll to position [274, 0]
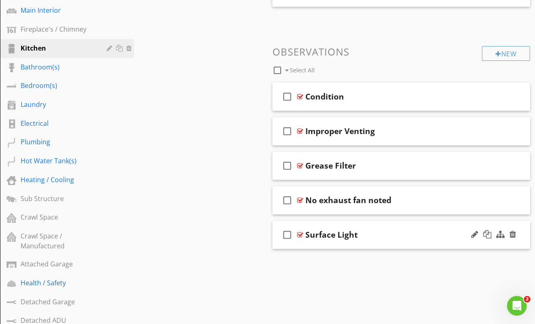
drag, startPoint x: 371, startPoint y: 227, endPoint x: 367, endPoint y: 229, distance: 4.4
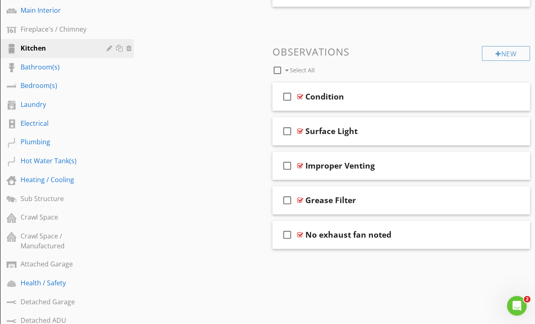
click at [370, 127] on div "Surface Light" at bounding box center [395, 131] width 181 height 10
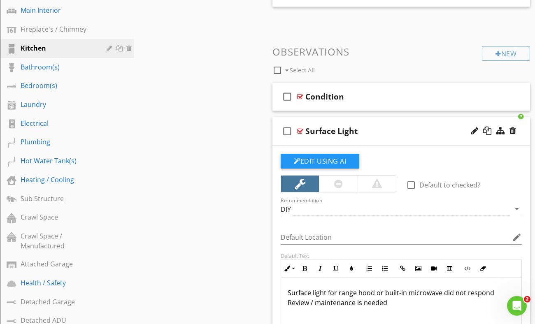
click at [370, 127] on div "Surface Light" at bounding box center [395, 131] width 181 height 10
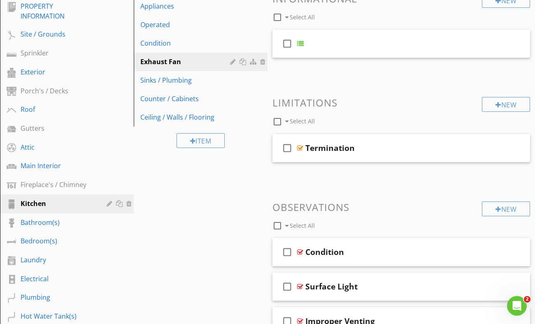
scroll to position [118, 0]
click at [369, 147] on div "check_box_outline_blank Termination" at bounding box center [400, 149] width 257 height 28
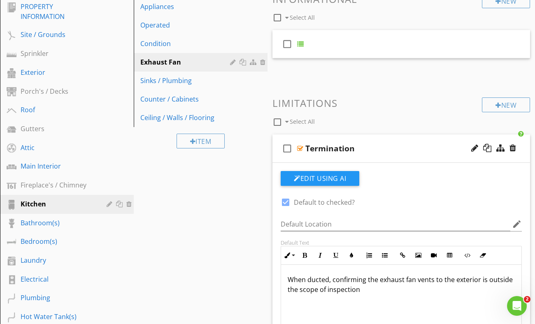
click at [369, 135] on div "check_box_outline_blank Termination" at bounding box center [400, 149] width 257 height 28
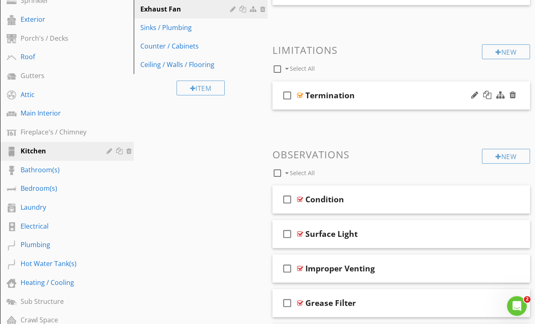
scroll to position [171, 0]
click at [406, 82] on div "check_box_outline_blank Termination" at bounding box center [400, 96] width 257 height 28
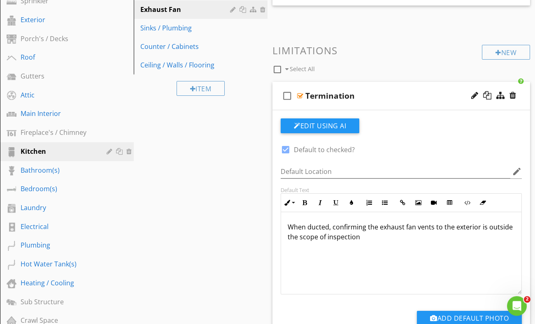
click at [406, 82] on div "check_box_outline_blank Termination" at bounding box center [400, 96] width 257 height 28
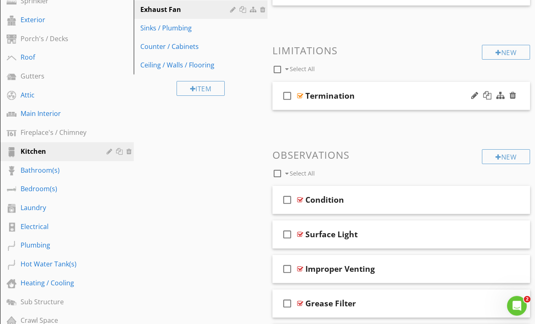
click at [390, 91] on div "Termination" at bounding box center [395, 96] width 181 height 10
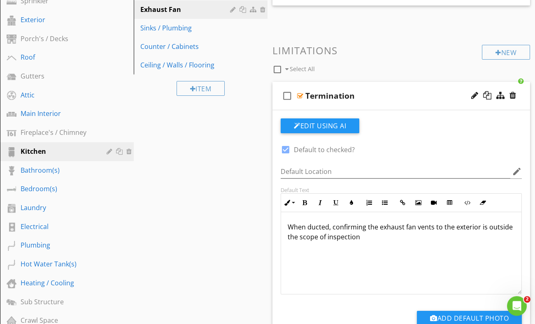
click at [288, 218] on div "When ducted, confirming the exhaust fan vents to the exterior is outside the sc…" at bounding box center [401, 253] width 240 height 82
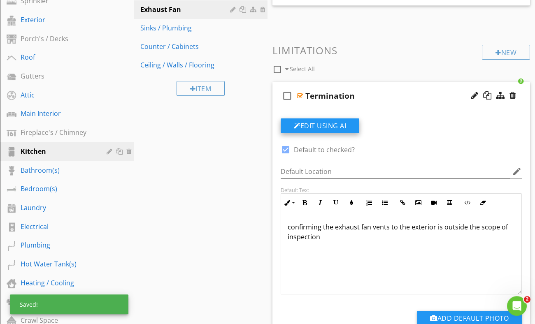
click at [323, 118] on button "Edit Using AI" at bounding box center [320, 125] width 79 height 15
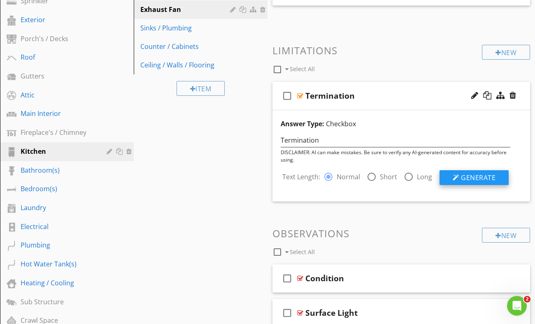
click at [472, 173] on span "Generate" at bounding box center [478, 177] width 35 height 9
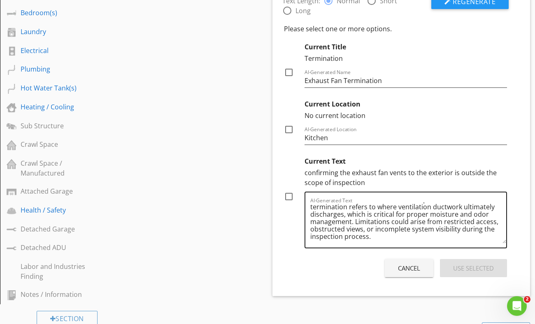
scroll to position [16, 0]
click at [288, 190] on div at bounding box center [289, 197] width 14 height 14
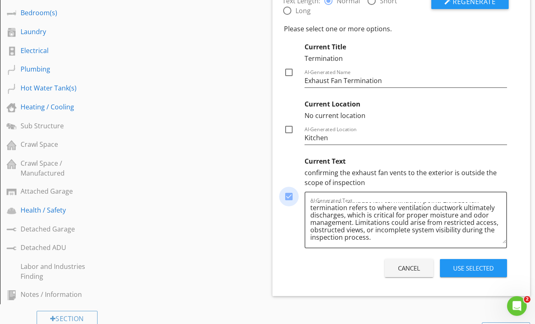
checkbox input "true"
click at [451, 265] on button "Use Selected" at bounding box center [473, 268] width 67 height 18
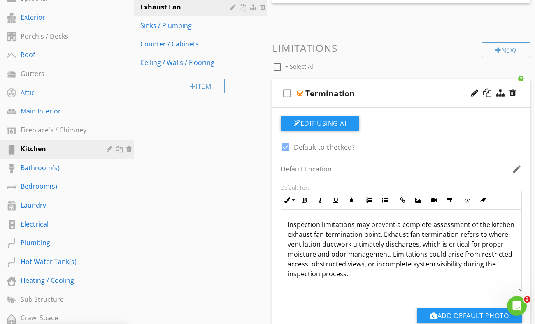
scroll to position [173, 0]
click at [354, 220] on p "Inspection limitations may prevent a complete assessment of the kitchen exhaust…" at bounding box center [401, 249] width 227 height 59
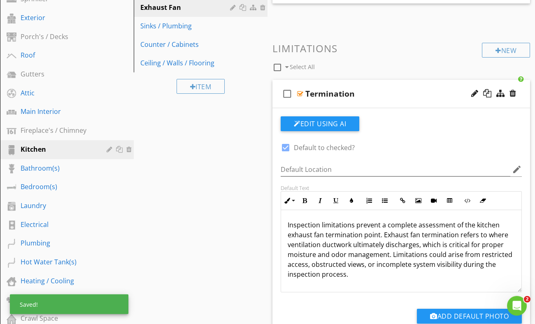
click at [407, 222] on p "Inspection limitations prevent a complete assessment of the kitchen exhaust fan…" at bounding box center [401, 249] width 227 height 59
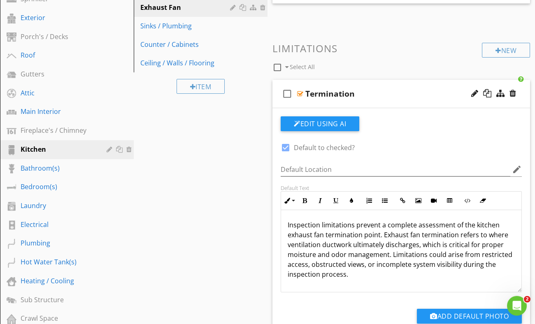
click at [340, 237] on p "Inspection limitations prevent a complete assessment of the kitchen exhaust fan…" at bounding box center [401, 249] width 227 height 59
click at [378, 268] on p "Inspection limitations prevent a complete assessment of the kitchen exhaust fan…" at bounding box center [401, 249] width 227 height 59
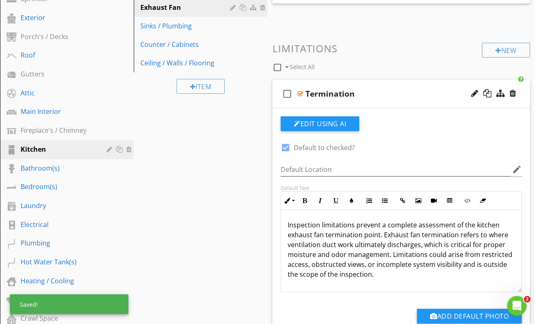
click at [389, 92] on div "check_box_outline_blank Termination" at bounding box center [400, 94] width 257 height 28
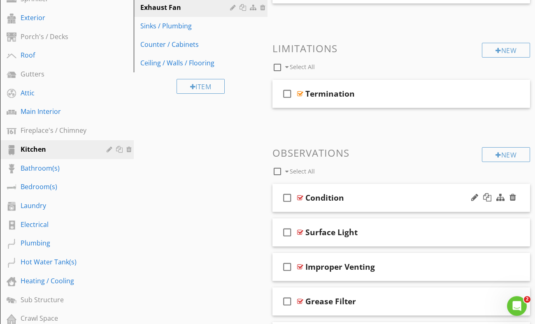
click at [358, 193] on div "Condition" at bounding box center [395, 198] width 181 height 10
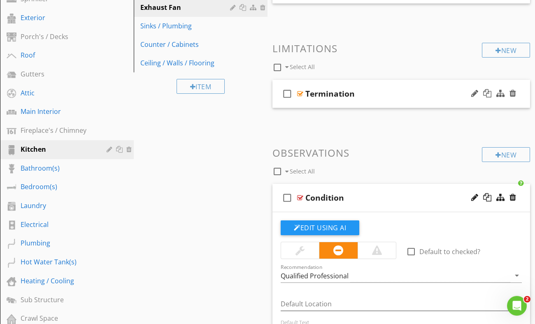
click at [378, 89] on div "Termination" at bounding box center [395, 94] width 181 height 10
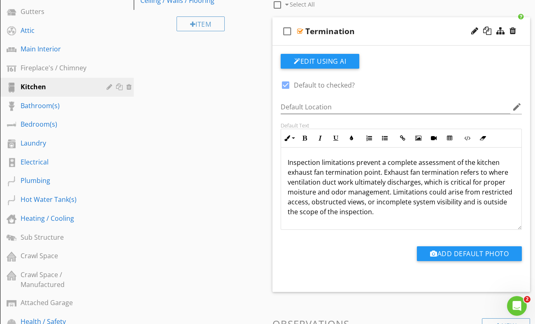
scroll to position [234, 0]
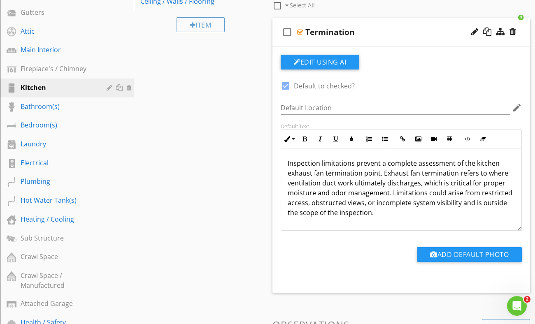
click at [489, 198] on p "Inspection limitations prevent a complete assessment of the kitchen exhaust fan…" at bounding box center [401, 187] width 227 height 59
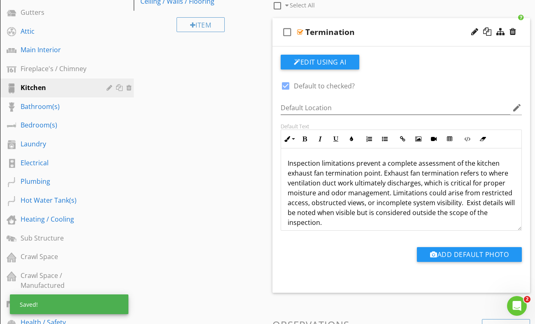
click at [456, 220] on div "Inspection limitations prevent a complete assessment of the kitchen exhaust fan…" at bounding box center [401, 192] width 240 height 89
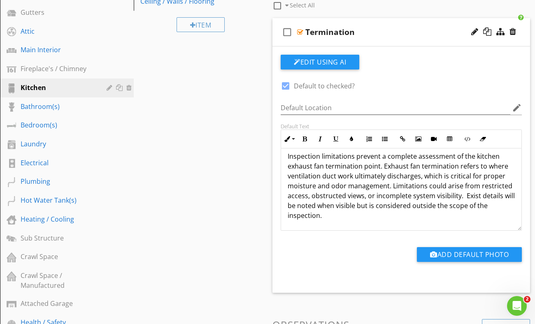
scroll to position [0, 0]
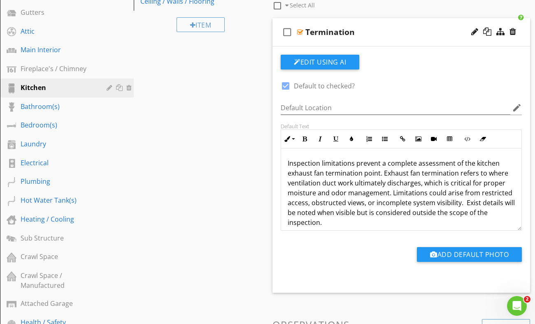
click at [398, 32] on div "check_box_outline_blank Termination" at bounding box center [400, 32] width 257 height 28
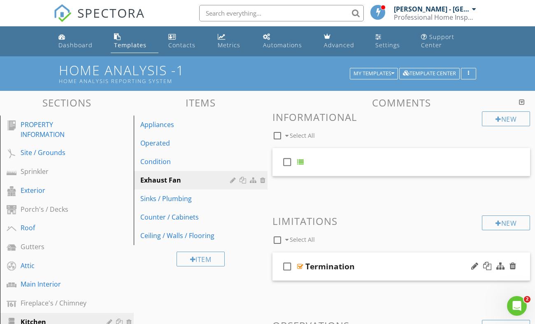
scroll to position [1, 0]
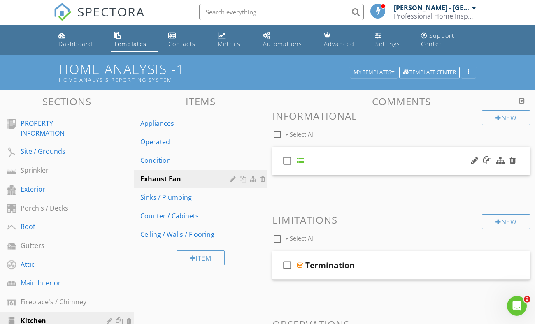
click at [365, 152] on div "check_box_outline_blank" at bounding box center [400, 161] width 257 height 28
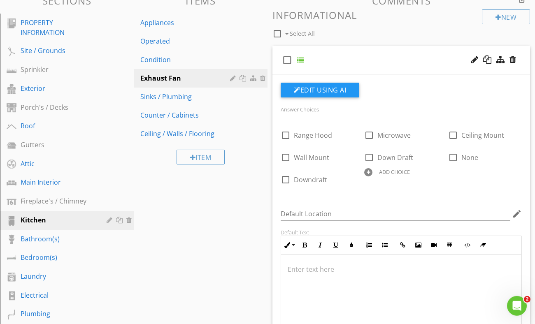
scroll to position [104, 0]
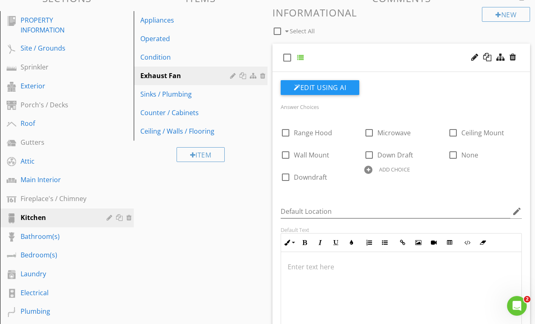
click at [318, 269] on div at bounding box center [401, 293] width 240 height 82
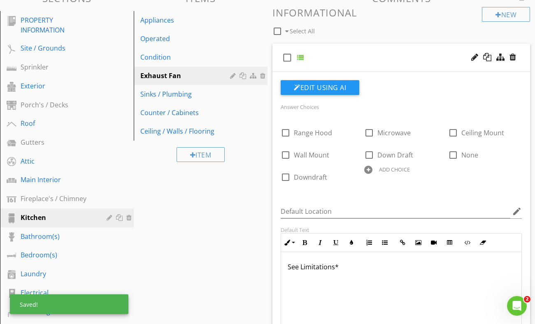
drag, startPoint x: 346, startPoint y: 258, endPoint x: 279, endPoint y: 257, distance: 67.1
click at [281, 257] on div "See Limitations*" at bounding box center [401, 293] width 240 height 82
click at [303, 240] on icon "button" at bounding box center [305, 243] width 6 height 6
click at [333, 240] on icon "button" at bounding box center [336, 243] width 6 height 6
click at [377, 291] on div "See Limitations*" at bounding box center [401, 293] width 240 height 82
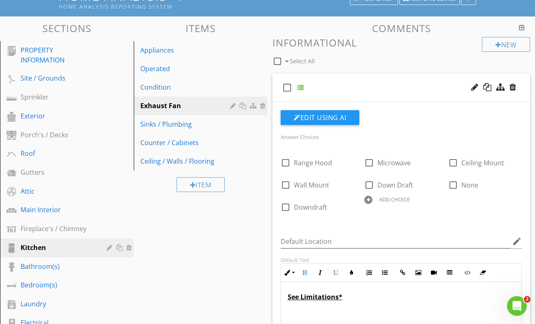
scroll to position [73, 0]
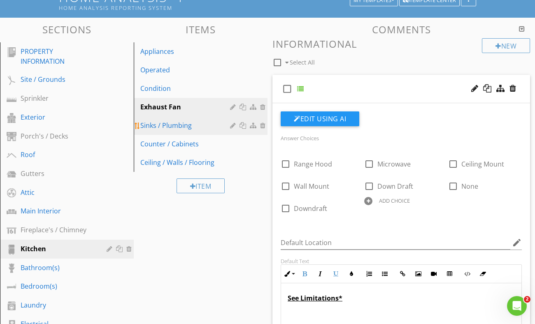
click at [184, 121] on div "Sinks / Plumbing" at bounding box center [186, 126] width 92 height 10
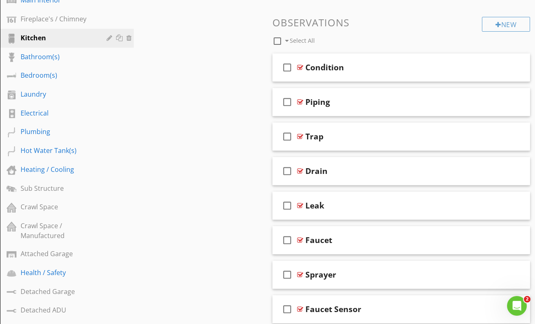
scroll to position [284, 0]
click at [370, 63] on div "Condition" at bounding box center [395, 68] width 181 height 10
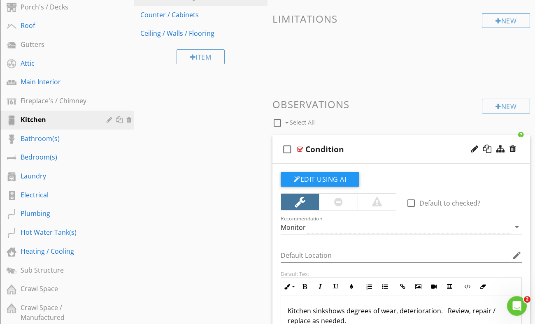
scroll to position [205, 0]
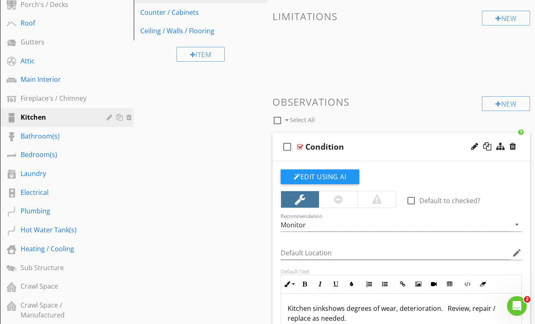
click at [370, 62] on div "New Informational check_box_outline_blank Select All check_box_outline_blank Ne…" at bounding box center [400, 293] width 257 height 773
click at [390, 142] on div "Condition" at bounding box center [395, 147] width 181 height 10
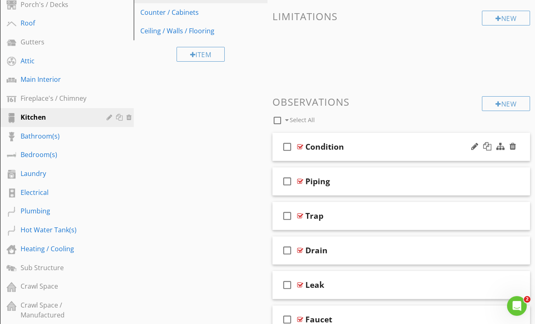
click at [331, 143] on div "Condition" at bounding box center [324, 147] width 39 height 10
type input "C"
type input "Sink"
click at [382, 133] on div "check_box_outline_blank Sink" at bounding box center [400, 147] width 257 height 28
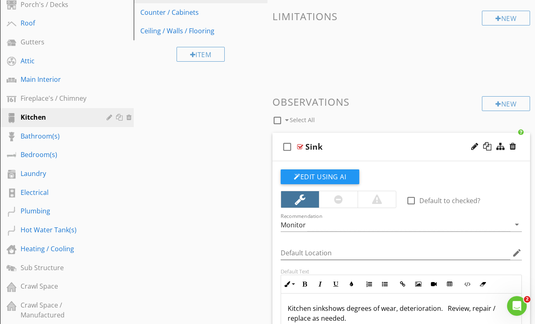
click at [380, 133] on div "check_box_outline_blank Sink" at bounding box center [400, 147] width 257 height 28
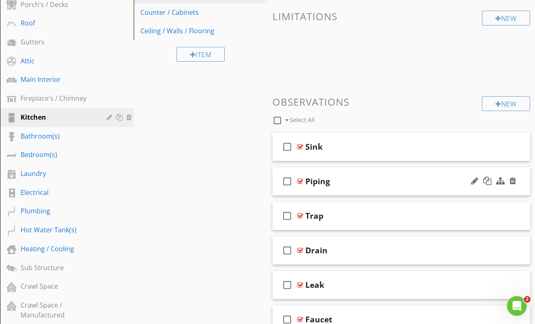
click at [374, 176] on div "Piping" at bounding box center [395, 181] width 181 height 10
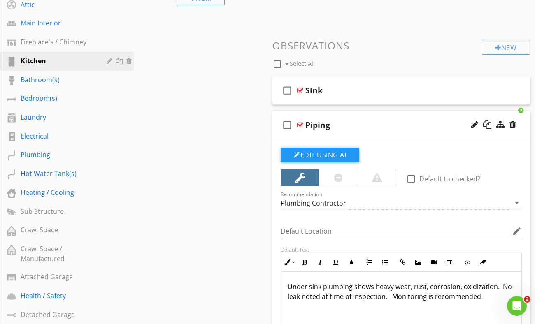
scroll to position [273, 0]
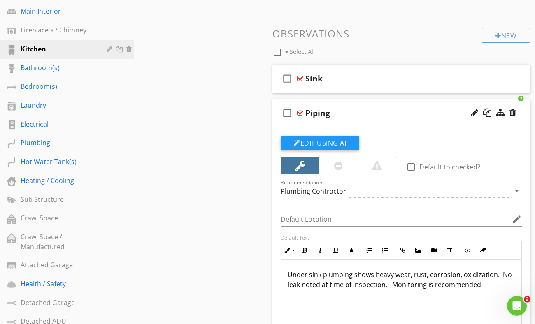
click at [369, 99] on div "check_box_outline_blank Piping" at bounding box center [400, 113] width 257 height 28
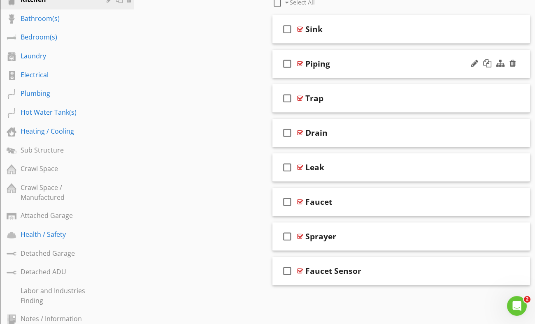
scroll to position [322, 0]
click at [364, 119] on div "check_box_outline_blank Drain" at bounding box center [400, 133] width 257 height 28
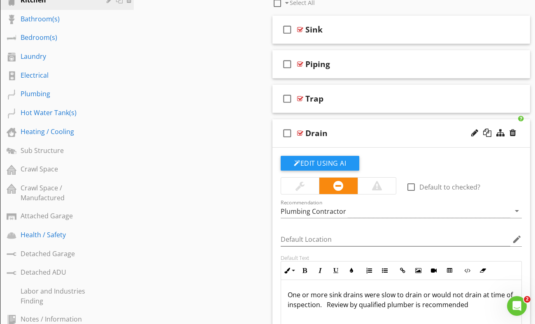
click at [364, 119] on div "check_box_outline_blank Drain" at bounding box center [400, 133] width 257 height 28
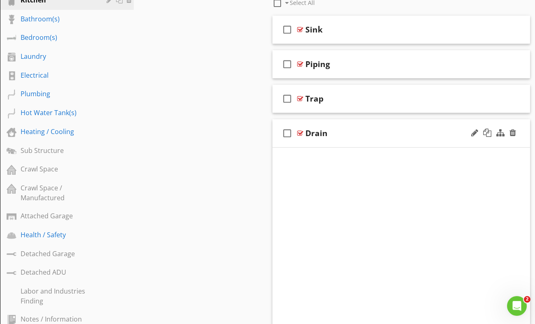
click at [364, 119] on div "check_box_outline_blank Drain" at bounding box center [400, 133] width 257 height 28
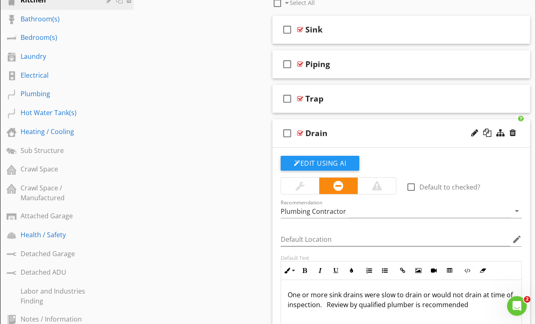
click at [306, 128] on div "Drain" at bounding box center [316, 133] width 22 height 10
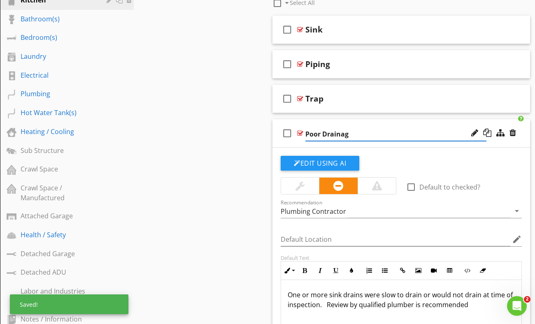
type input "Poor Drainage"
click at [353, 85] on div "check_box_outline_blank Trap" at bounding box center [400, 99] width 257 height 28
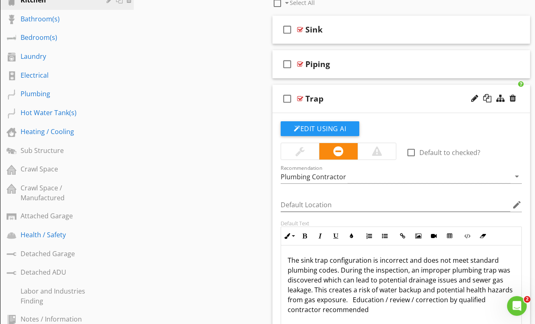
click at [352, 85] on div "check_box_outline_blank Trap" at bounding box center [400, 99] width 257 height 28
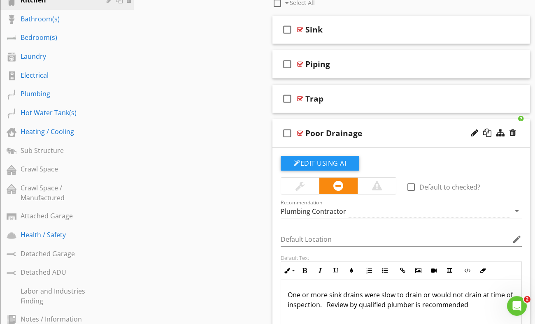
click at [367, 119] on div "check_box_outline_blank Poor Drainage" at bounding box center [400, 133] width 257 height 28
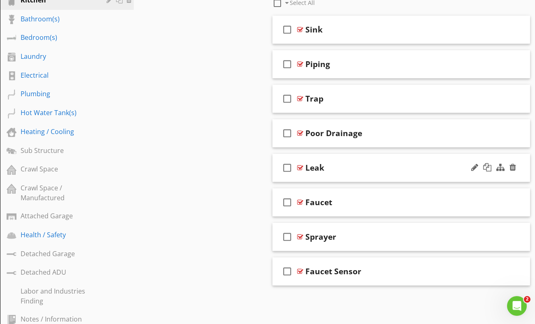
click at [382, 163] on div "Leak" at bounding box center [395, 168] width 181 height 10
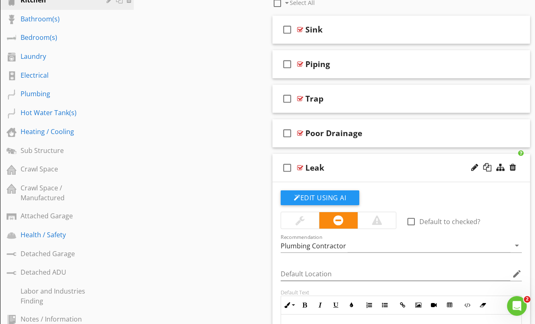
click at [376, 154] on div "check_box_outline_blank Leak" at bounding box center [400, 168] width 257 height 28
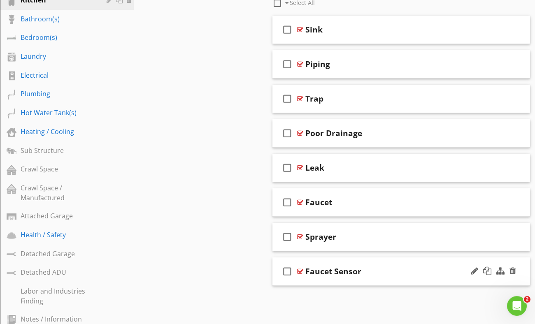
click at [373, 267] on div "Faucet Sensor" at bounding box center [395, 272] width 181 height 10
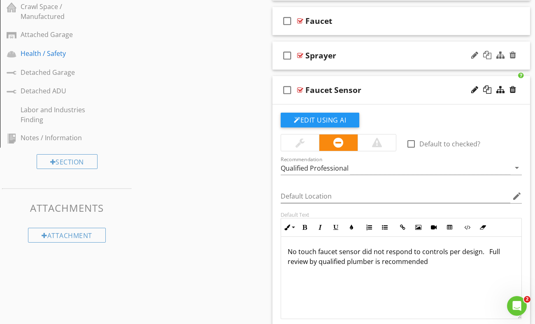
scroll to position [507, 0]
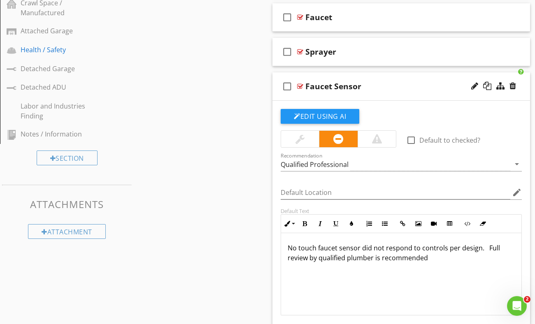
click at [375, 243] on p "No touch faucet sensor did not respond to controls per design. Full review by q…" at bounding box center [401, 253] width 227 height 20
click at [395, 73] on div "check_box_outline_blank Faucet Sensor" at bounding box center [400, 86] width 257 height 28
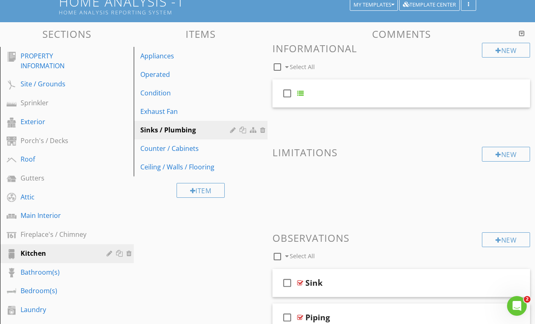
scroll to position [69, 0]
click at [292, 152] on div "New Informational check_box_outline_blank Select All check_box_outline_blank Ne…" at bounding box center [400, 291] width 257 height 496
click at [216, 162] on div "Ceiling / Walls / Flooring" at bounding box center [186, 167] width 92 height 10
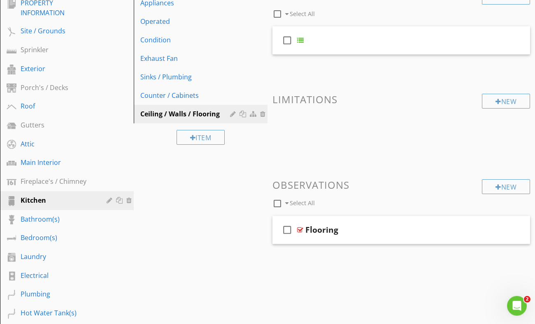
scroll to position [122, 0]
click at [349, 226] on div "Flooring" at bounding box center [395, 230] width 181 height 10
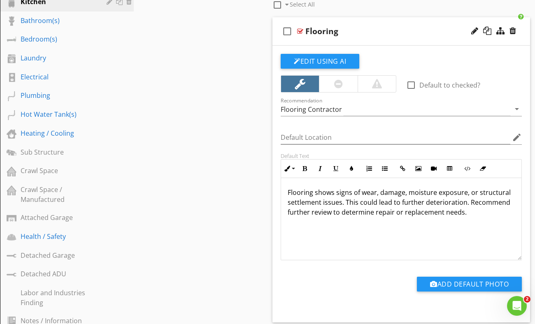
scroll to position [0, 0]
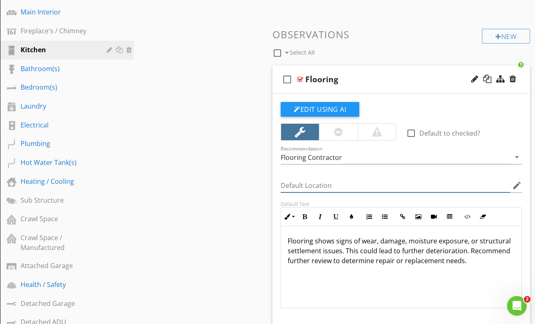
click at [351, 184] on input "Default Location" at bounding box center [396, 186] width 230 height 14
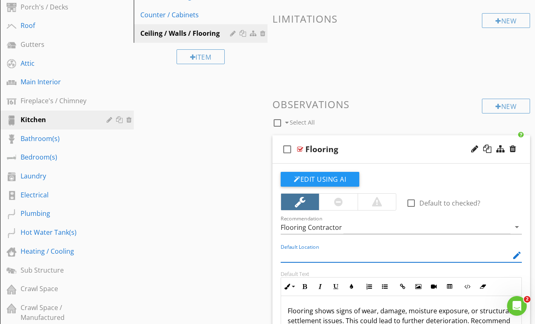
scroll to position [201, 0]
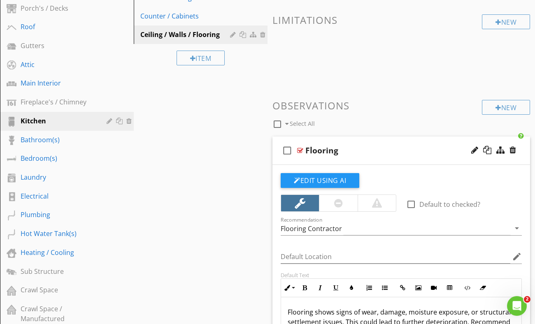
click at [360, 165] on div "Edit Using AI check_box_outline_blank Default to checked? Recommendation Floori…" at bounding box center [400, 303] width 257 height 277
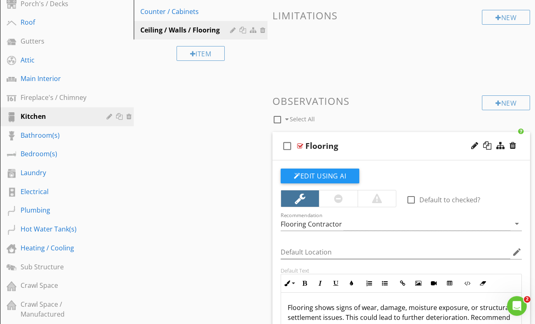
scroll to position [206, 0]
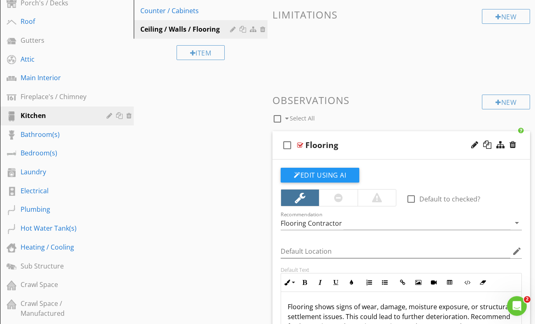
click at [366, 131] on div "check_box_outline_blank Flooring" at bounding box center [400, 145] width 257 height 28
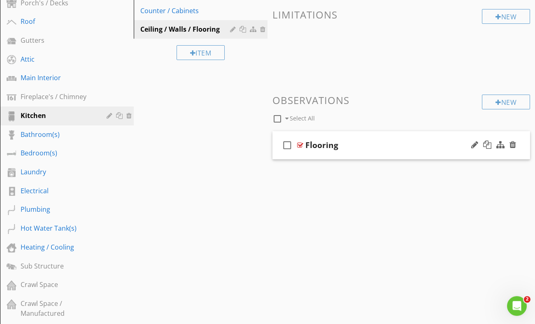
scroll to position [0, 0]
